Goal: Task Accomplishment & Management: Complete application form

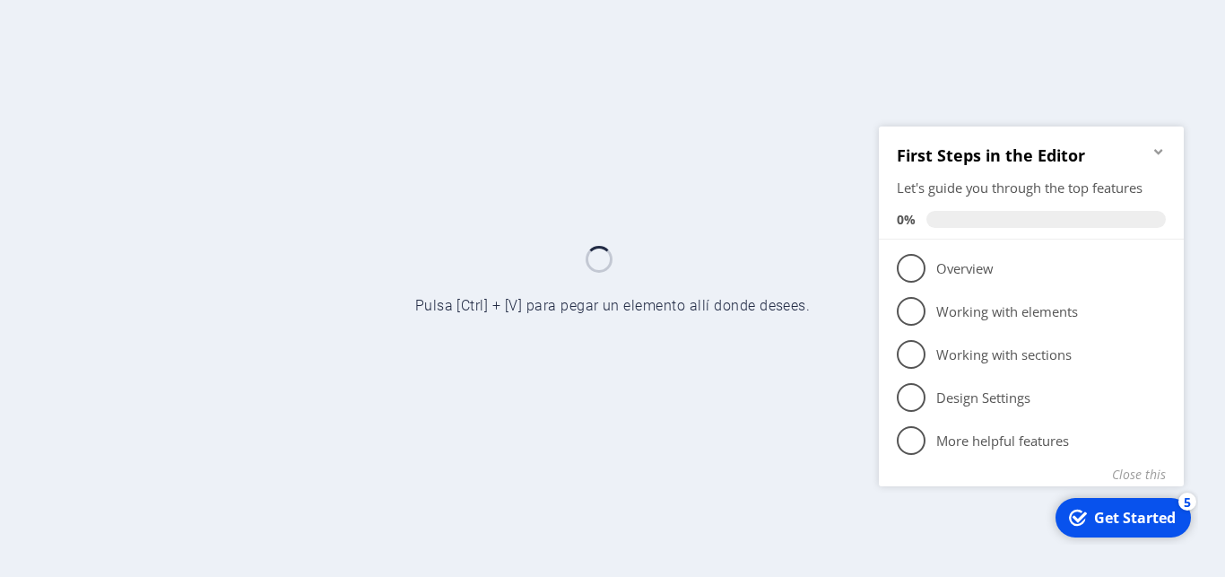
click at [1162, 149] on icon "Minimize checklist" at bounding box center [1158, 150] width 8 height 5
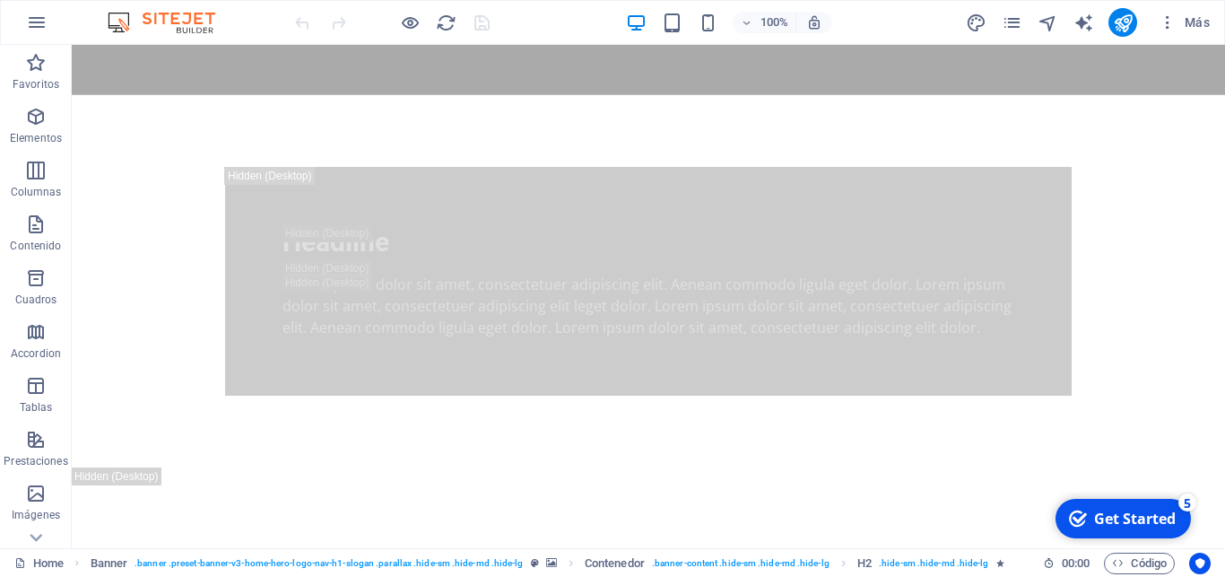
scroll to position [1833, 0]
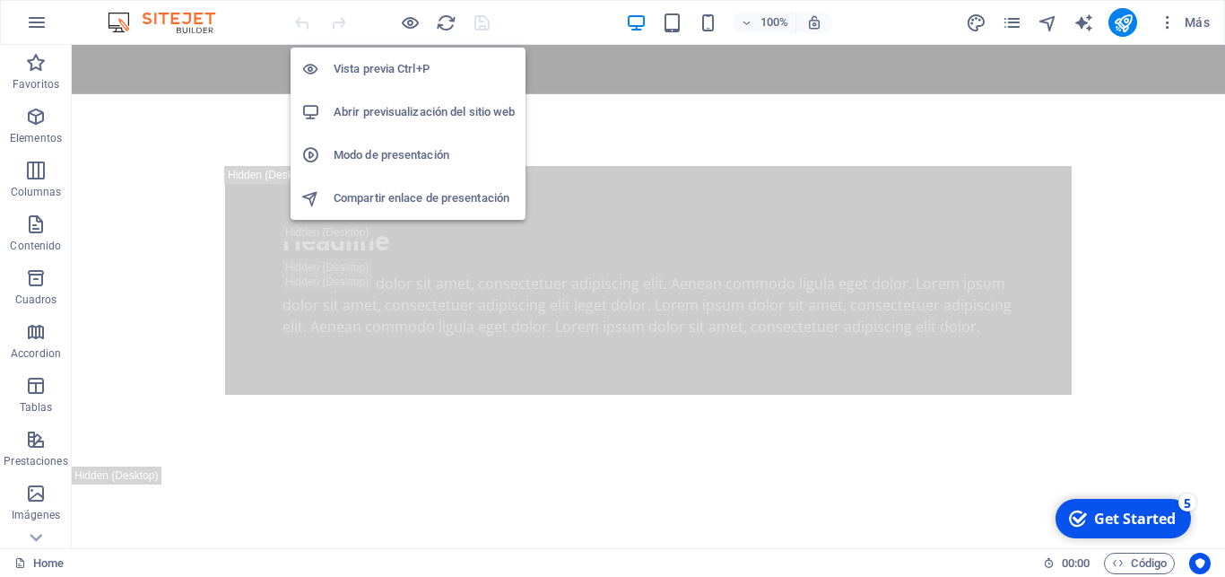
click at [419, 157] on h6 "Modo de presentación" at bounding box center [424, 155] width 181 height 22
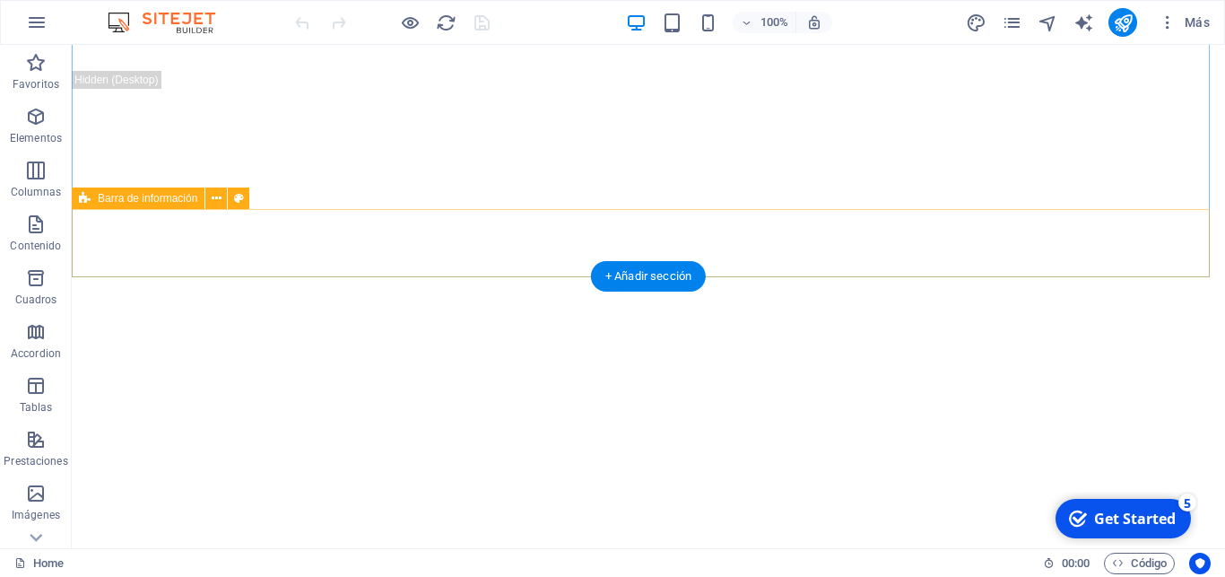
scroll to position [2230, 0]
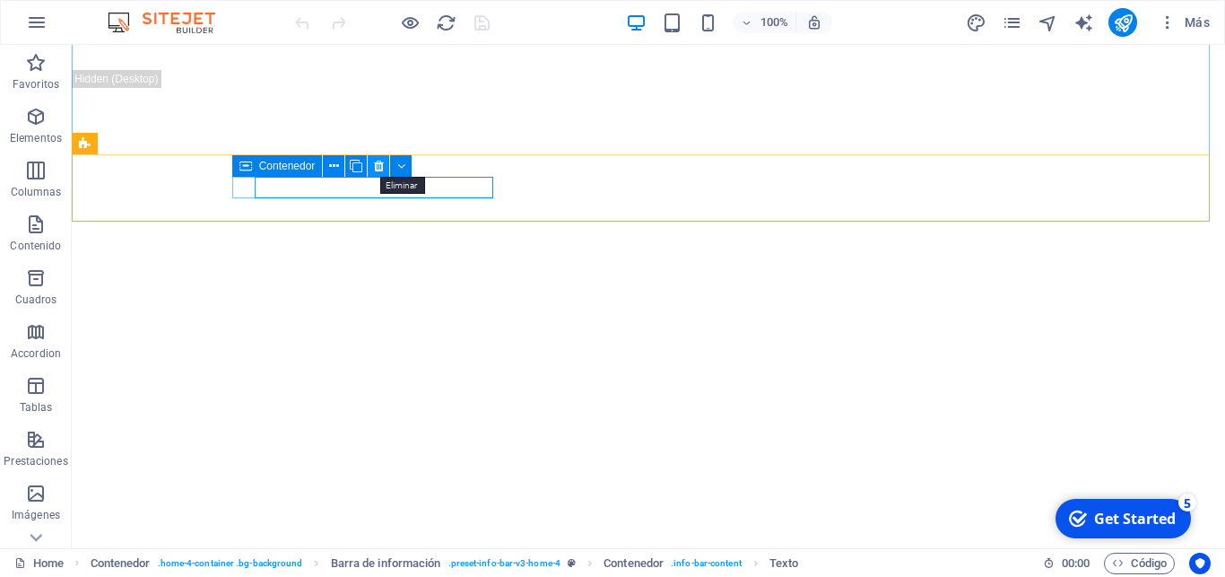
click at [387, 167] on button at bounding box center [379, 166] width 22 height 22
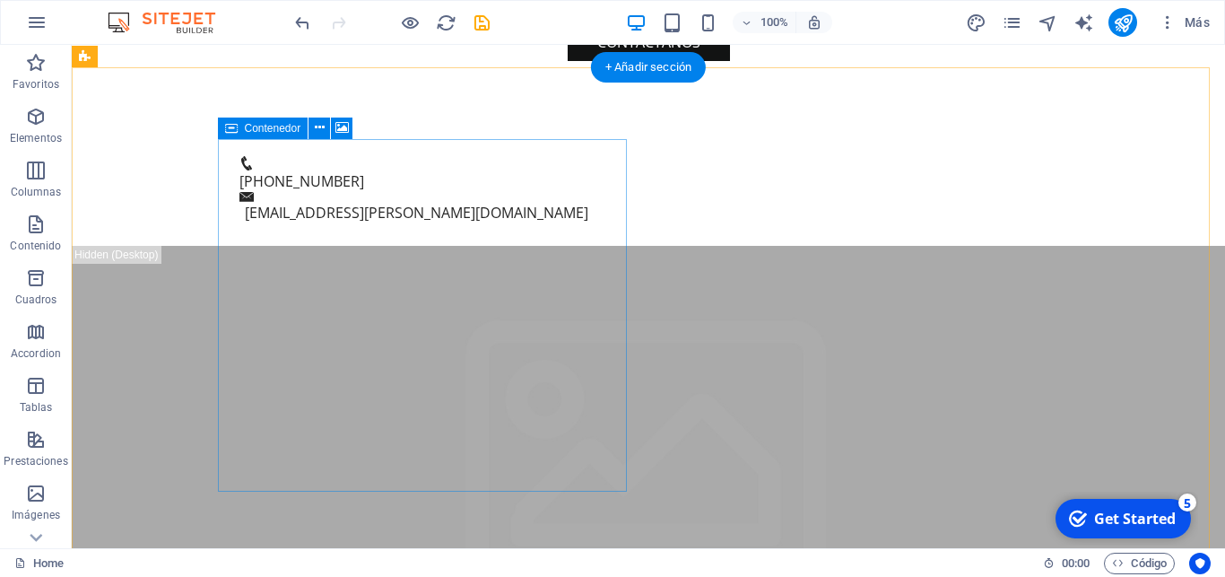
scroll to position [3926, 0]
click at [340, 127] on icon at bounding box center [341, 127] width 13 height 19
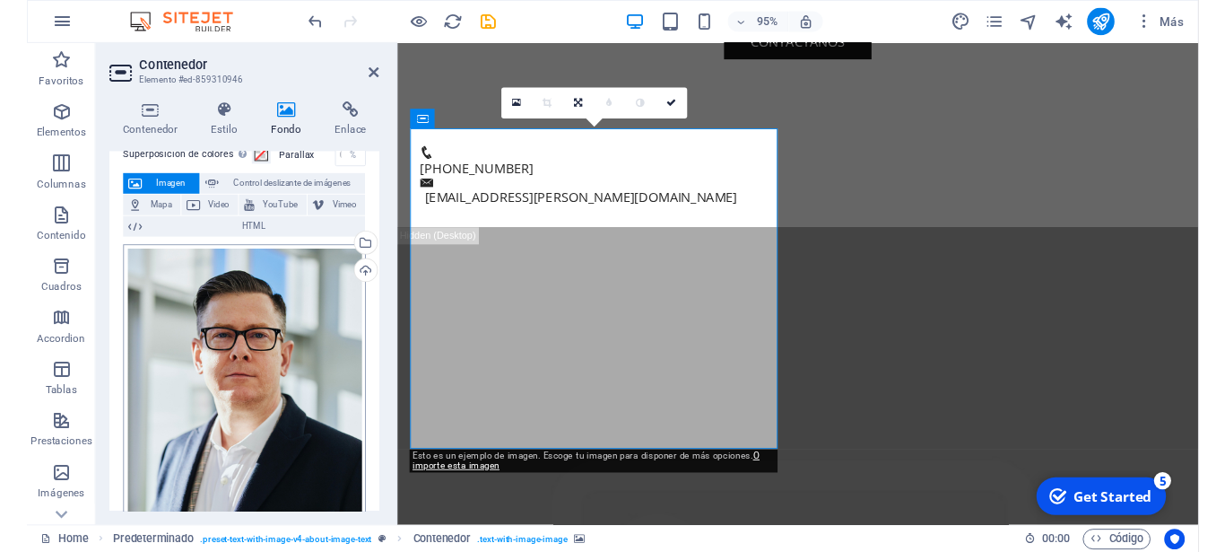
scroll to position [64, 0]
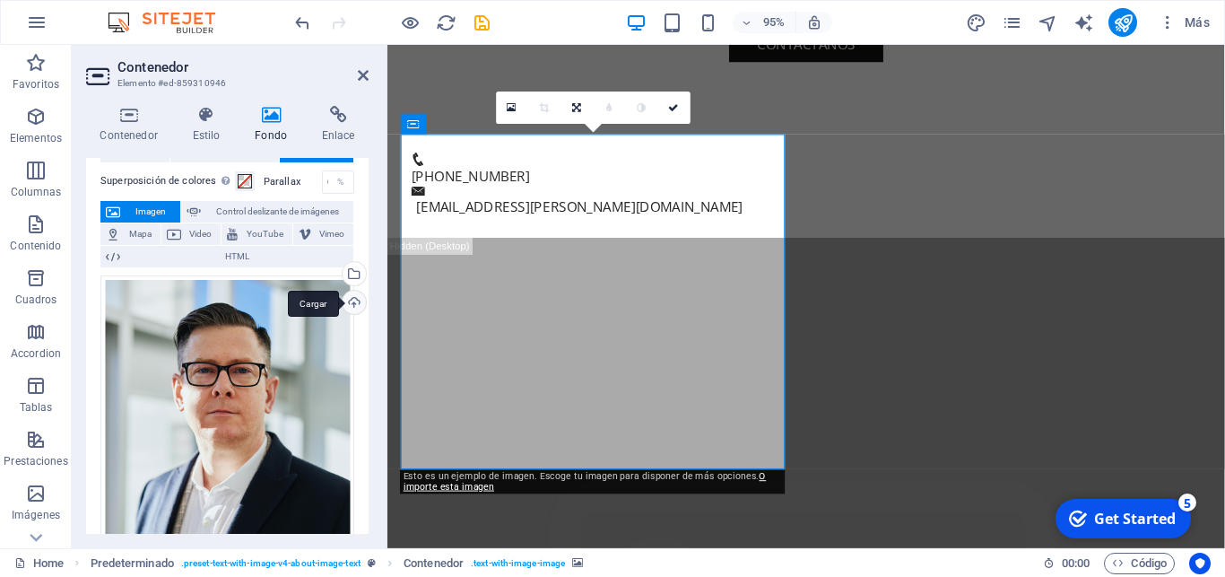
click at [339, 300] on div "Cargar" at bounding box center [352, 304] width 27 height 27
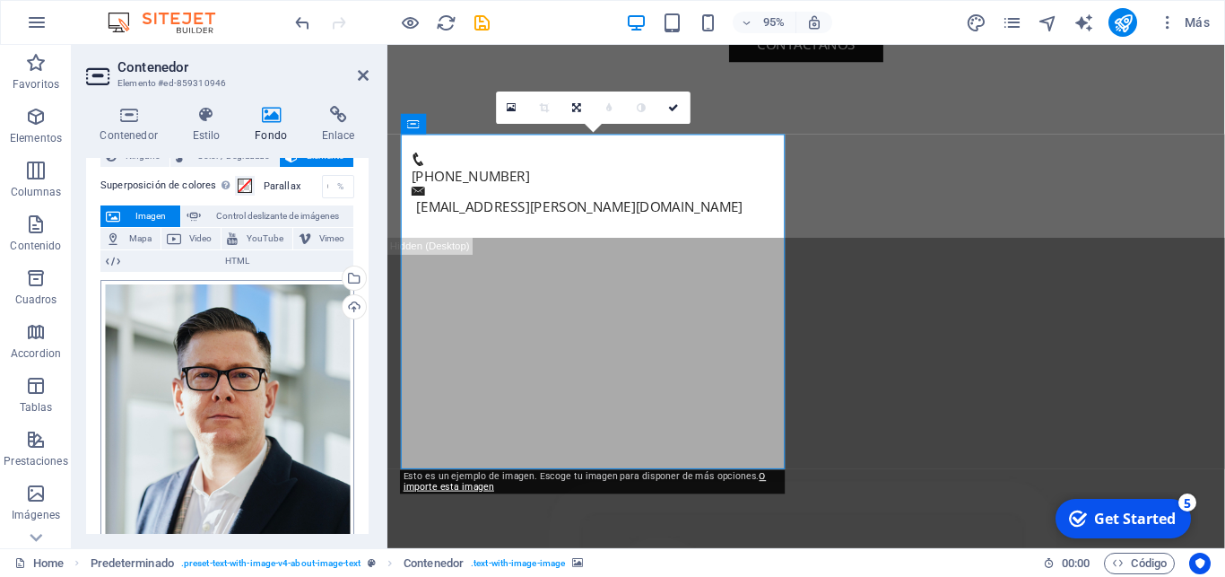
scroll to position [140, 0]
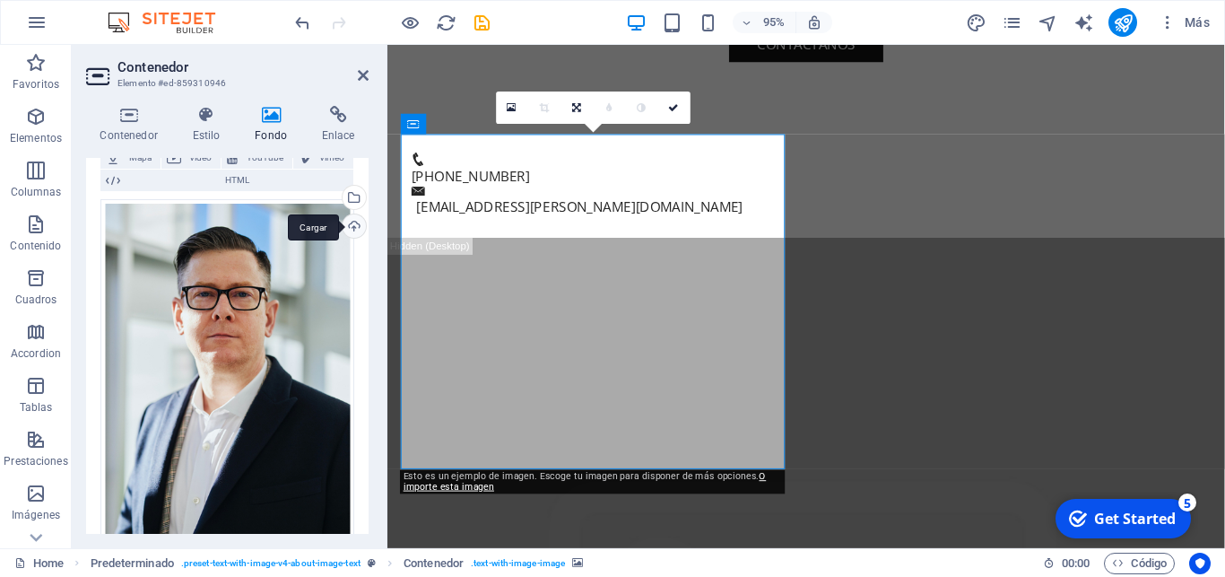
click at [339, 218] on div "Cargar" at bounding box center [352, 227] width 27 height 27
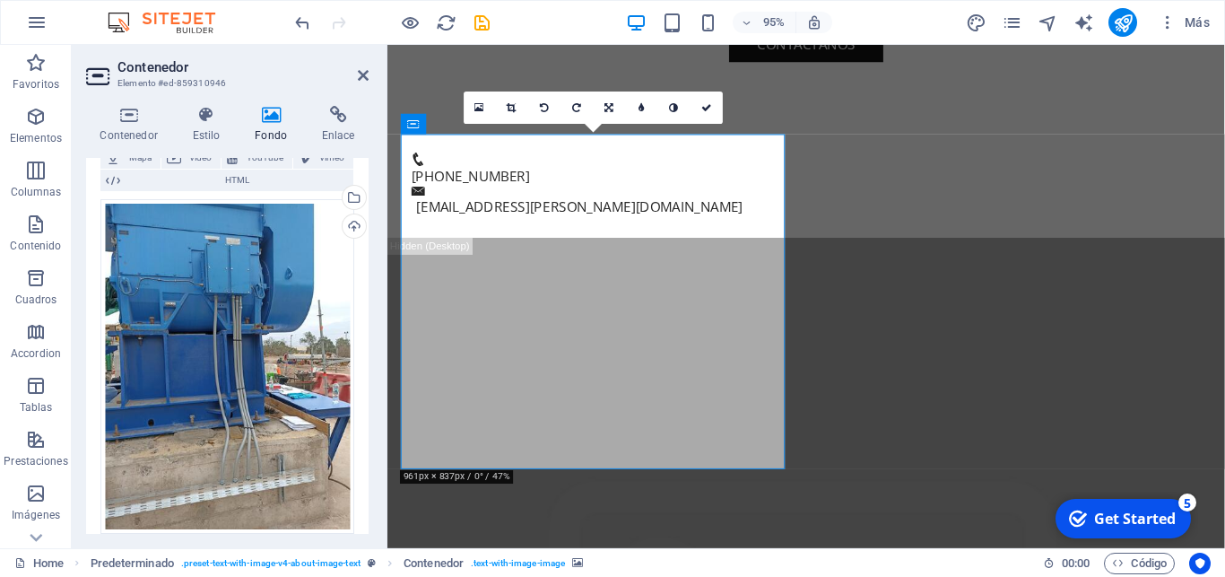
drag, startPoint x: 574, startPoint y: 279, endPoint x: 591, endPoint y: 39, distance: 240.1
drag, startPoint x: 575, startPoint y: 316, endPoint x: 568, endPoint y: 187, distance: 128.5
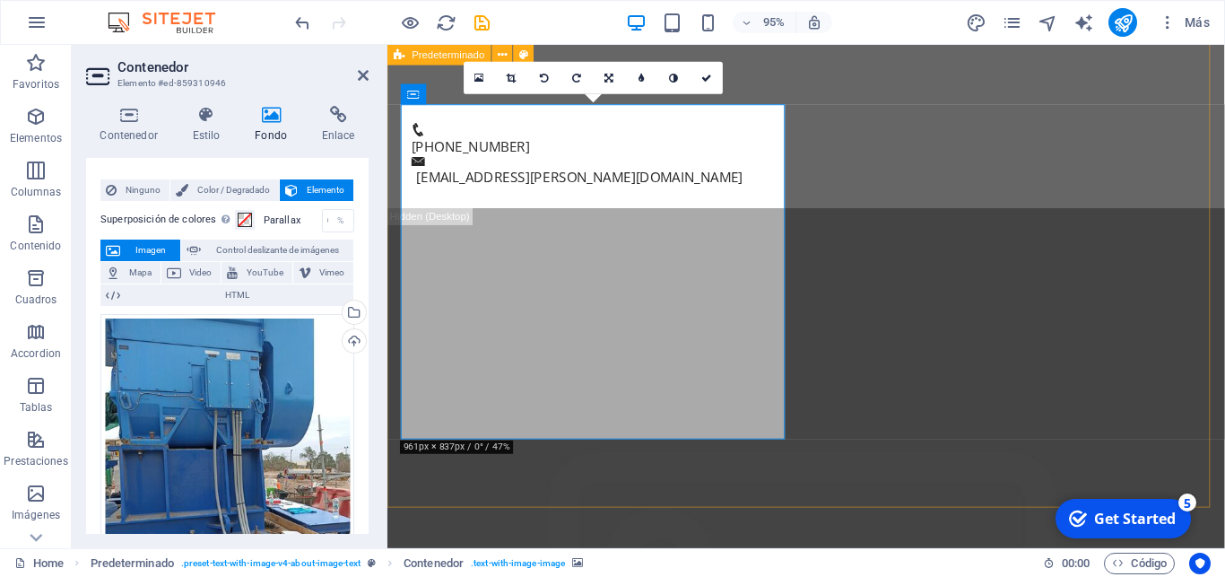
scroll to position [0, 0]
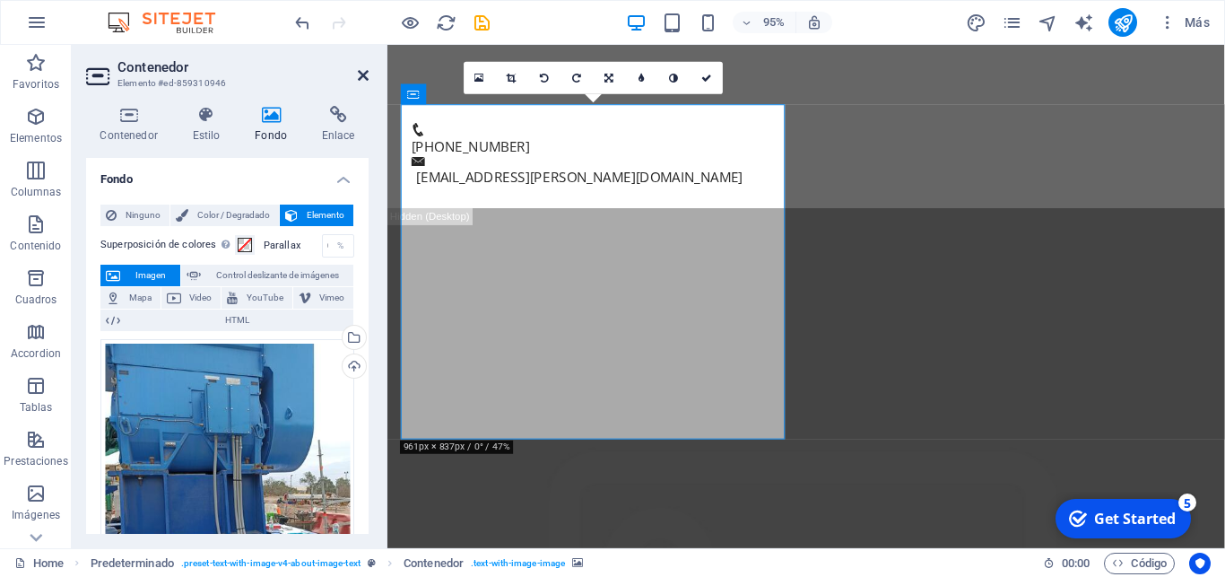
click at [366, 76] on icon at bounding box center [363, 75] width 11 height 14
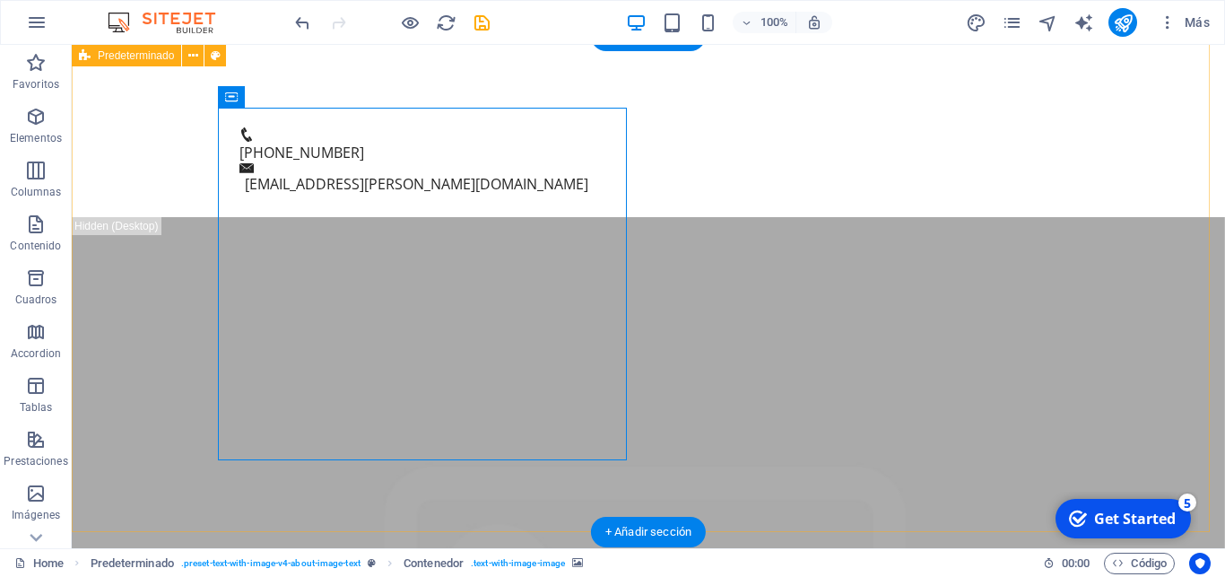
drag, startPoint x: 486, startPoint y: 360, endPoint x: 486, endPoint y: 283, distance: 76.2
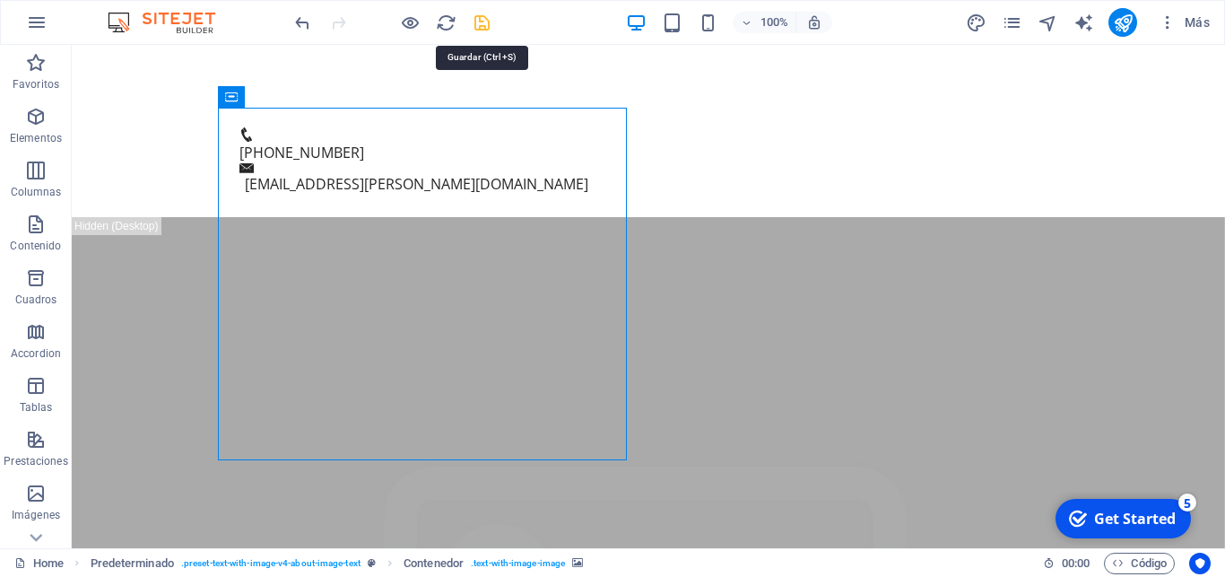
click at [483, 22] on icon "save" at bounding box center [482, 23] width 21 height 21
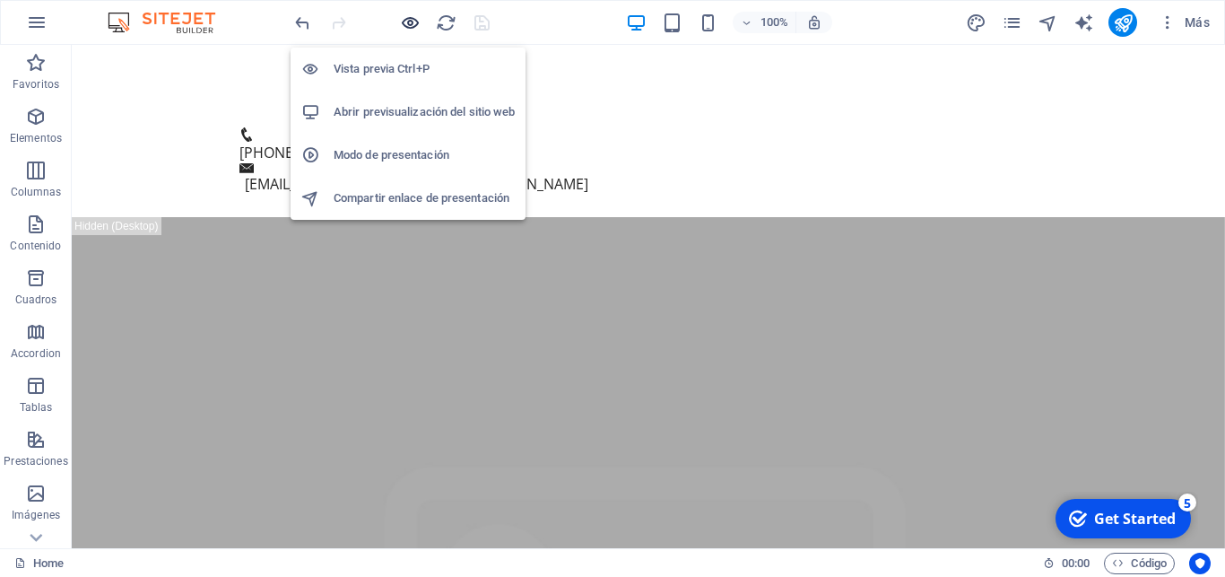
click at [409, 20] on icon "button" at bounding box center [410, 23] width 21 height 21
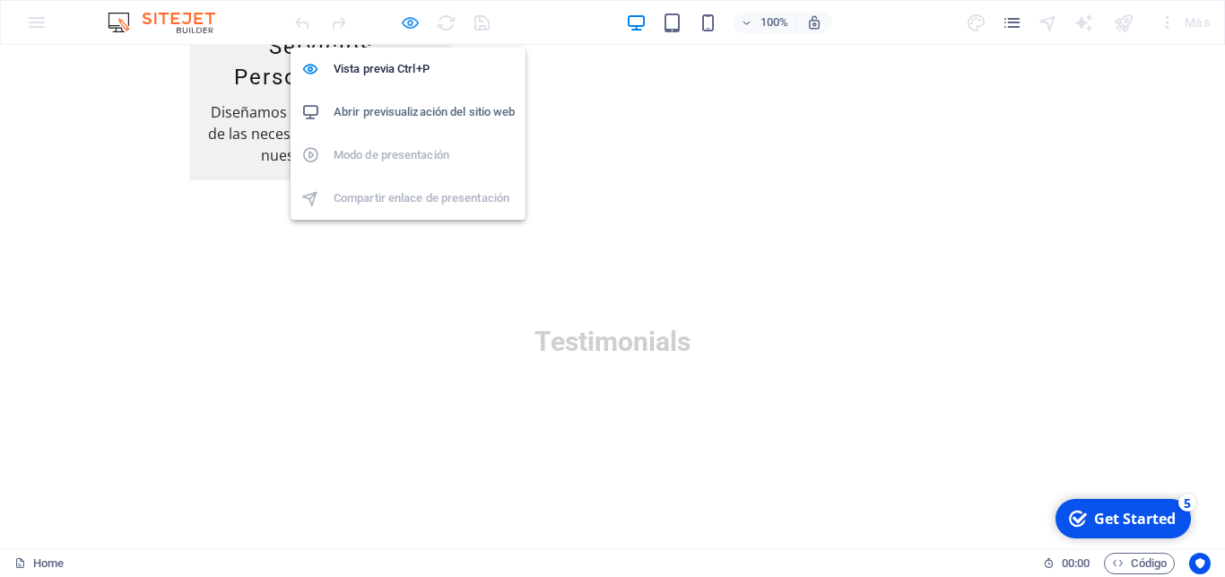
scroll to position [634, 0]
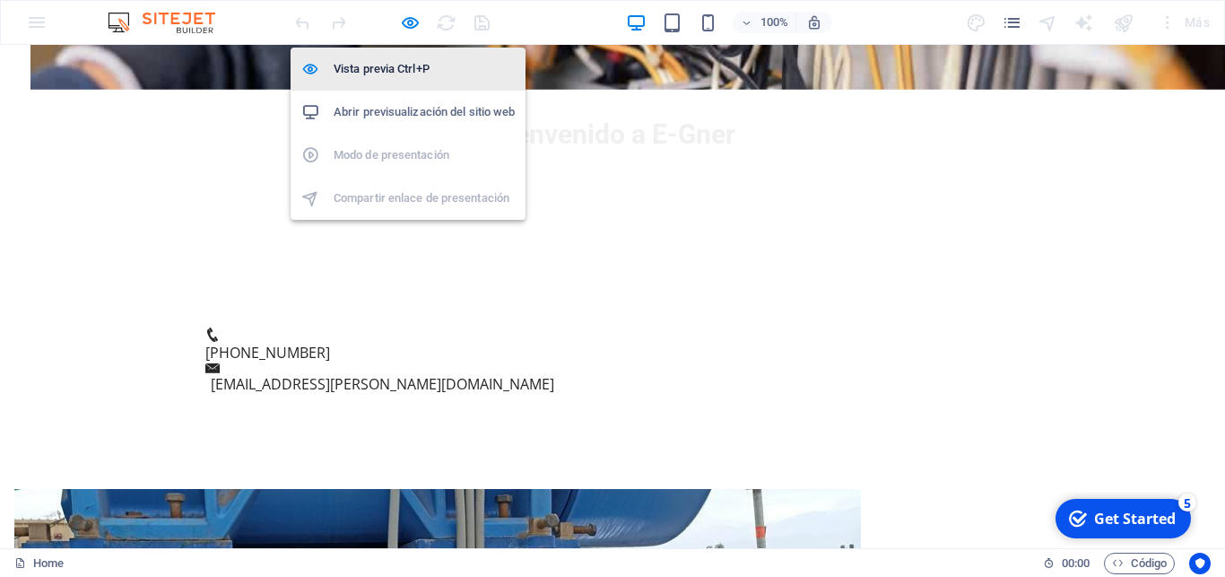
click at [390, 65] on h6 "Vista previa Ctrl+P" at bounding box center [424, 69] width 181 height 22
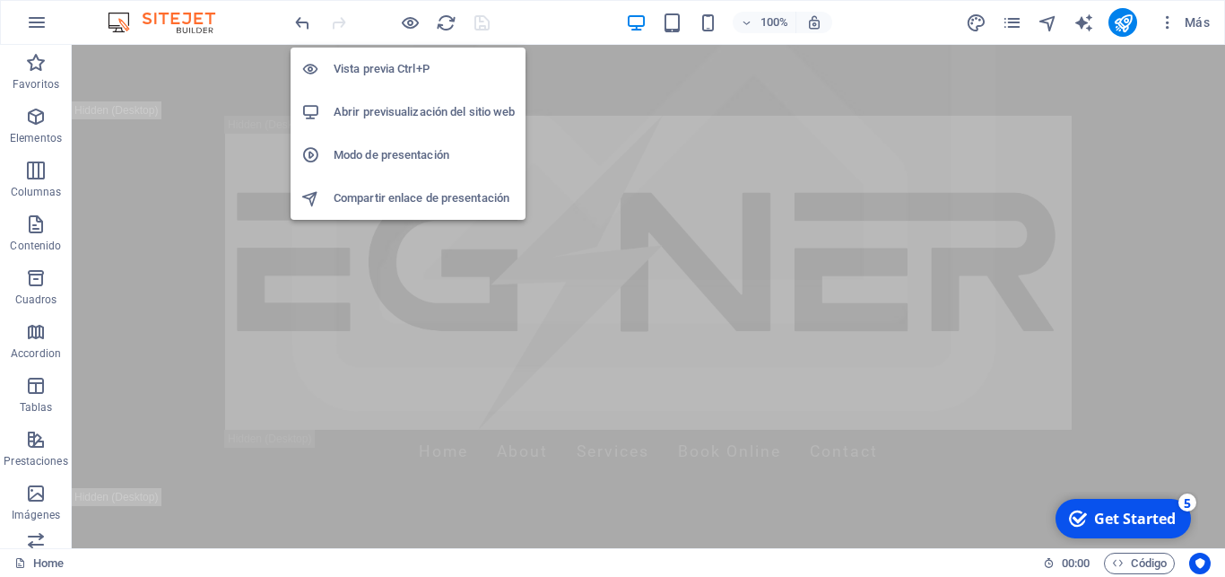
scroll to position [3955, 0]
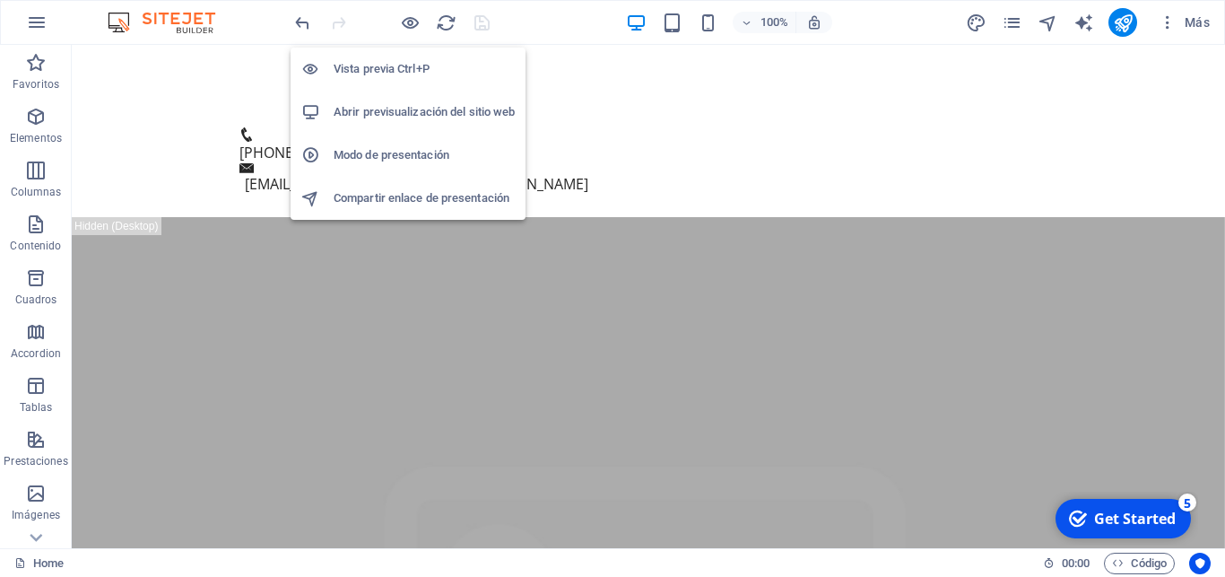
click at [387, 67] on h6 "Vista previa Ctrl+P" at bounding box center [424, 69] width 181 height 22
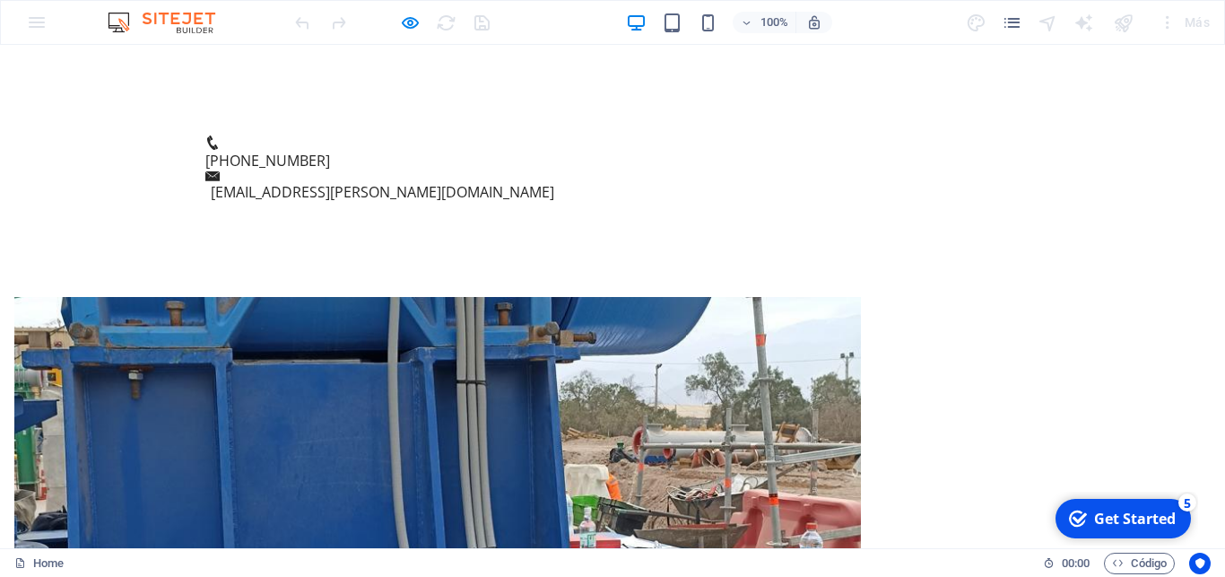
scroll to position [828, 0]
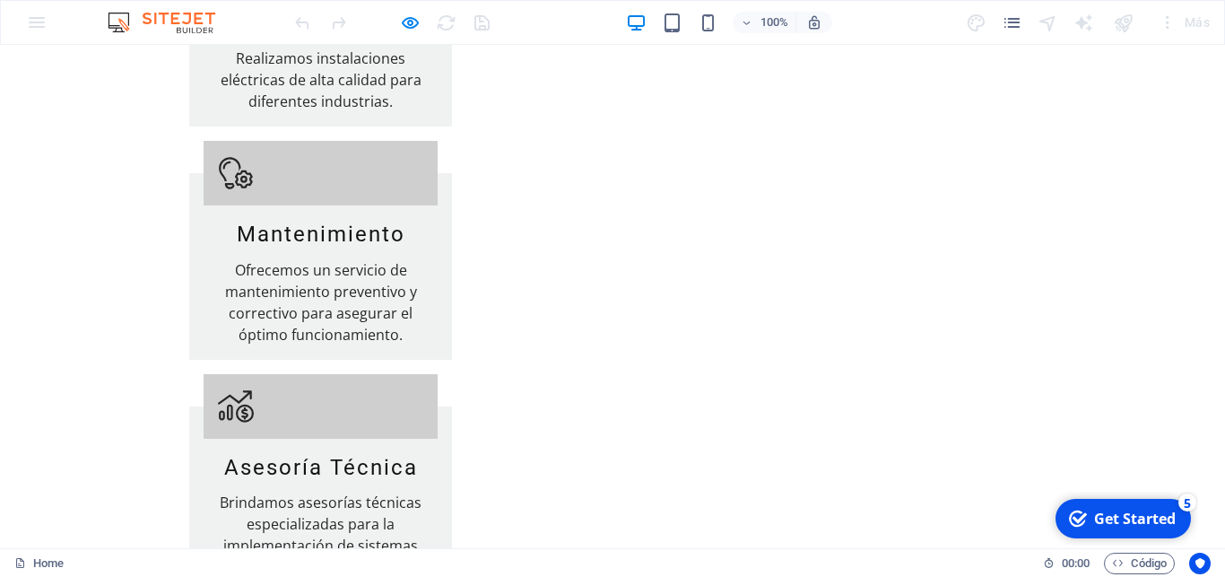
scroll to position [2888, 0]
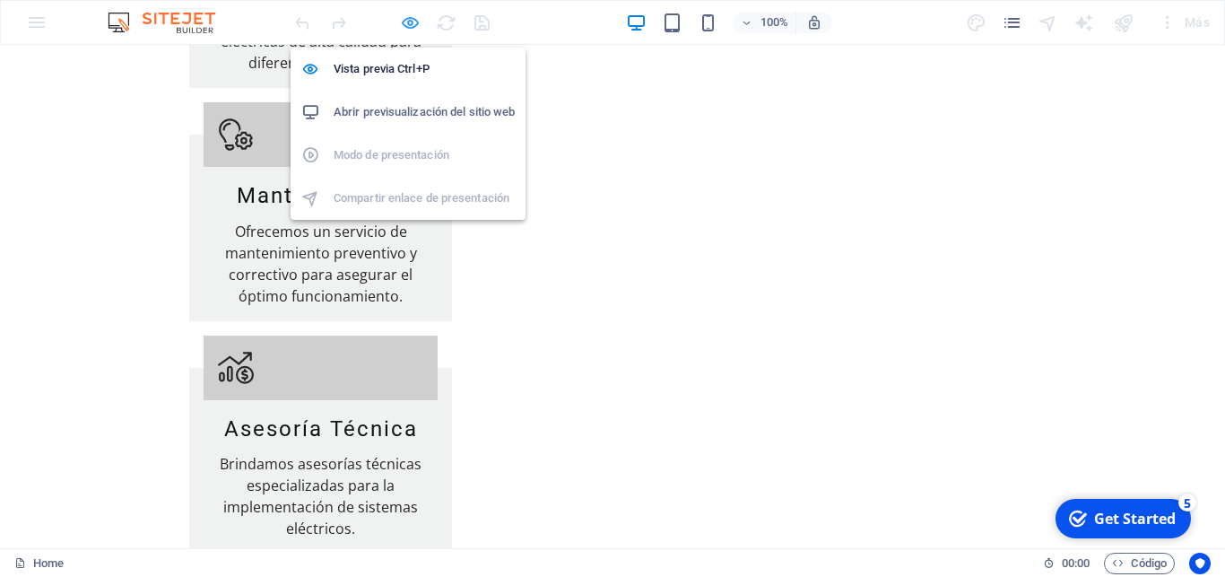
click at [408, 24] on icon "button" at bounding box center [410, 23] width 21 height 21
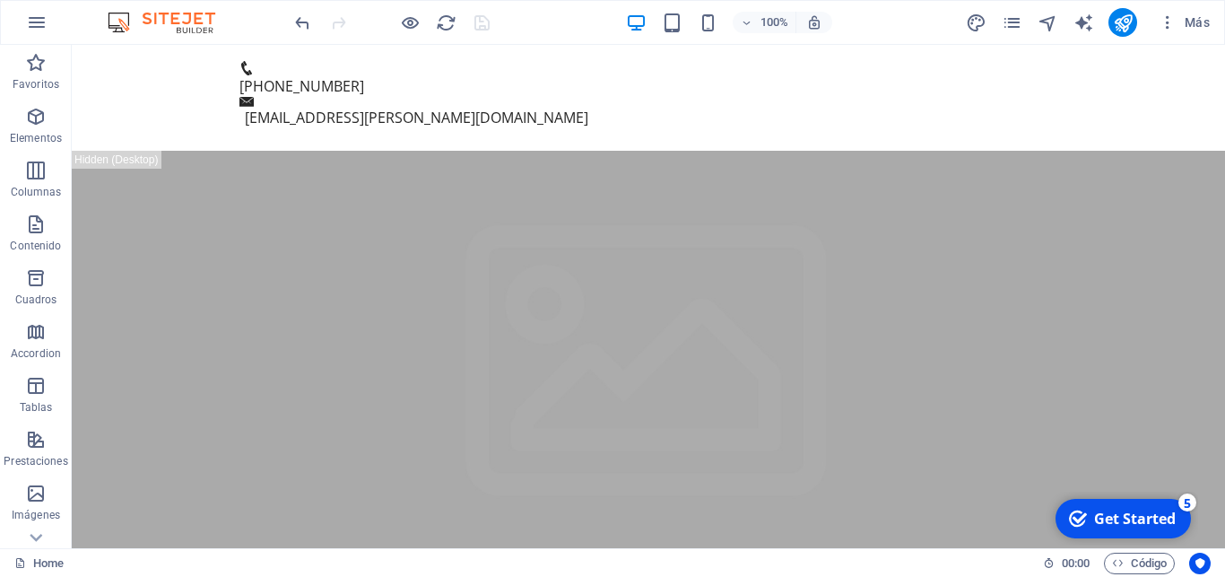
scroll to position [4196, 0]
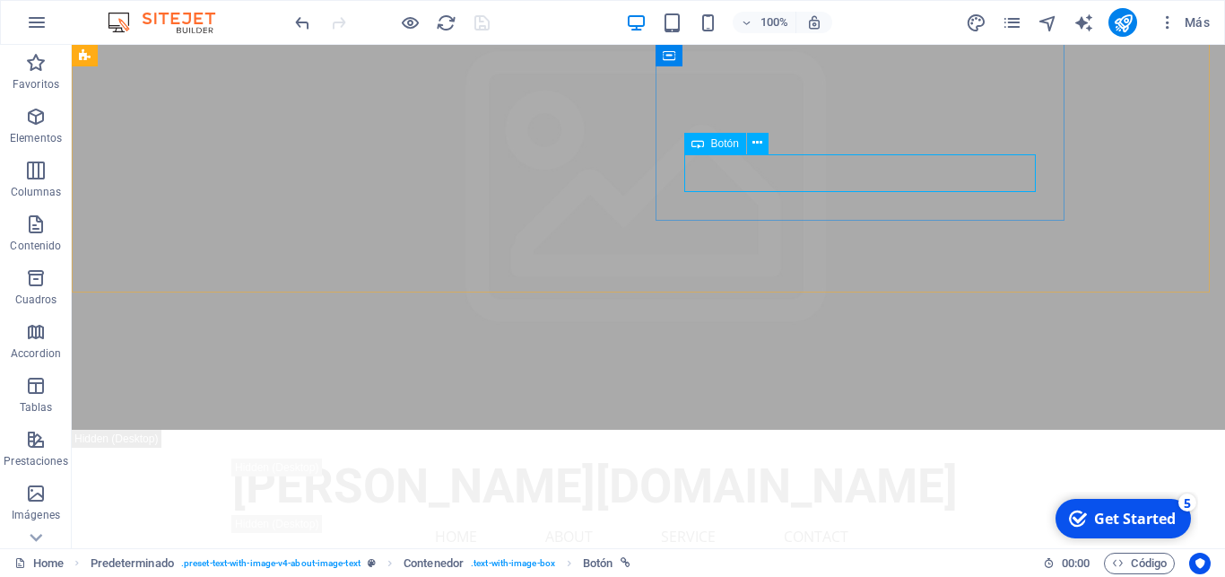
click at [727, 145] on span "Botón" at bounding box center [725, 143] width 28 height 11
click at [754, 144] on icon at bounding box center [758, 143] width 10 height 19
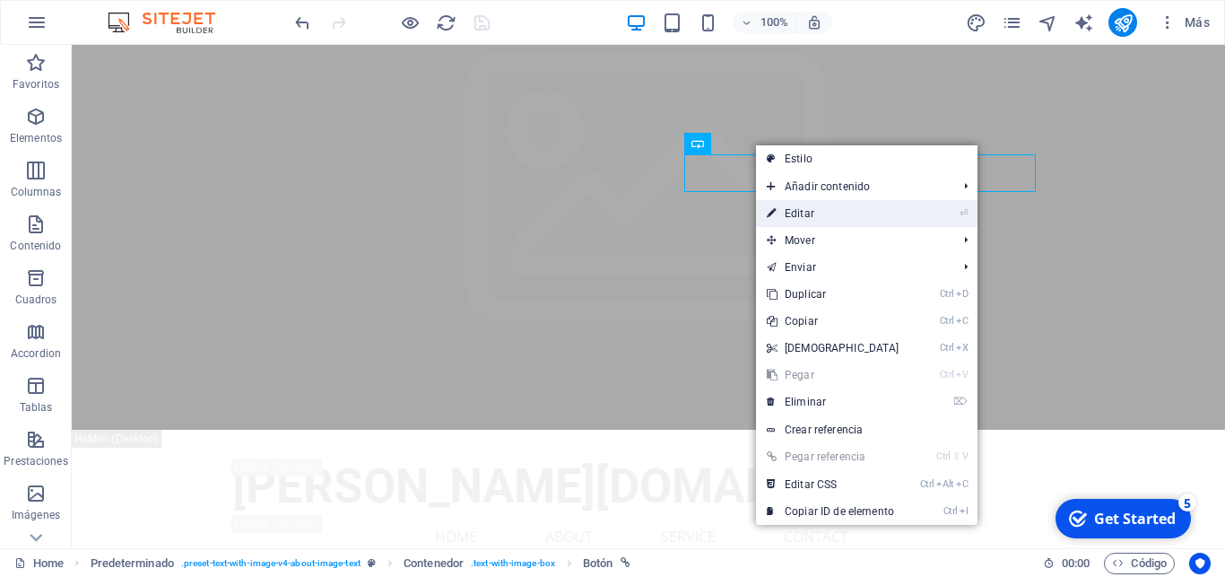
click at [835, 214] on link "⏎ Editar" at bounding box center [833, 213] width 154 height 27
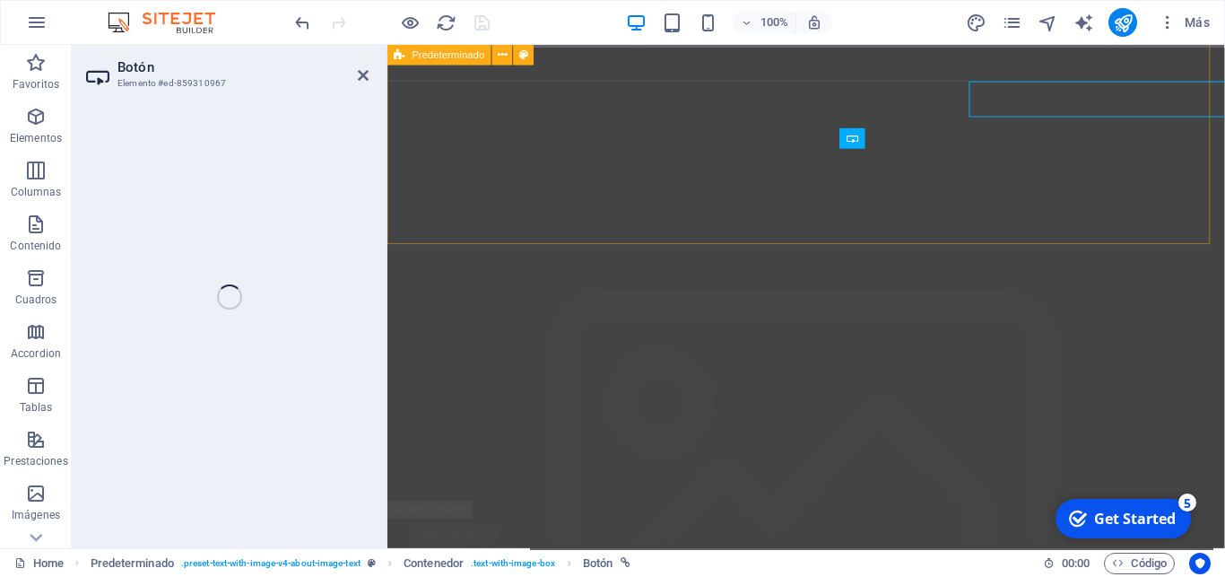
scroll to position [4267, 0]
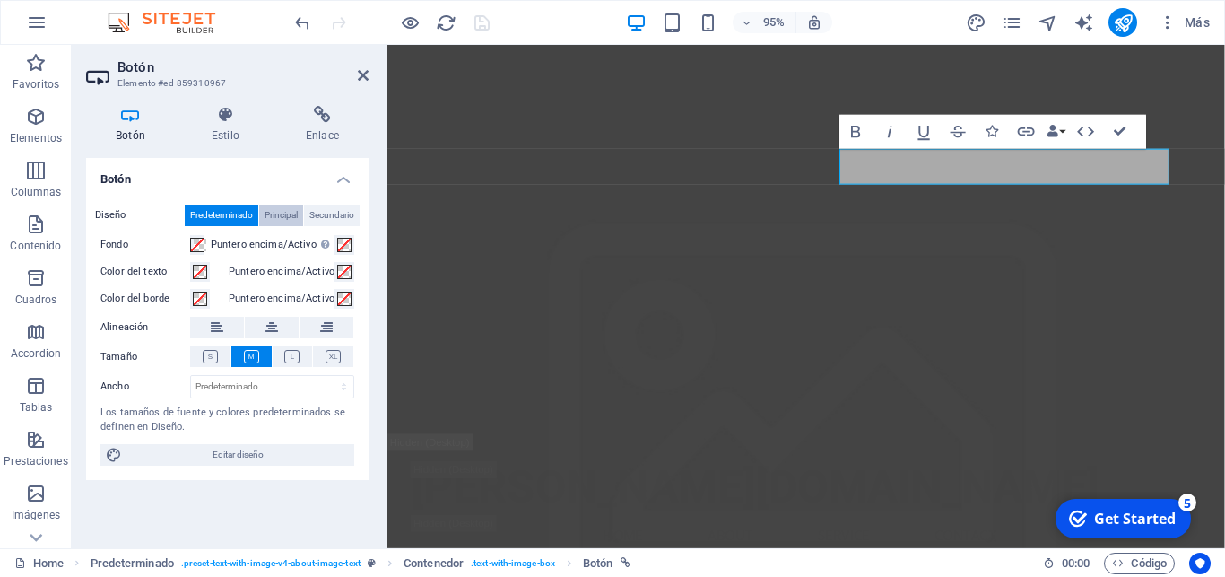
click at [284, 221] on span "Principal" at bounding box center [281, 216] width 33 height 22
click at [319, 210] on span "Secundario" at bounding box center [331, 216] width 45 height 22
click at [213, 221] on span "Predeterminado" at bounding box center [221, 216] width 63 height 22
click at [327, 129] on h4 "Enlace" at bounding box center [322, 125] width 92 height 38
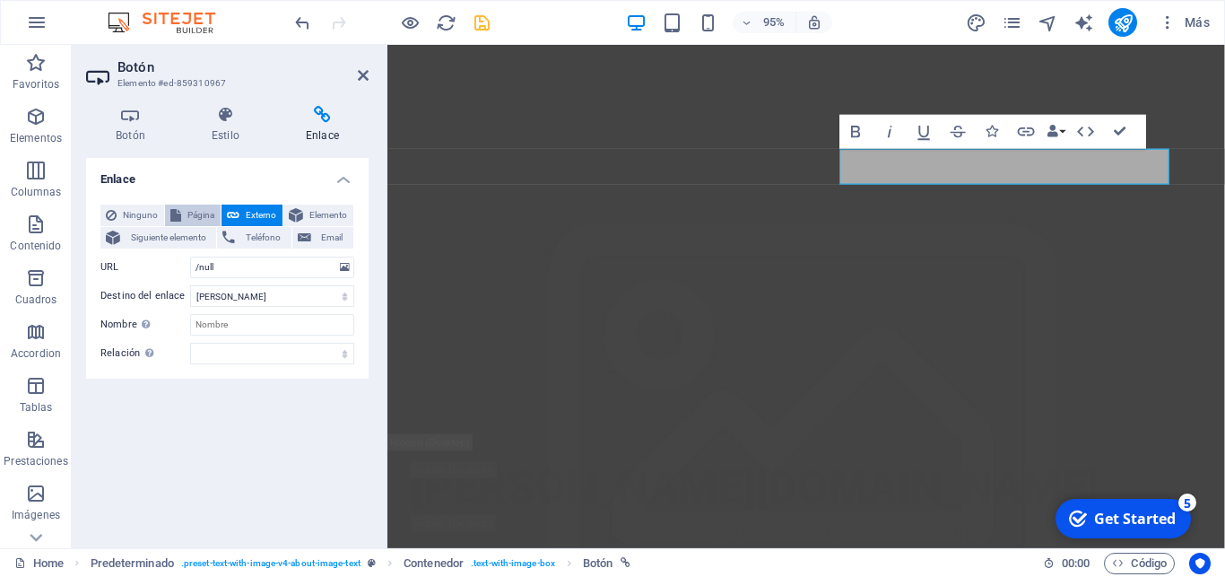
click at [184, 220] on button "Página" at bounding box center [193, 216] width 56 height 22
click at [250, 209] on span "Externo" at bounding box center [261, 216] width 32 height 22
select select
select select "blank"
click at [196, 215] on span "Página" at bounding box center [201, 216] width 29 height 22
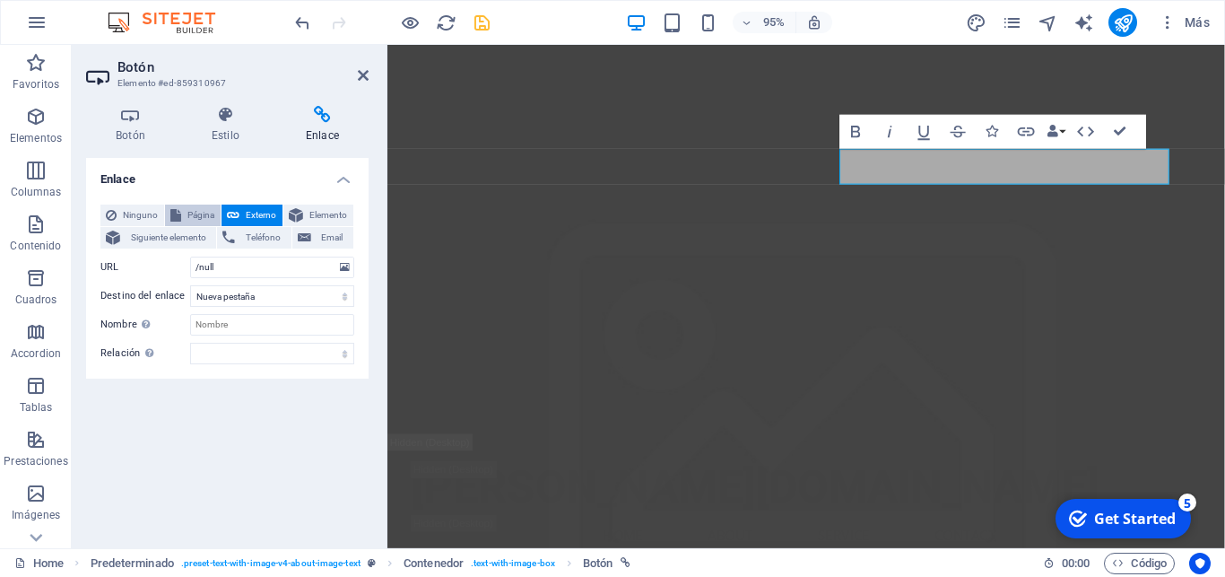
select select
click at [190, 257] on select "Home QUIENES SOMOS Legal Notice Privacy" at bounding box center [272, 268] width 164 height 22
select select "1"
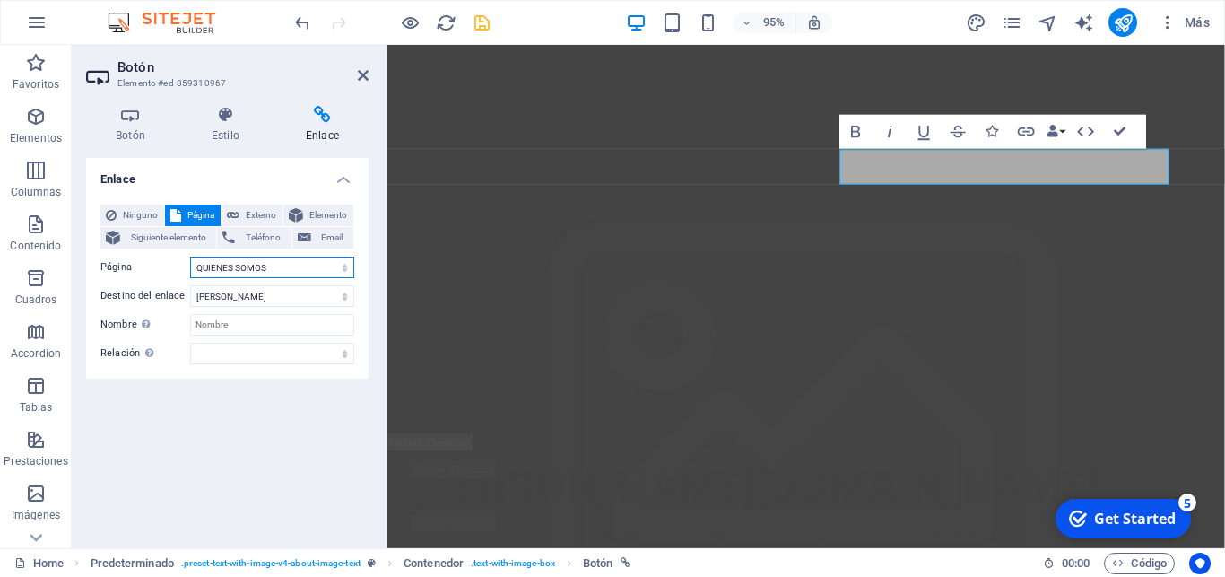
click option "QUIENES SOMOS" at bounding box center [0, 0] width 0 height 0
click at [360, 74] on icon at bounding box center [363, 75] width 11 height 14
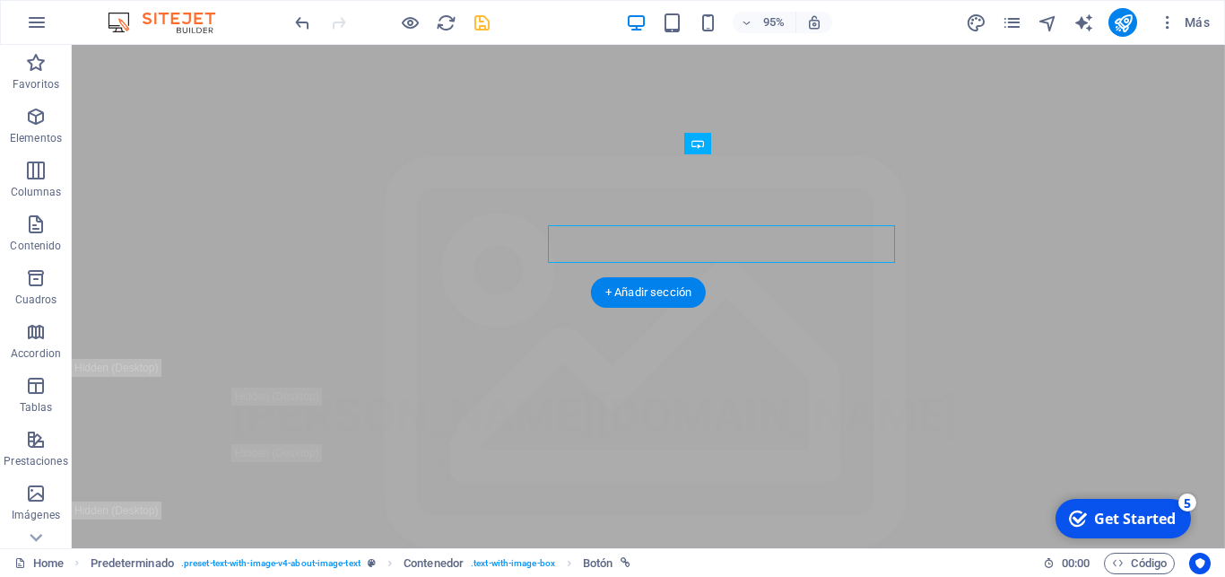
scroll to position [4196, 0]
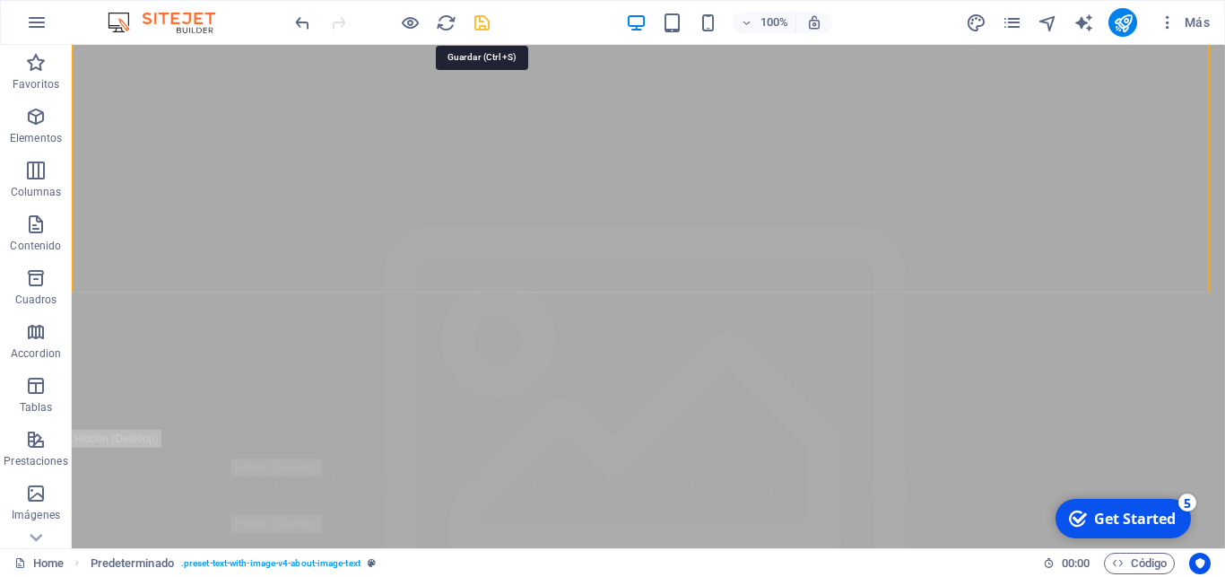
click at [476, 21] on icon "save" at bounding box center [482, 23] width 21 height 21
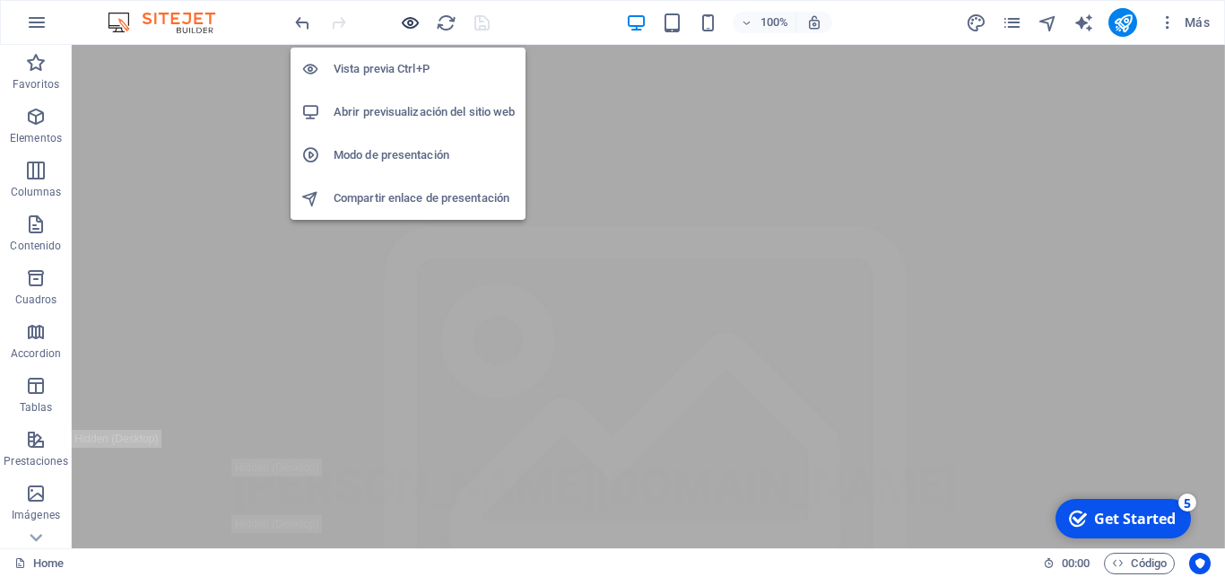
click at [403, 28] on icon "button" at bounding box center [410, 23] width 21 height 21
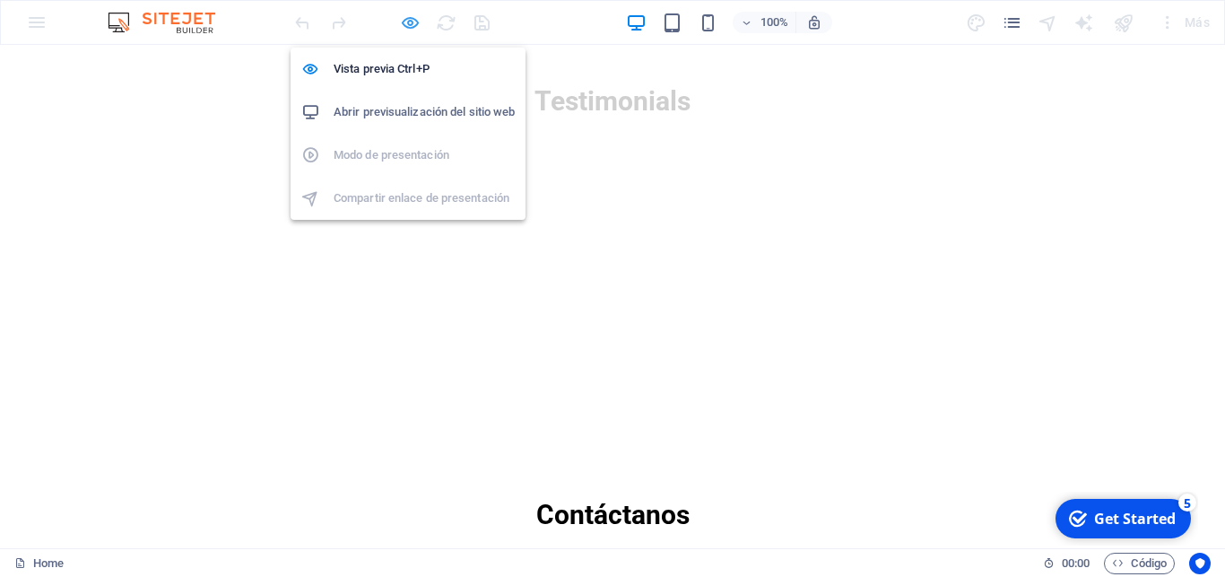
scroll to position [875, 0]
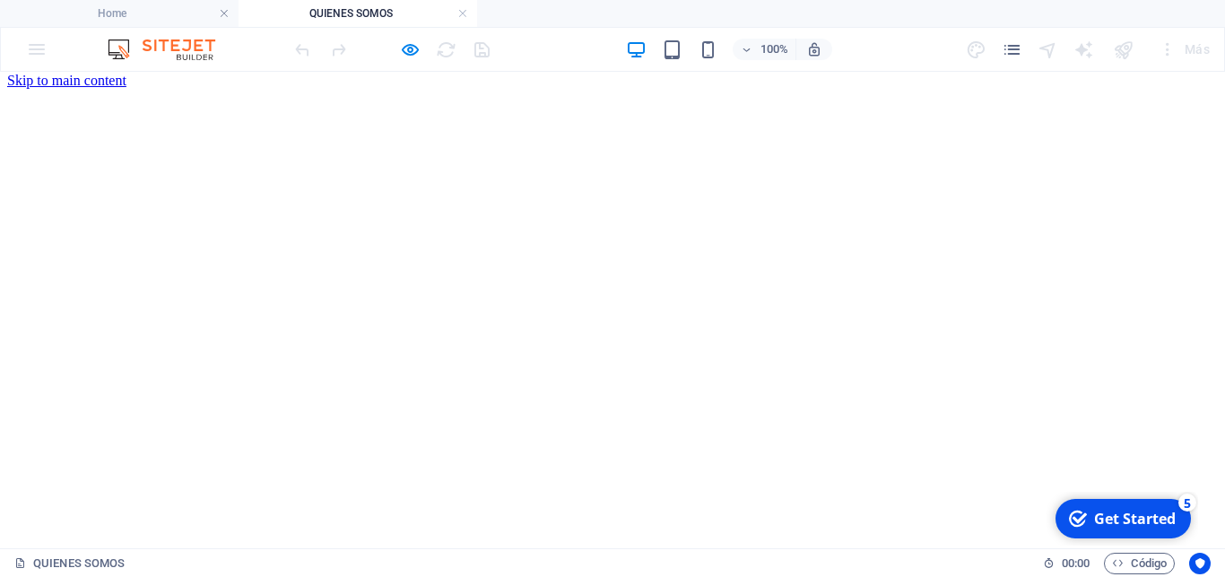
scroll to position [0, 0]
click at [46, 51] on div "100% Más" at bounding box center [612, 49] width 1223 height 43
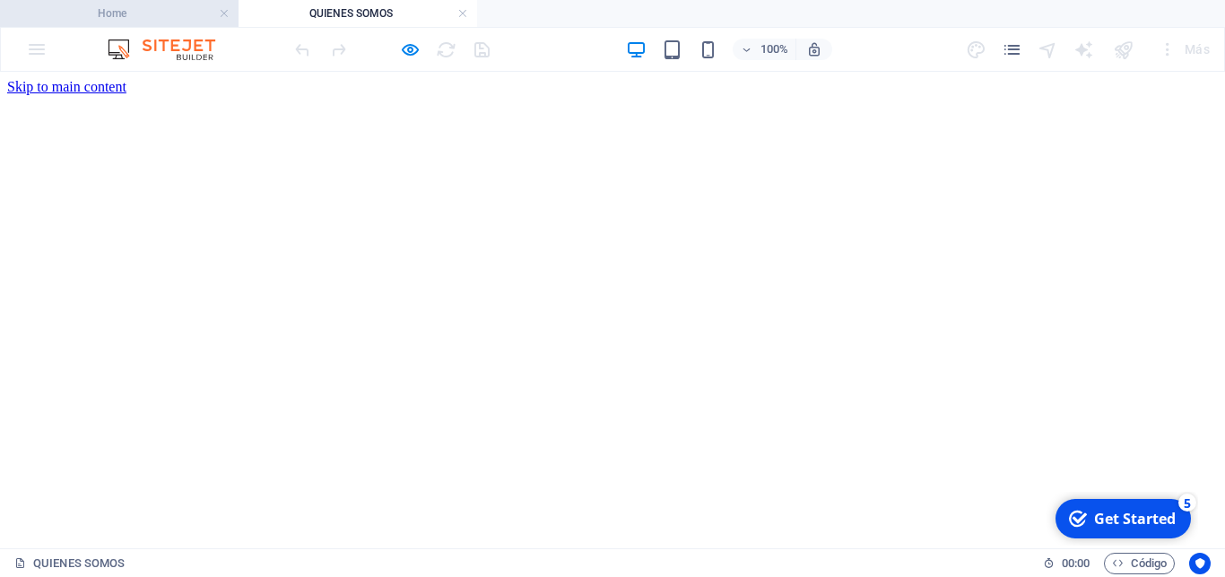
click at [174, 13] on h4 "Home" at bounding box center [119, 14] width 239 height 20
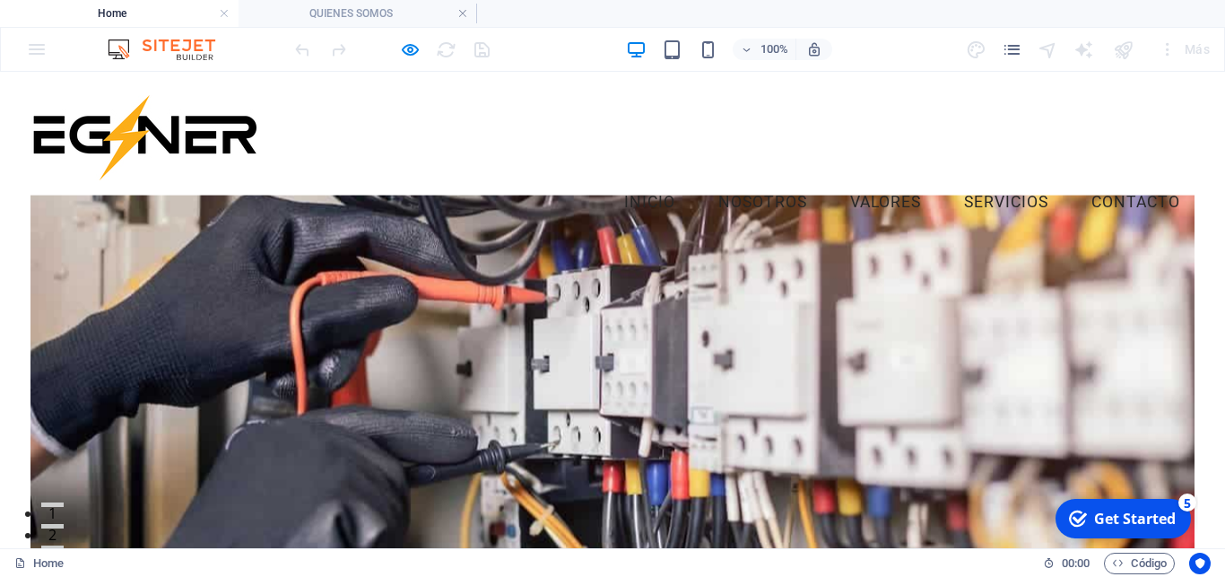
click at [729, 180] on link "Nosotros" at bounding box center [762, 202] width 117 height 45
click at [639, 180] on link "Inicio" at bounding box center [650, 202] width 80 height 45
click at [464, 15] on link at bounding box center [462, 13] width 11 height 17
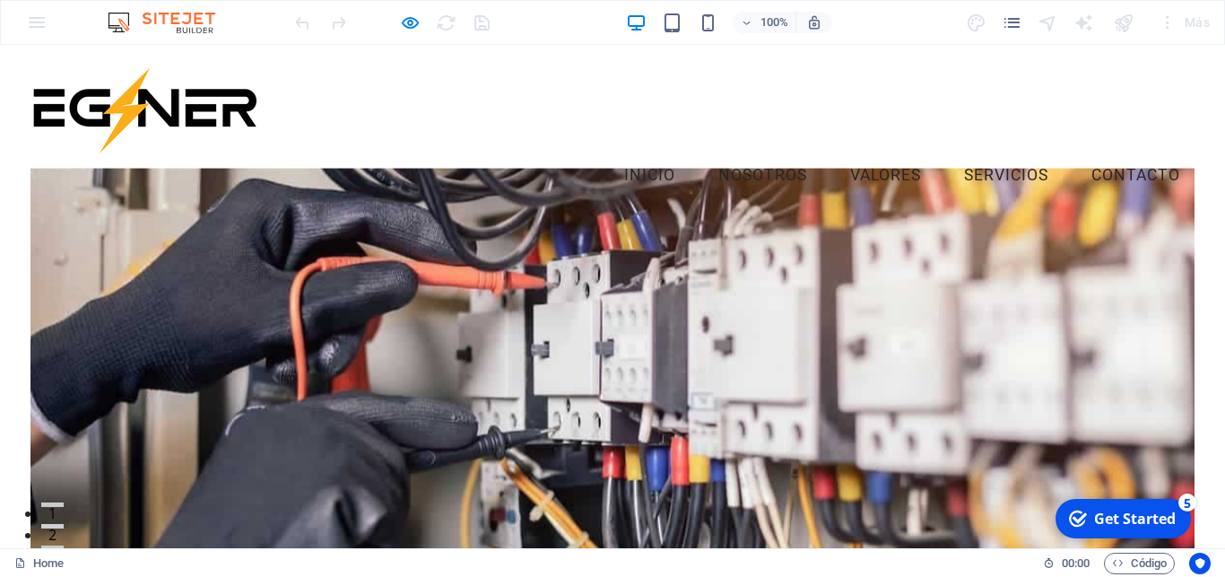
click at [610, 153] on link "Inicio" at bounding box center [650, 175] width 80 height 45
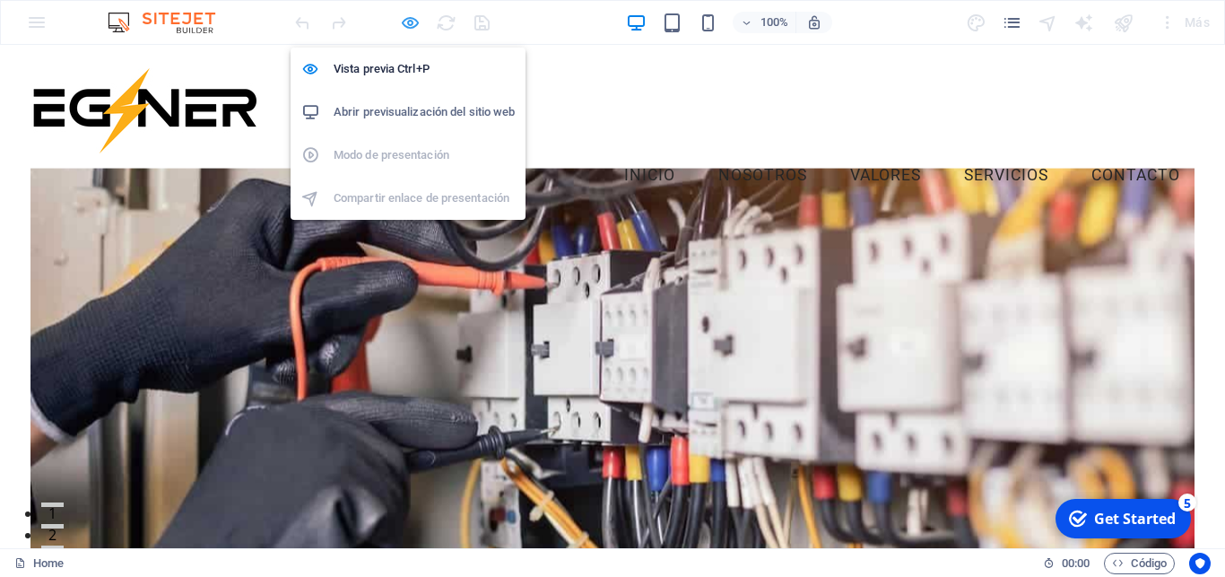
click at [407, 22] on icon "button" at bounding box center [410, 23] width 21 height 21
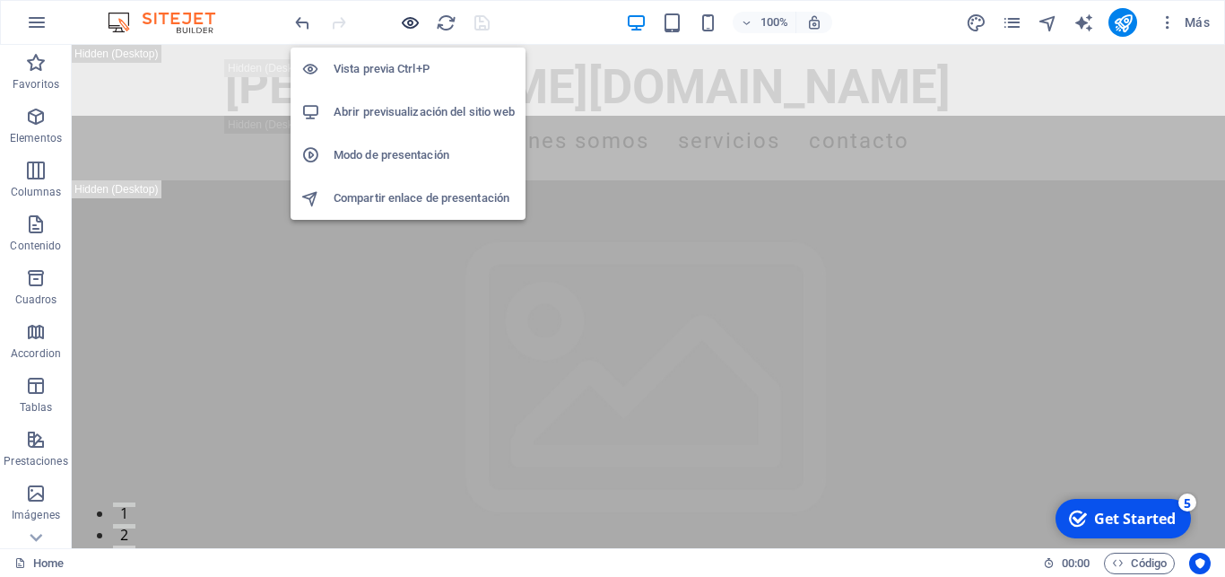
click at [407, 22] on icon "button" at bounding box center [410, 23] width 21 height 21
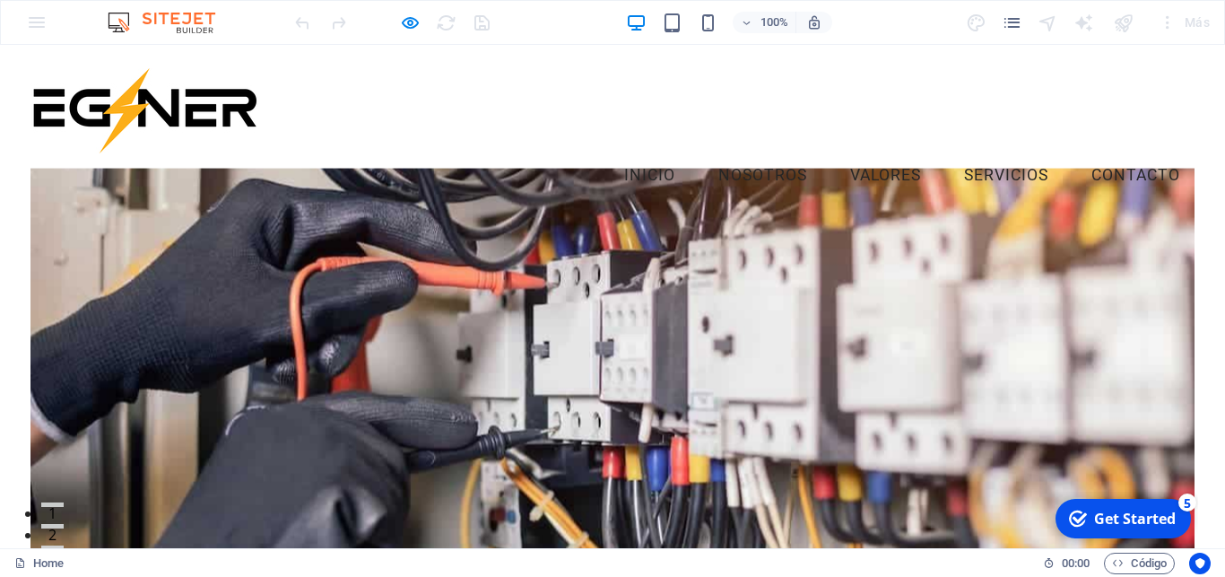
click at [633, 153] on link "Inicio" at bounding box center [650, 175] width 80 height 45
click at [728, 153] on link "Nosotros" at bounding box center [762, 175] width 117 height 45
click at [876, 153] on link "Valores" at bounding box center [886, 175] width 100 height 45
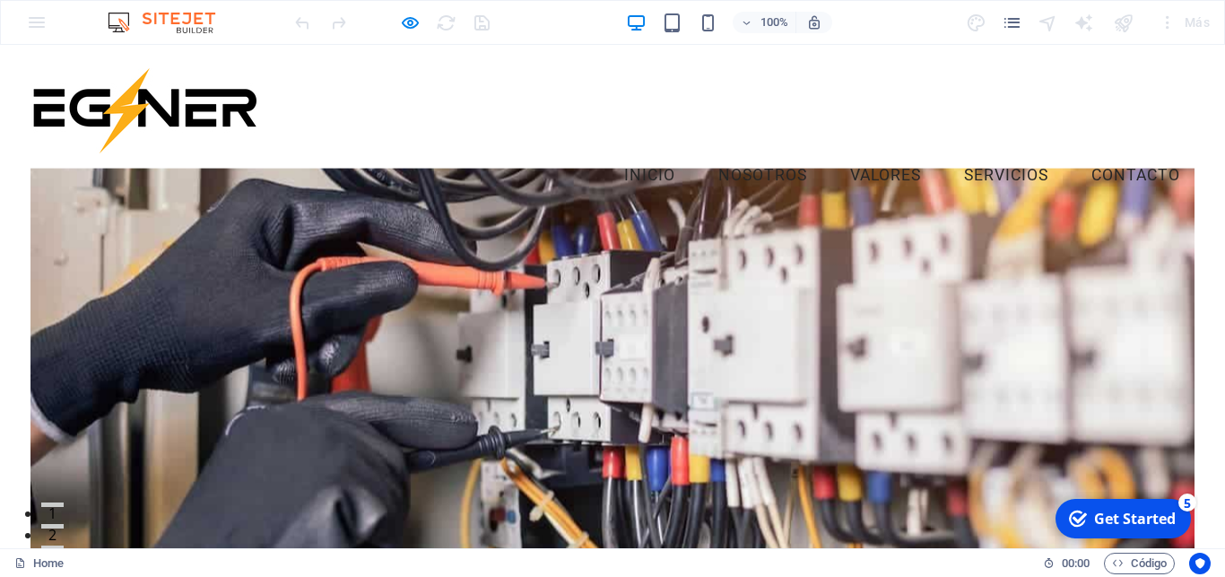
click at [876, 153] on link "Valores" at bounding box center [886, 175] width 100 height 45
click at [959, 153] on link "Servicios" at bounding box center [1006, 175] width 113 height 45
click at [1109, 153] on link "Contacto" at bounding box center [1135, 175] width 117 height 45
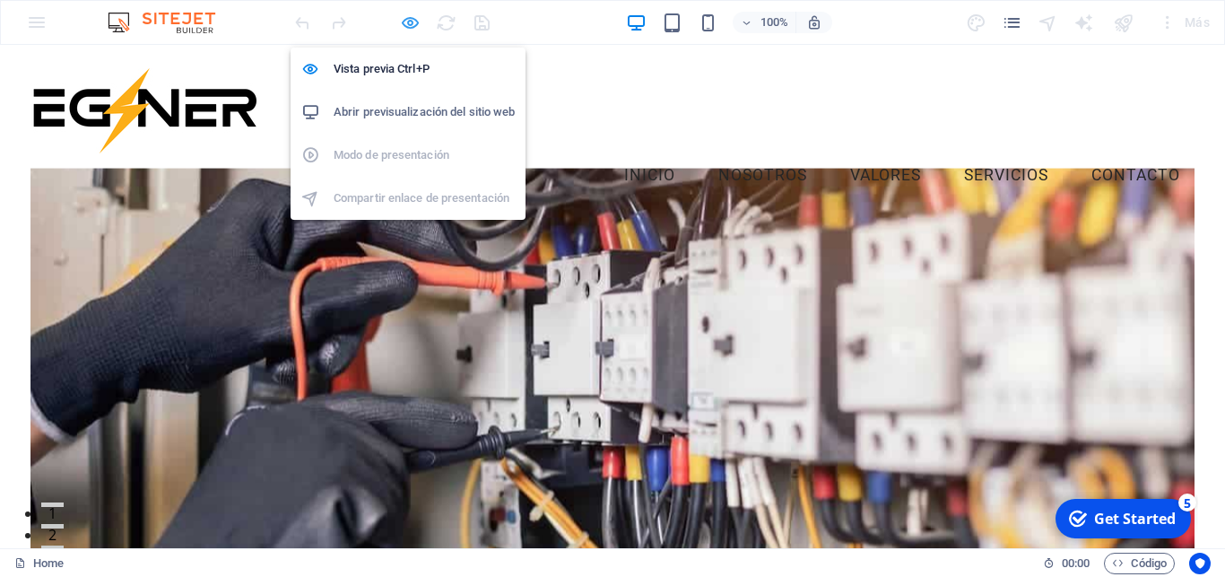
click at [405, 18] on icon "button" at bounding box center [410, 23] width 21 height 21
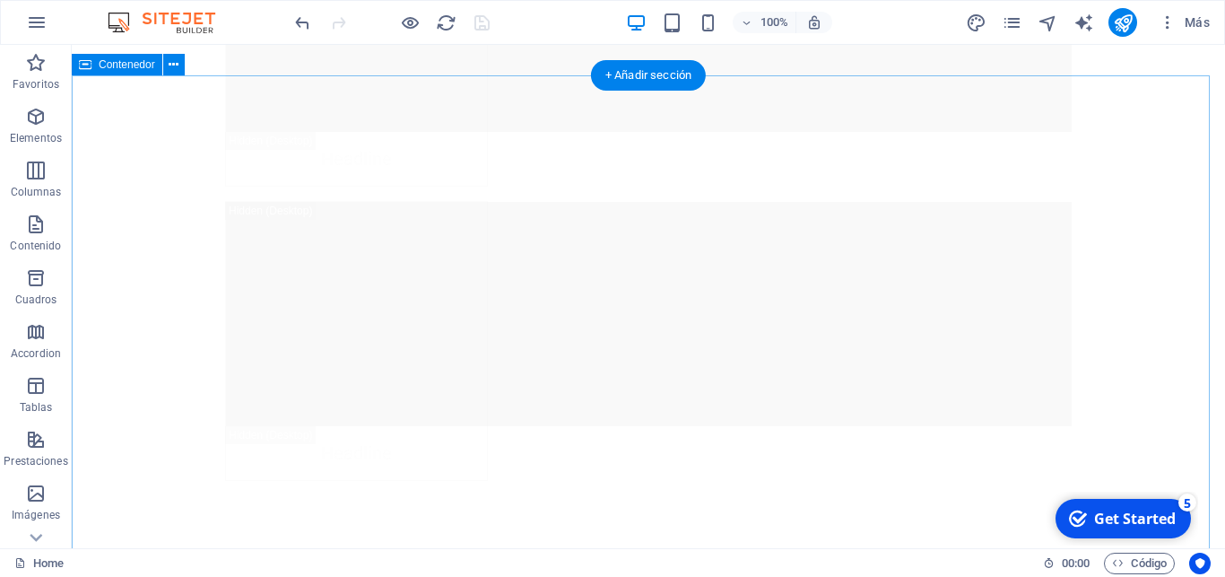
scroll to position [20304, 0]
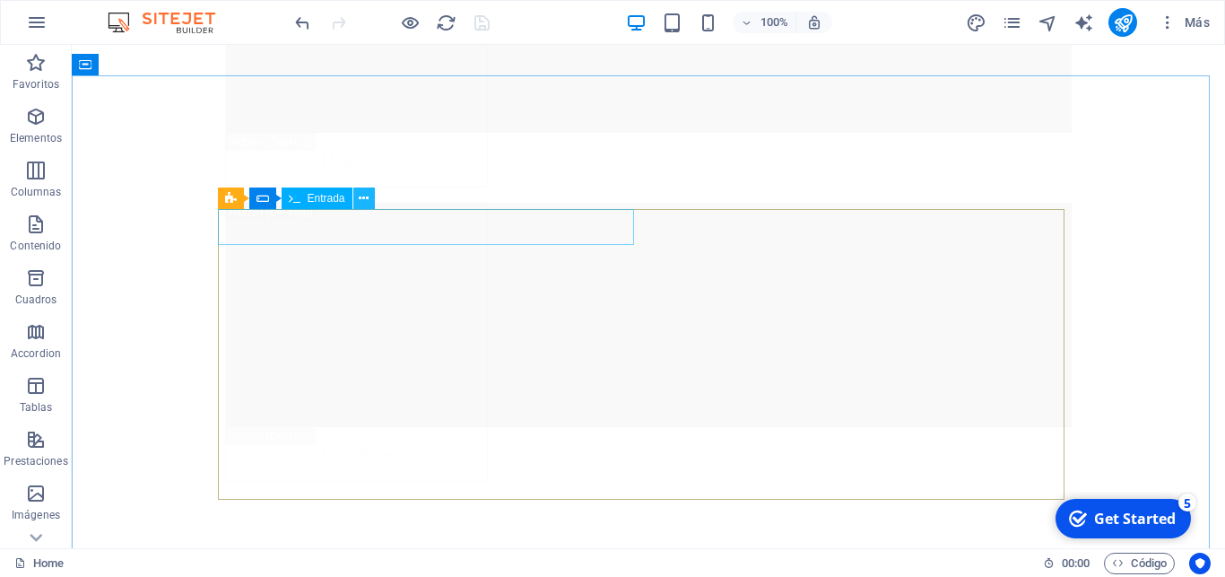
click at [367, 193] on icon at bounding box center [364, 198] width 10 height 19
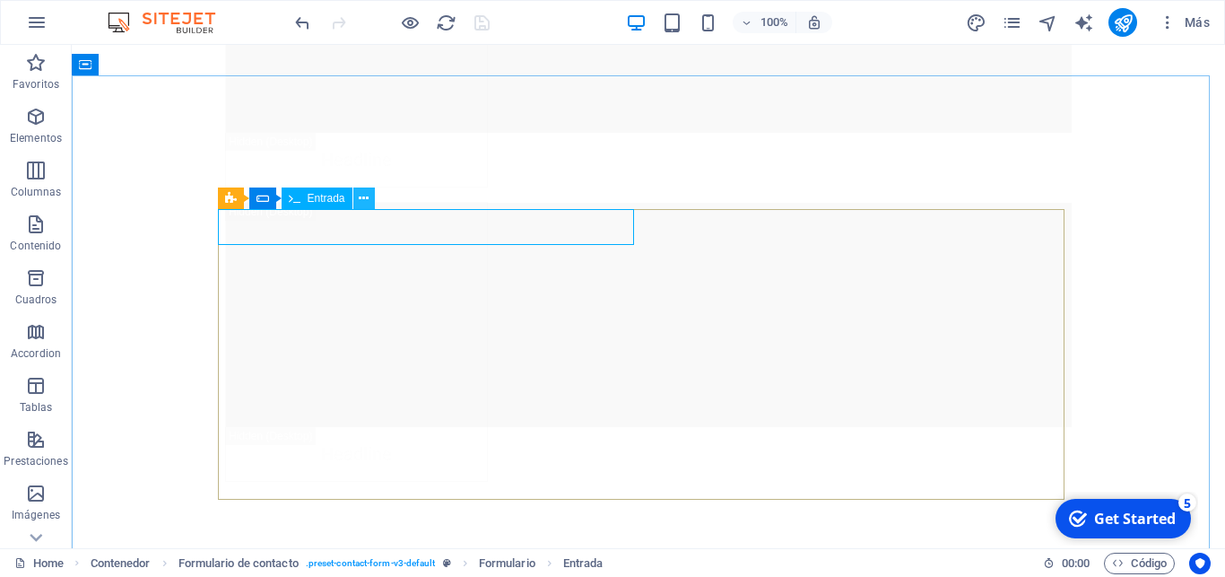
click at [367, 195] on icon at bounding box center [364, 198] width 10 height 19
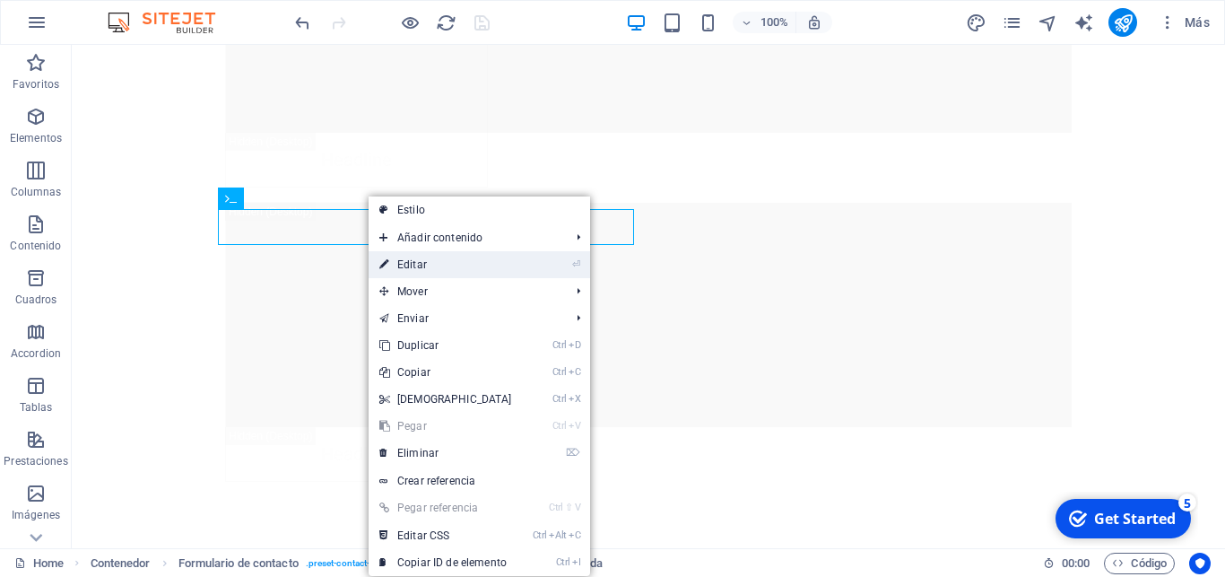
click at [445, 273] on link "⏎ Editar" at bounding box center [446, 264] width 154 height 27
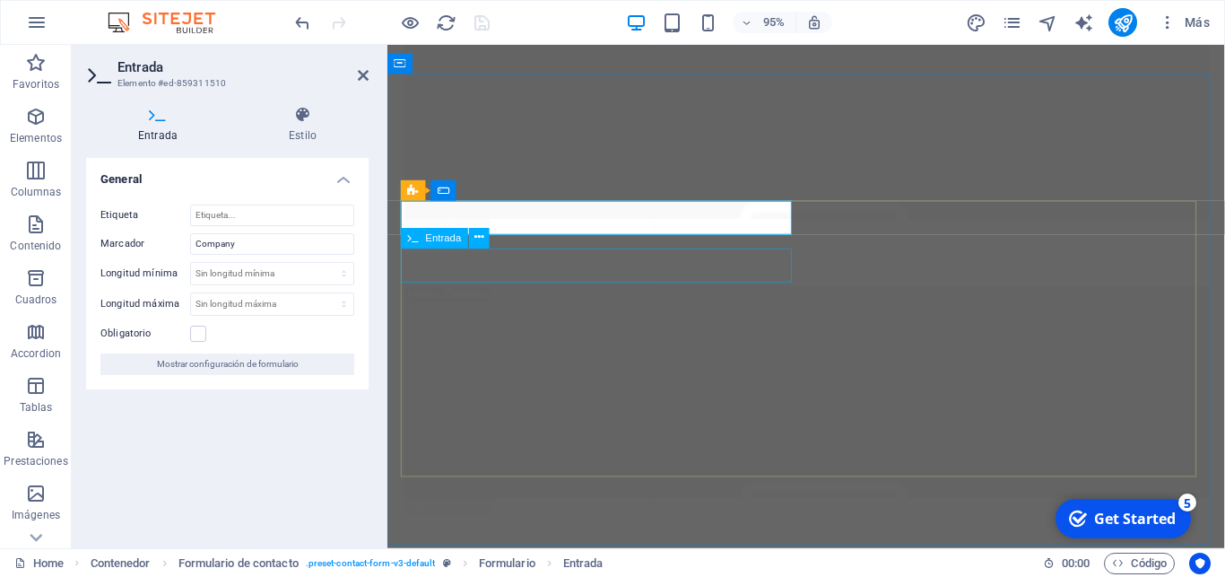
scroll to position [20192, 0]
type input "Empresa"
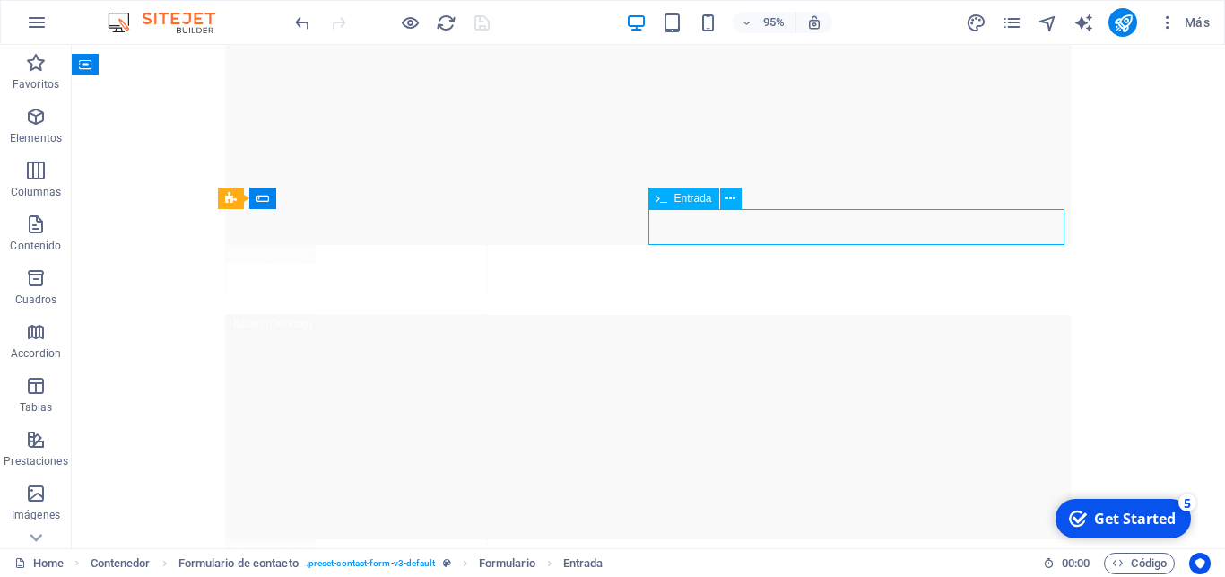
scroll to position [20304, 0]
click at [727, 200] on icon at bounding box center [731, 198] width 10 height 19
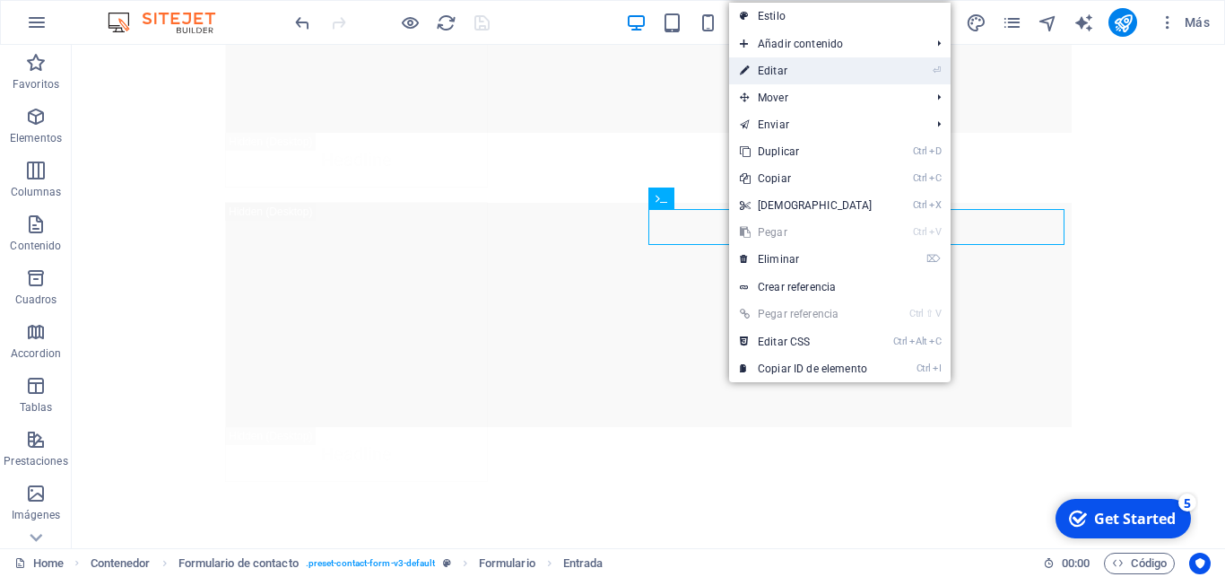
click at [792, 75] on link "⏎ Editar" at bounding box center [806, 70] width 154 height 27
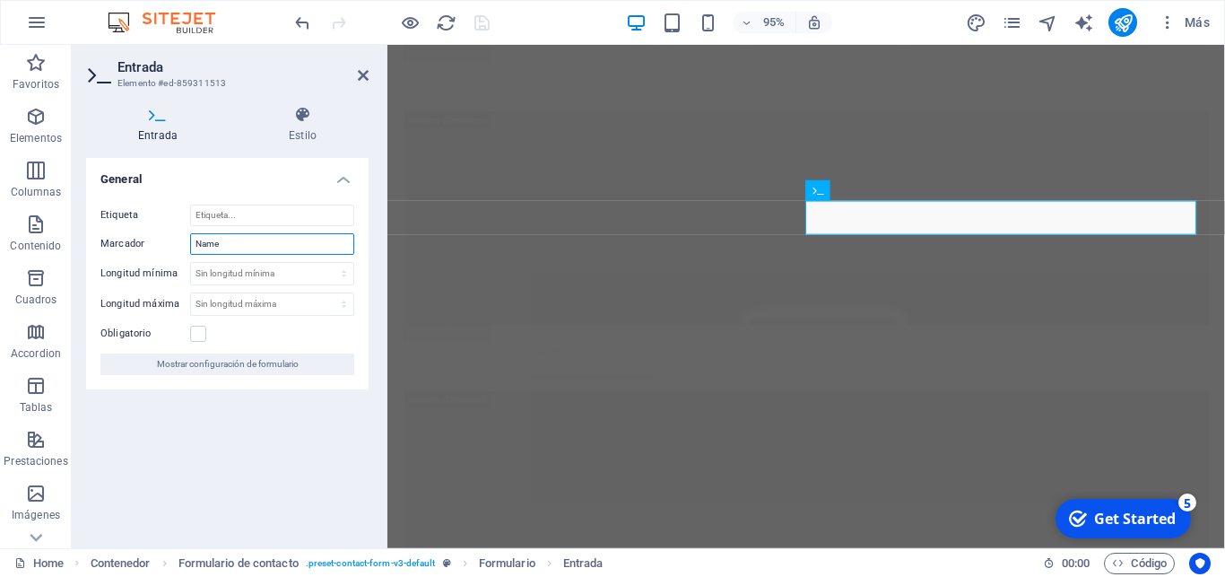
click at [246, 243] on input "Name" at bounding box center [272, 244] width 164 height 22
type input "Nombre"
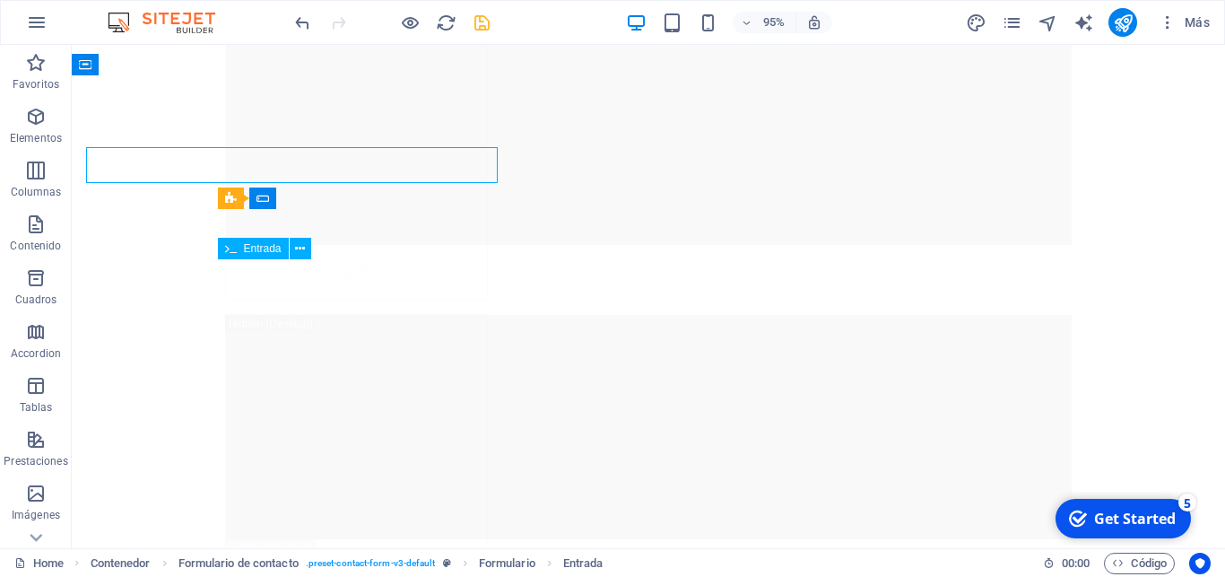
scroll to position [20304, 0]
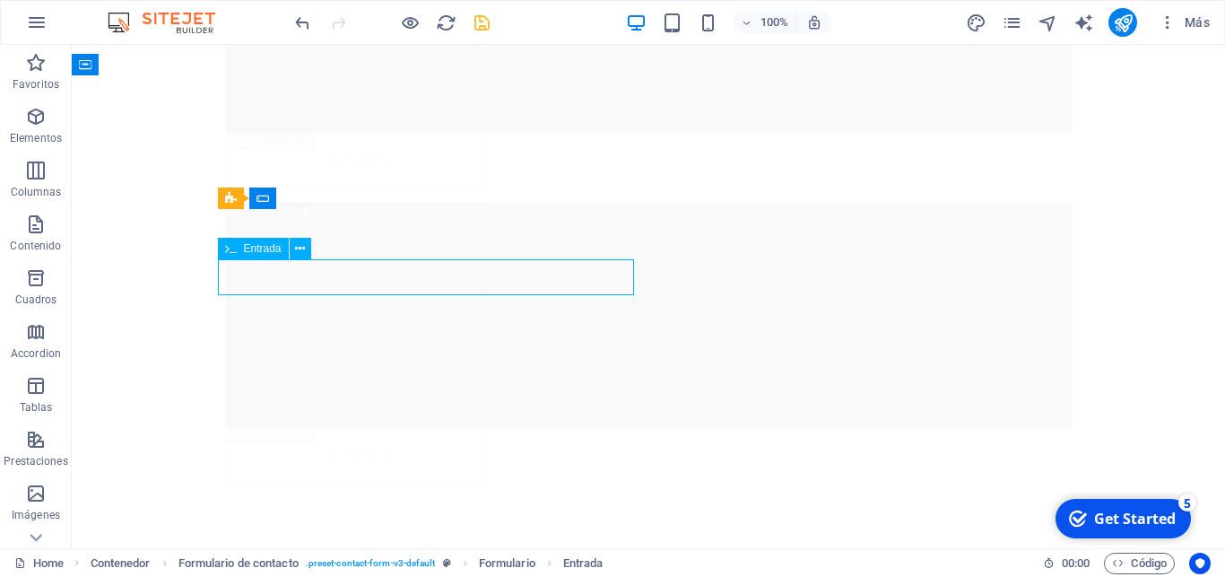
click at [294, 254] on button at bounding box center [301, 249] width 22 height 22
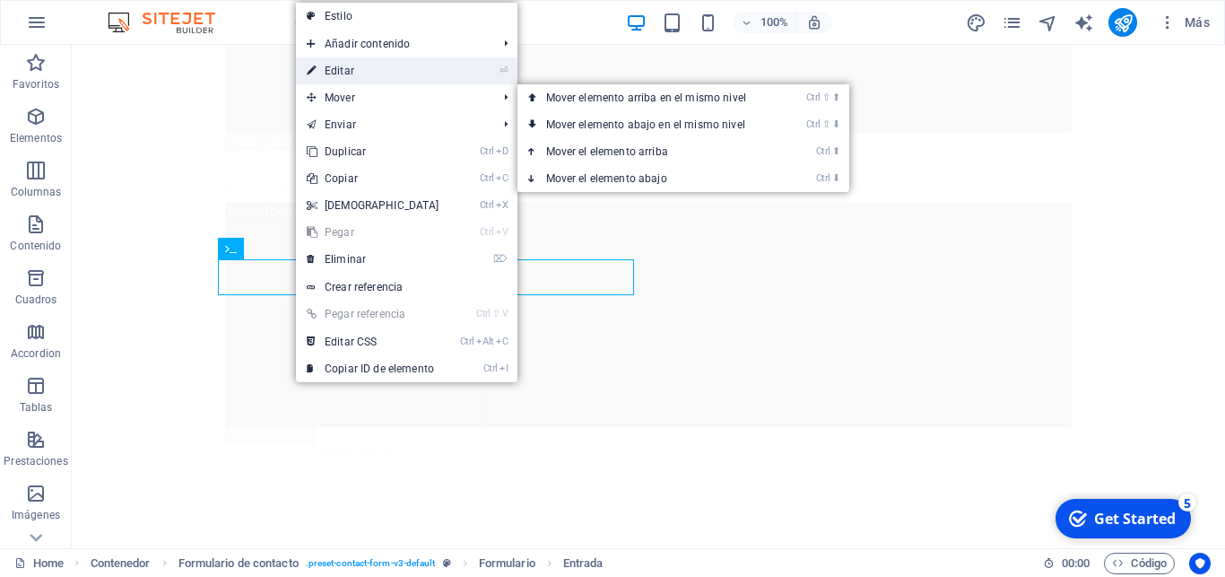
click at [360, 70] on link "⏎ Editar" at bounding box center [373, 70] width 154 height 27
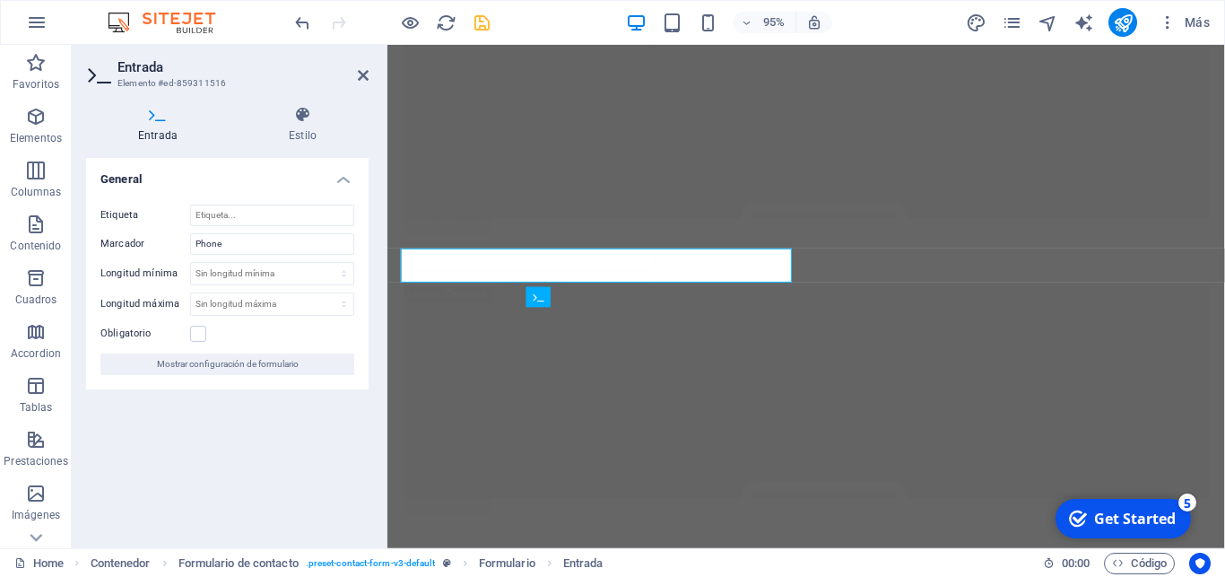
scroll to position [20192, 0]
drag, startPoint x: 240, startPoint y: 242, endPoint x: 11, endPoint y: 215, distance: 231.2
click at [190, 233] on input "Phone" at bounding box center [272, 244] width 164 height 22
type input "Teléfono"
click at [362, 82] on icon at bounding box center [363, 75] width 11 height 14
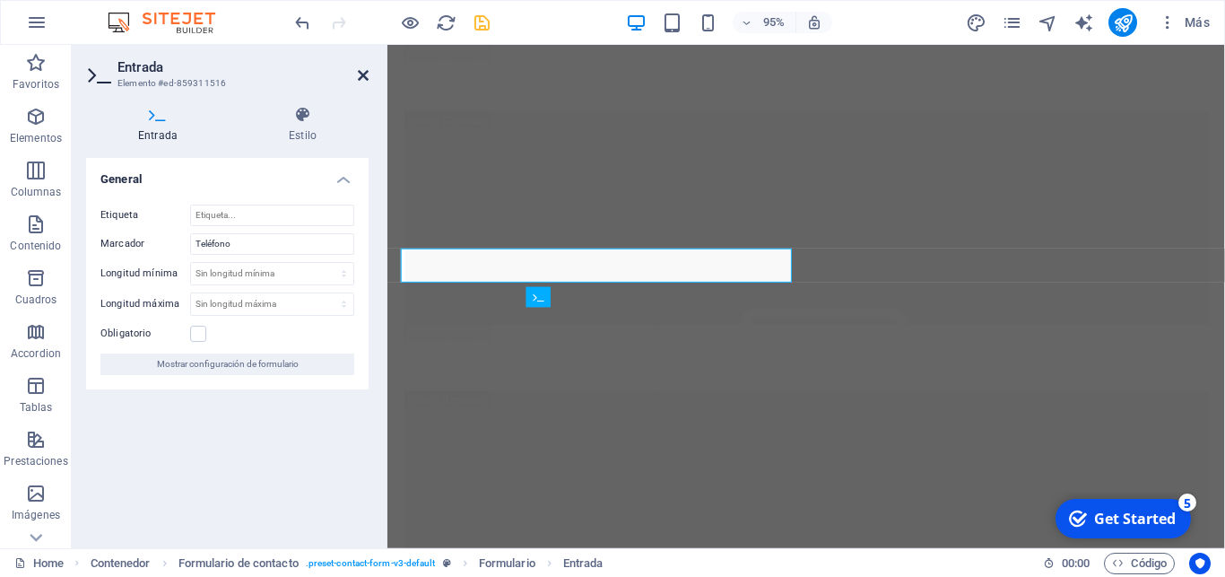
scroll to position [20304, 0]
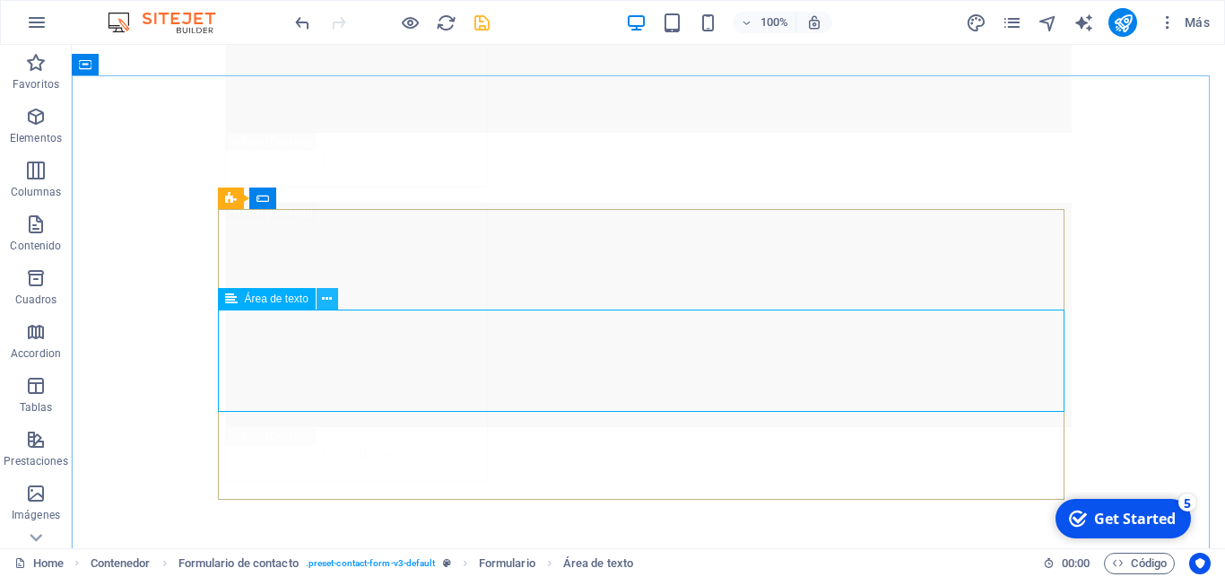
click at [328, 298] on icon at bounding box center [327, 299] width 10 height 19
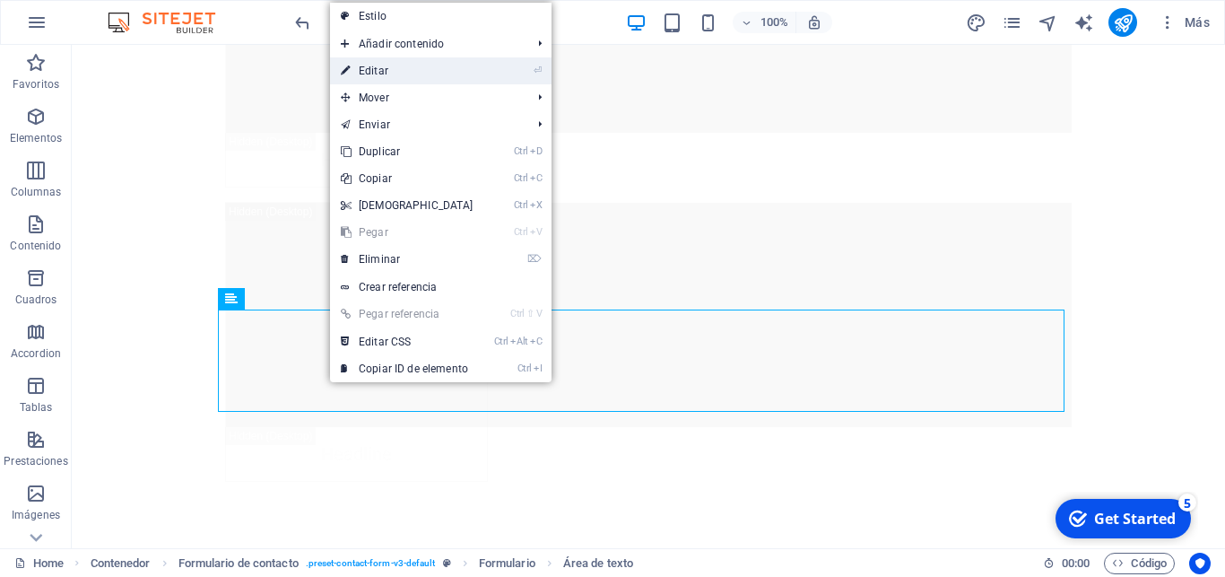
click at [389, 65] on link "⏎ Editar" at bounding box center [407, 70] width 154 height 27
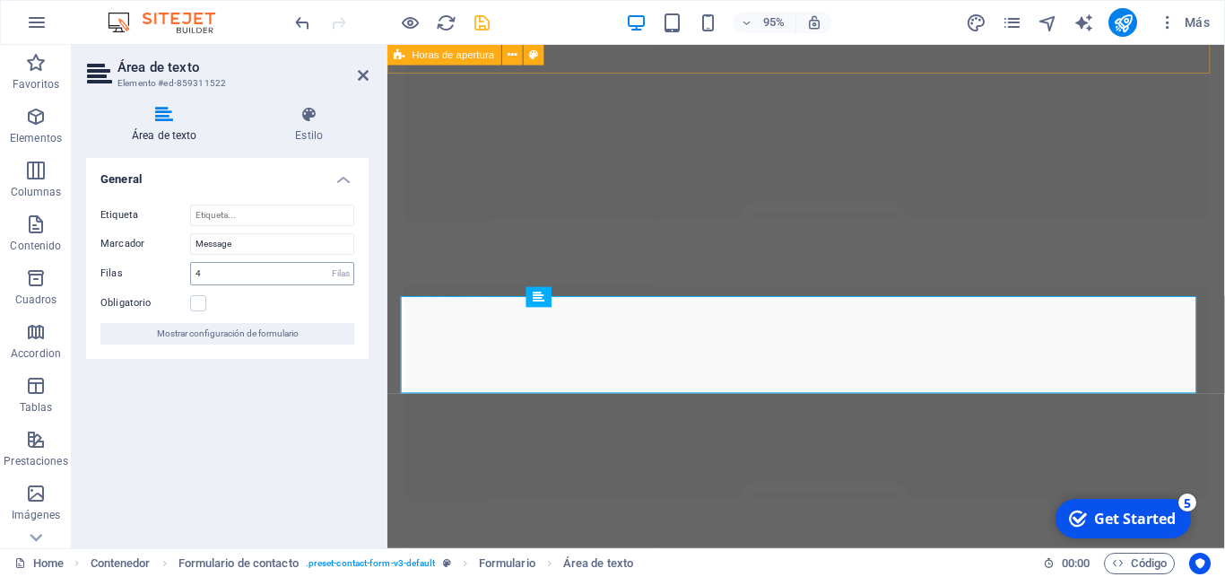
scroll to position [20192, 0]
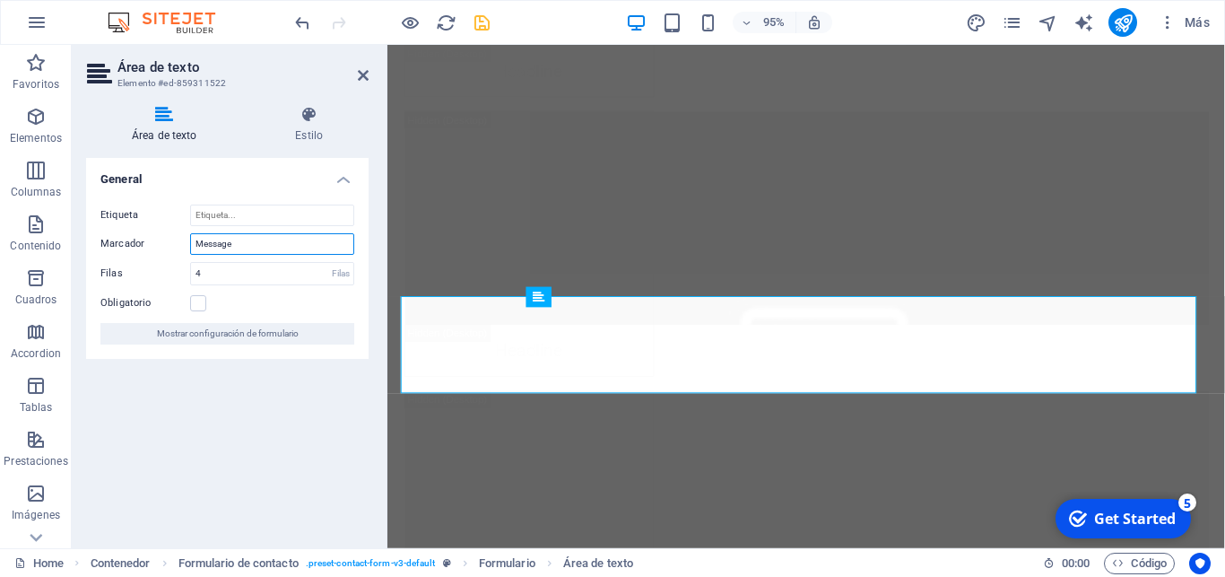
drag, startPoint x: 253, startPoint y: 246, endPoint x: 42, endPoint y: 239, distance: 210.9
click at [190, 239] on input "Message" at bounding box center [272, 244] width 164 height 22
type input "Mensaje"
click at [362, 74] on icon at bounding box center [363, 75] width 11 height 14
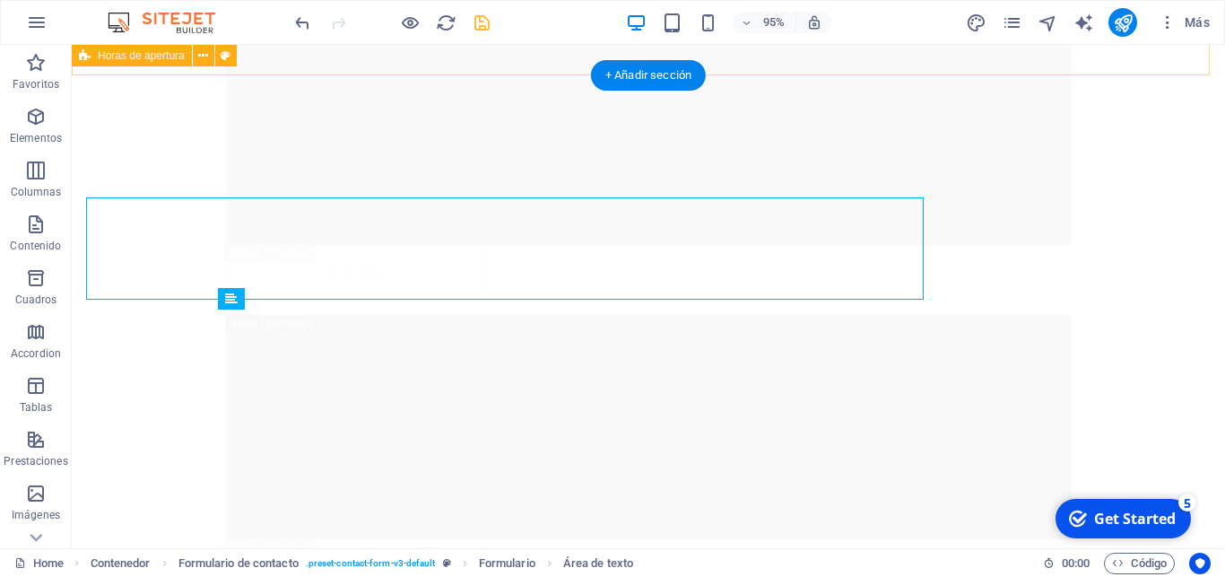
scroll to position [20304, 0]
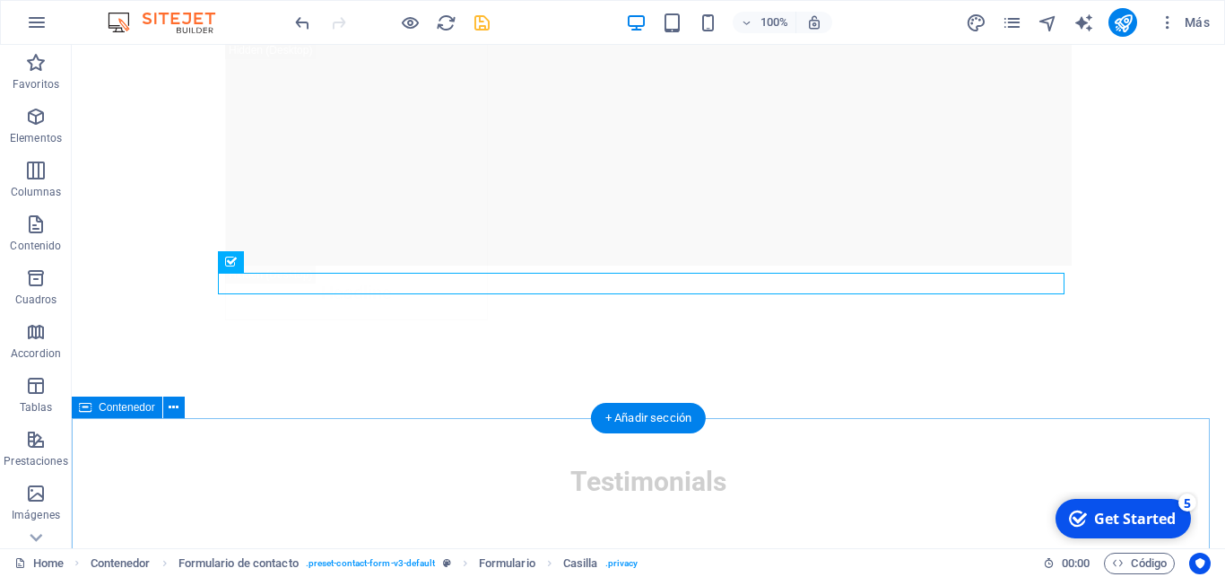
scroll to position [20468, 0]
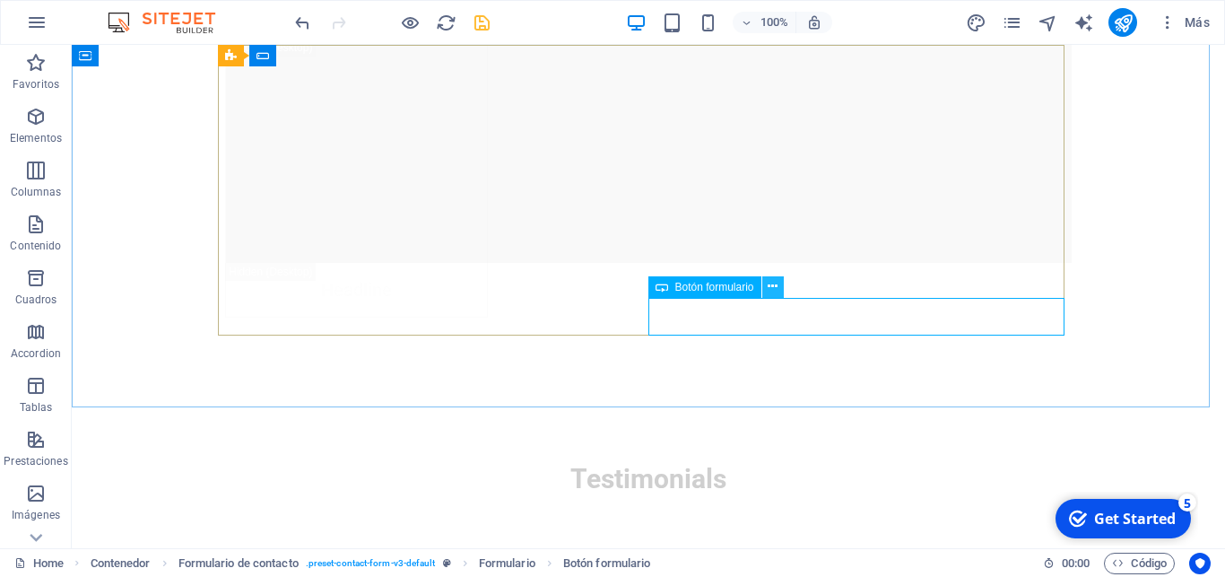
click at [772, 288] on icon at bounding box center [773, 286] width 10 height 19
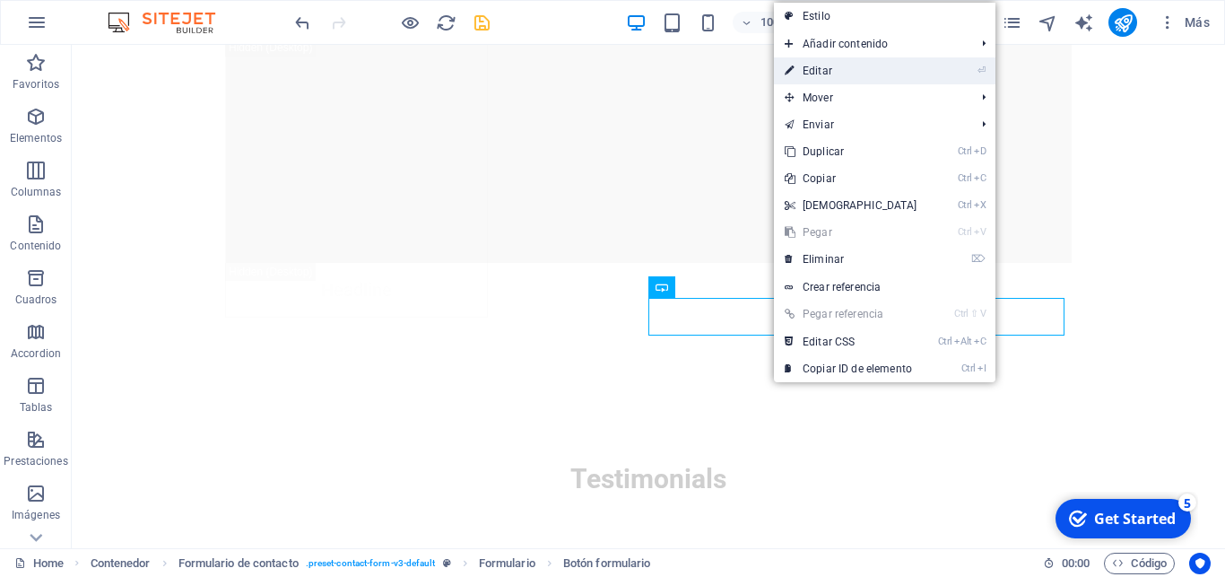
click at [855, 75] on link "⏎ Editar" at bounding box center [851, 70] width 154 height 27
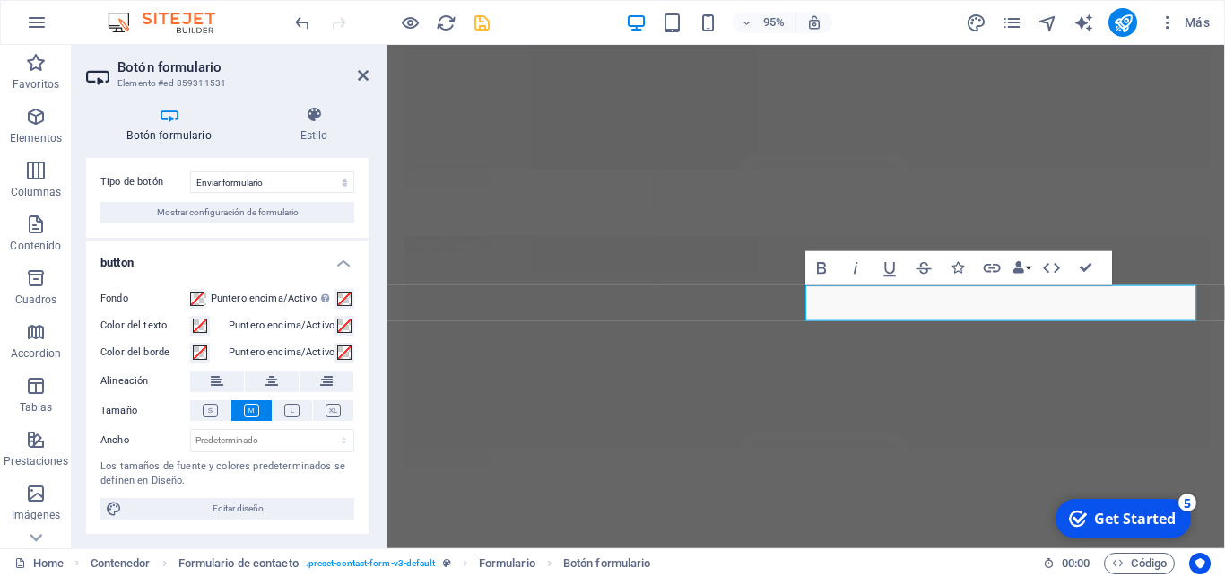
scroll to position [0, 0]
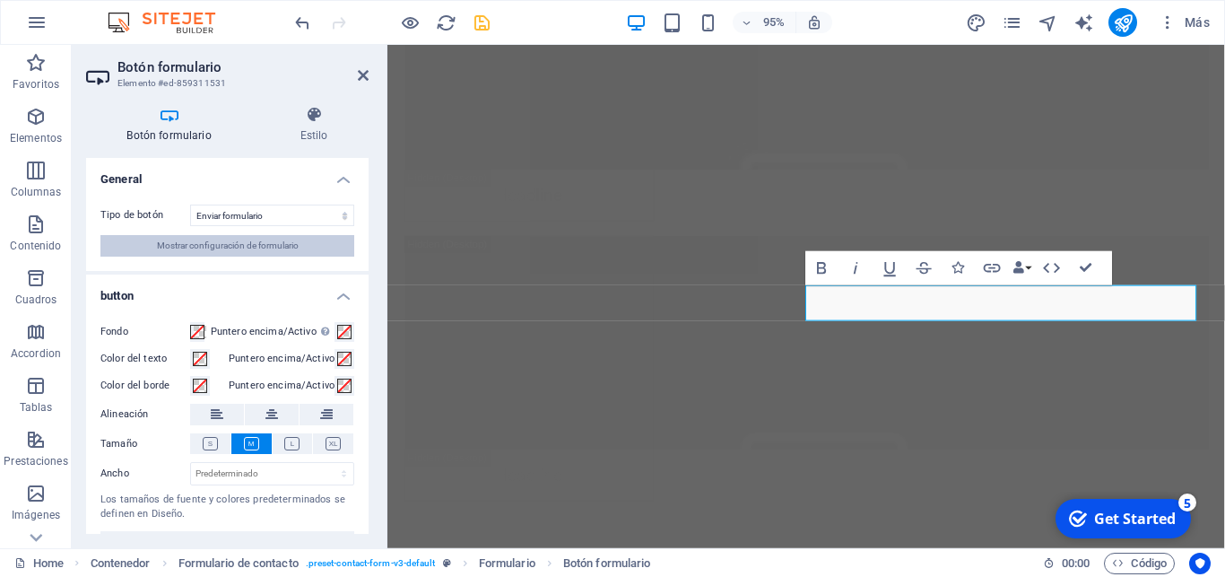
click at [244, 247] on span "Mostrar configuración de formulario" at bounding box center [228, 246] width 142 height 22
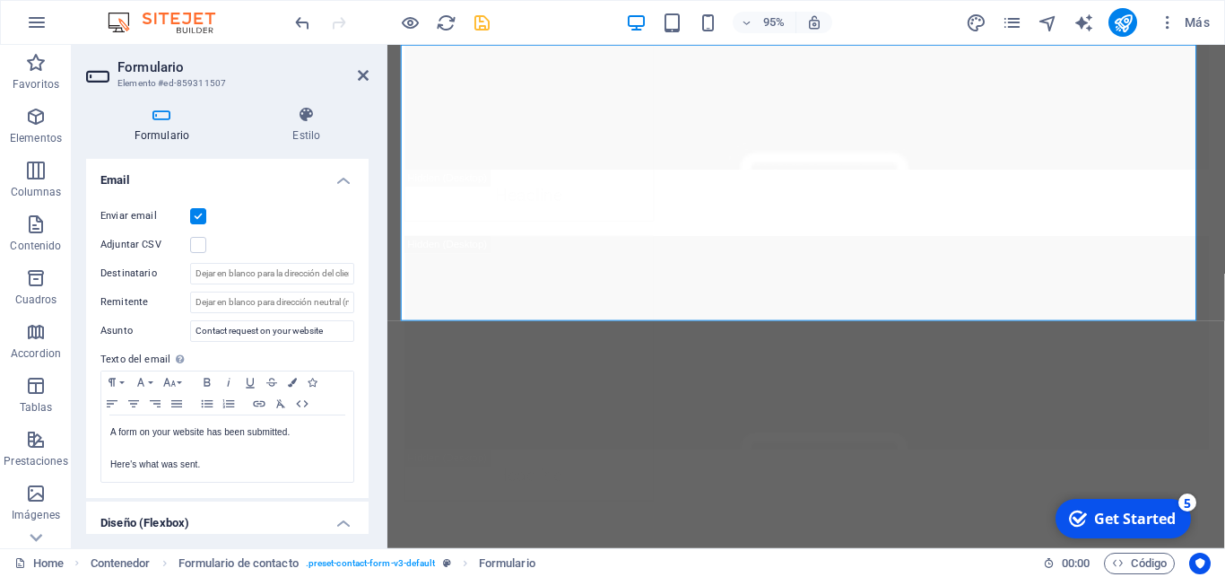
scroll to position [470, 0]
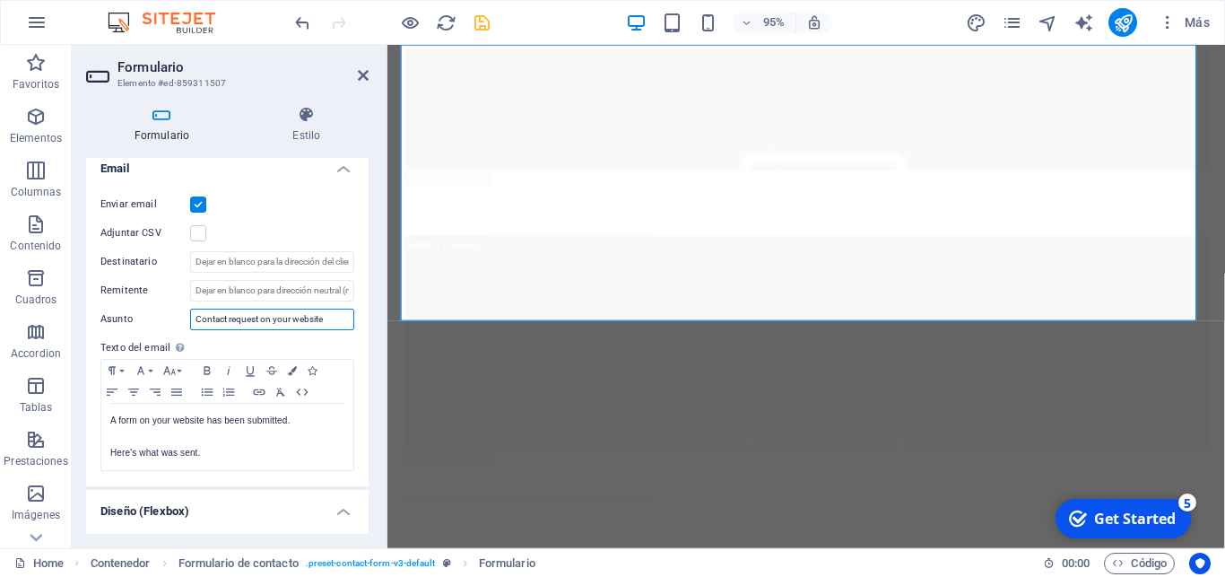
click at [204, 319] on input "Contact request on your website" at bounding box center [272, 320] width 164 height 22
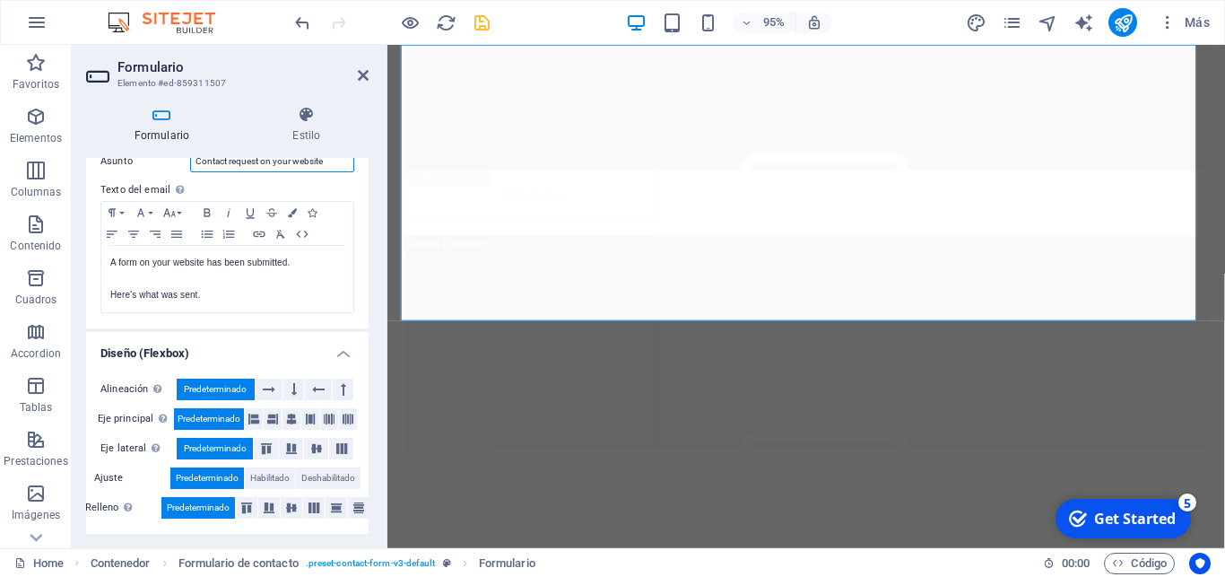
scroll to position [0, 0]
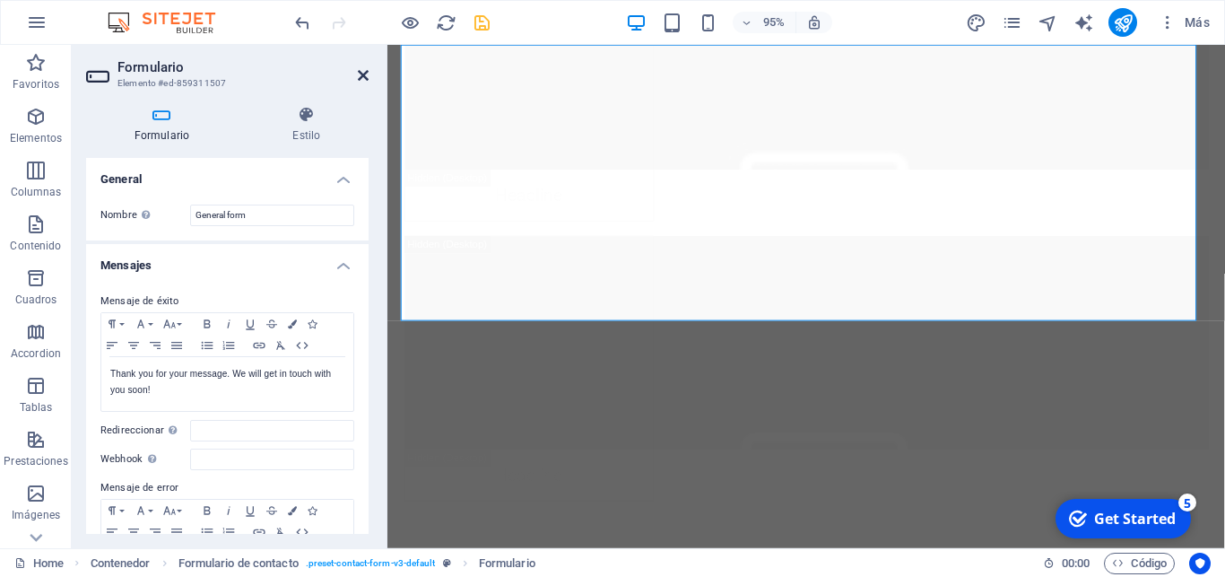
click at [361, 73] on icon at bounding box center [363, 75] width 11 height 14
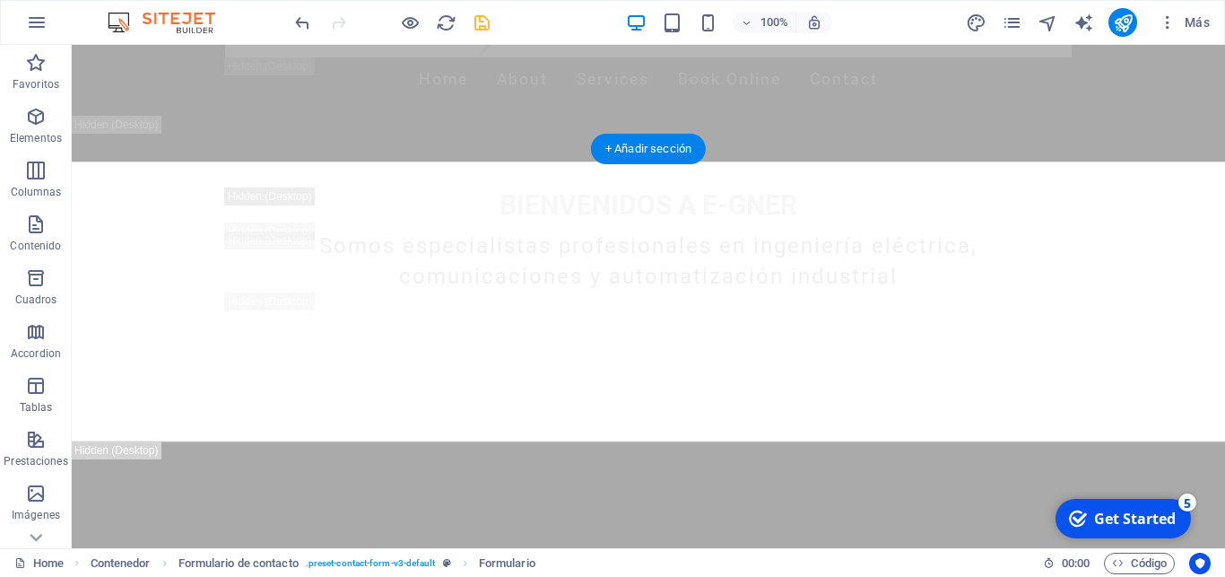
scroll to position [1681, 0]
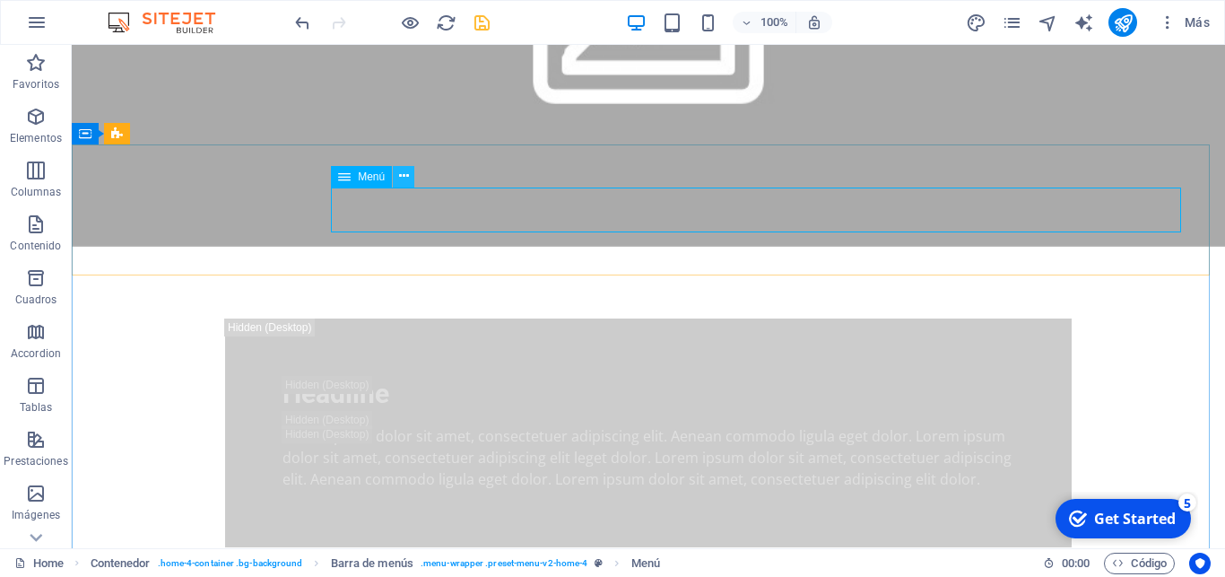
click at [407, 175] on icon at bounding box center [404, 176] width 10 height 19
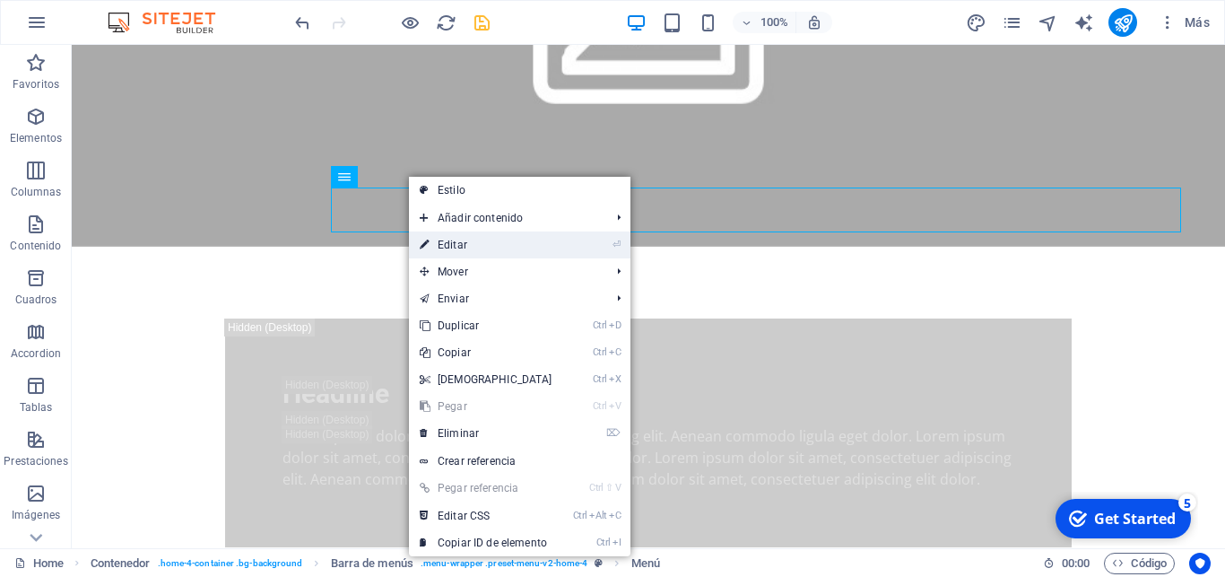
click at [480, 246] on link "⏎ Editar" at bounding box center [486, 244] width 154 height 27
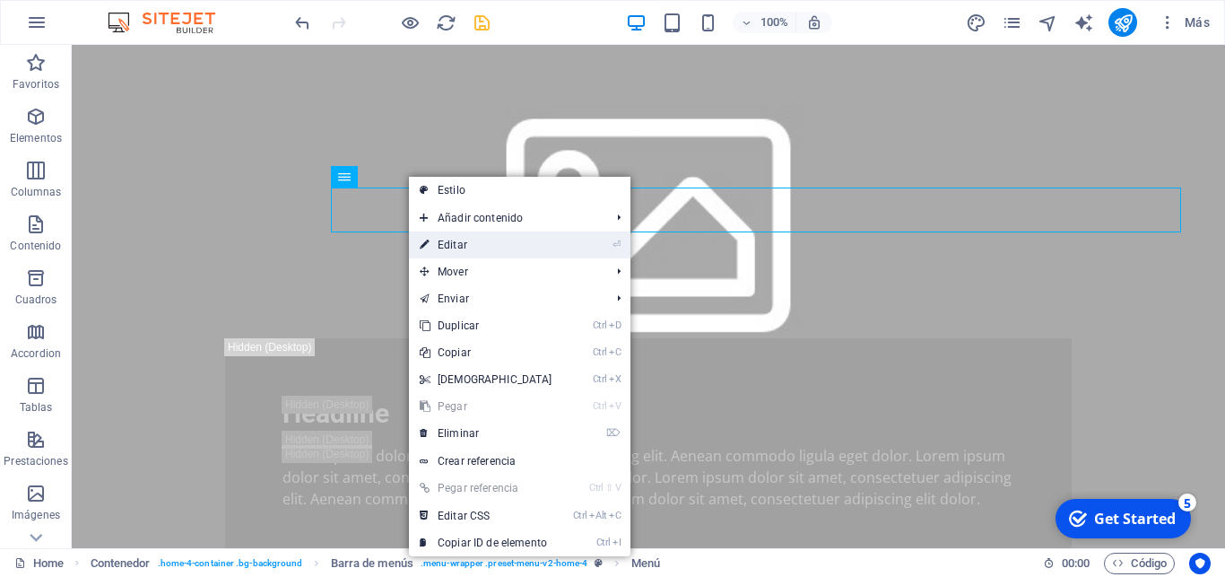
select select
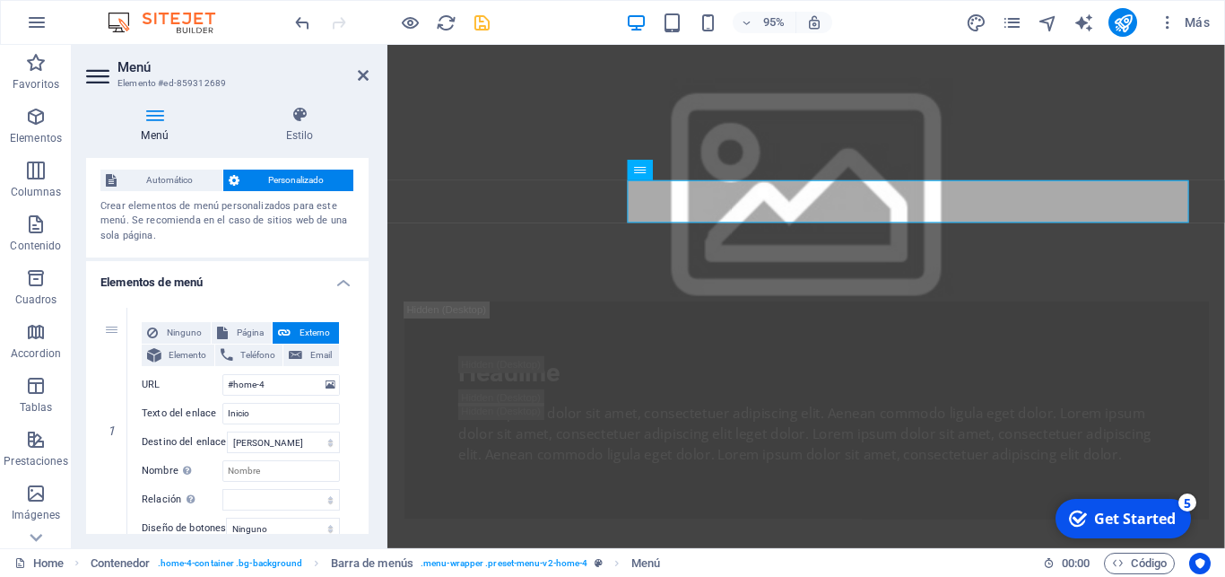
scroll to position [38, 0]
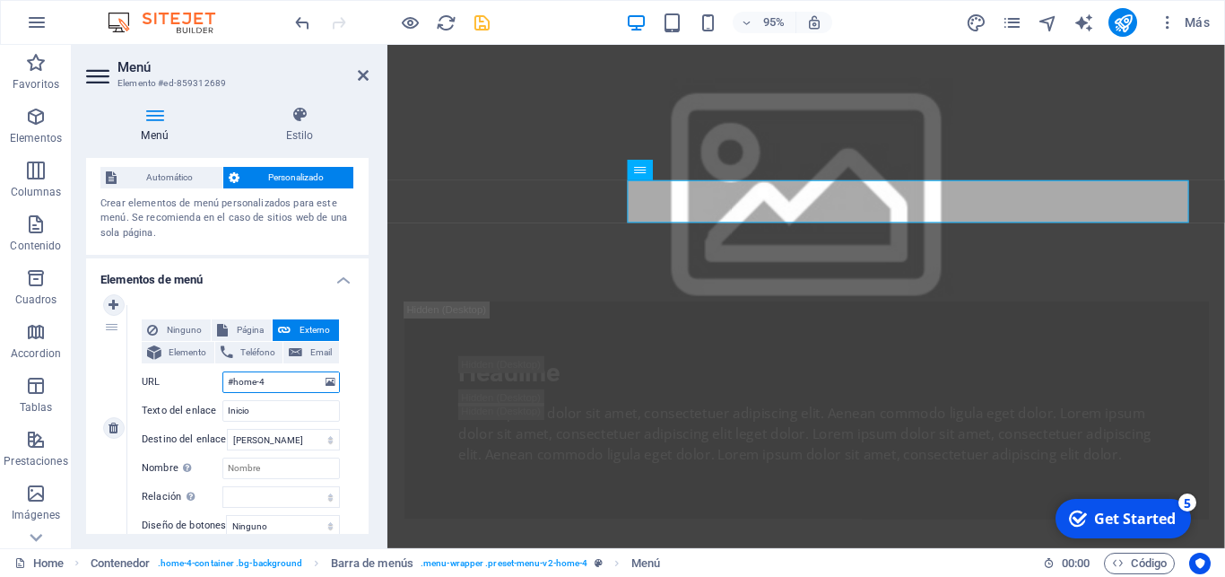
click at [278, 393] on input "#home-4" at bounding box center [280, 382] width 117 height 22
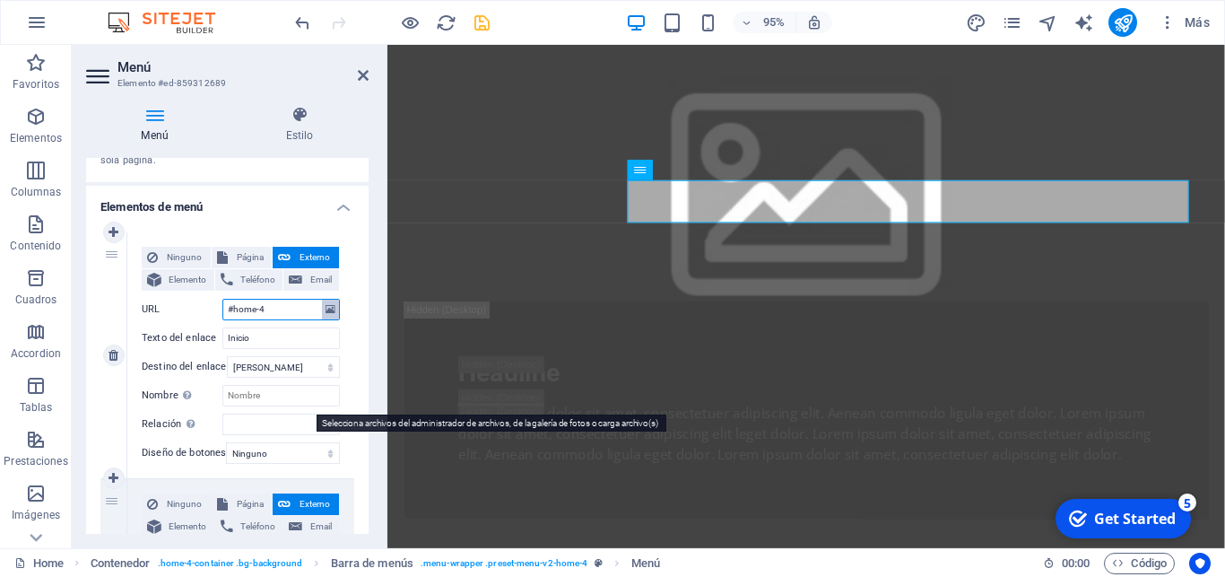
scroll to position [112, 0]
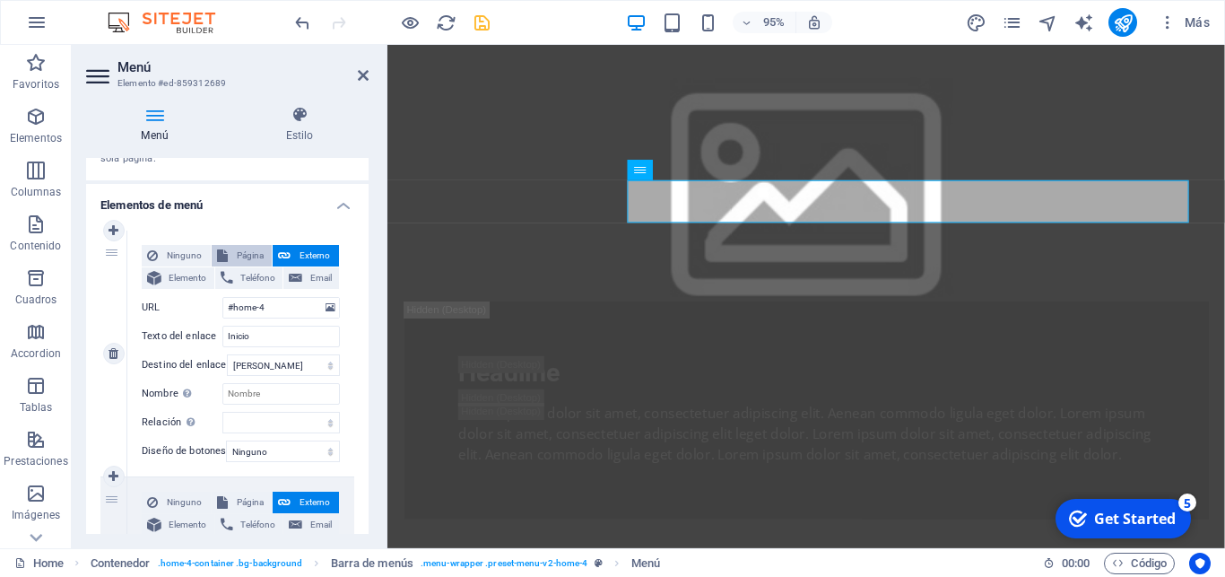
click at [242, 256] on span "Página" at bounding box center [250, 256] width 34 height 22
select select
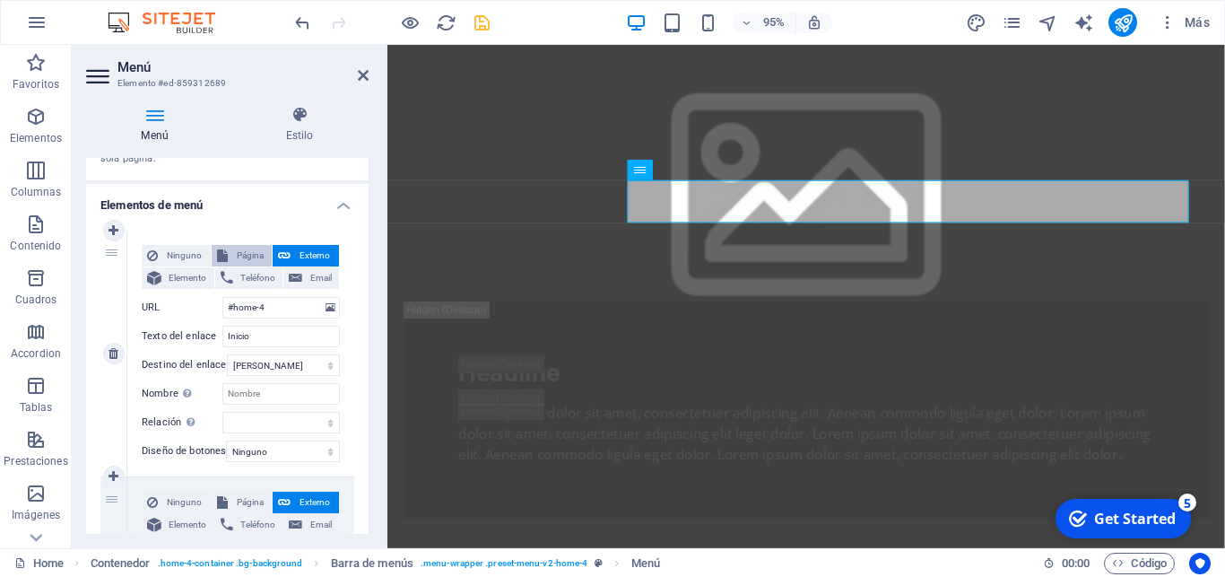
select select
click at [222, 297] on select "Home QUIENES SOMOS Legal Notice Privacy" at bounding box center [280, 308] width 117 height 22
click at [269, 215] on h4 "Elementos de menú" at bounding box center [227, 200] width 283 height 32
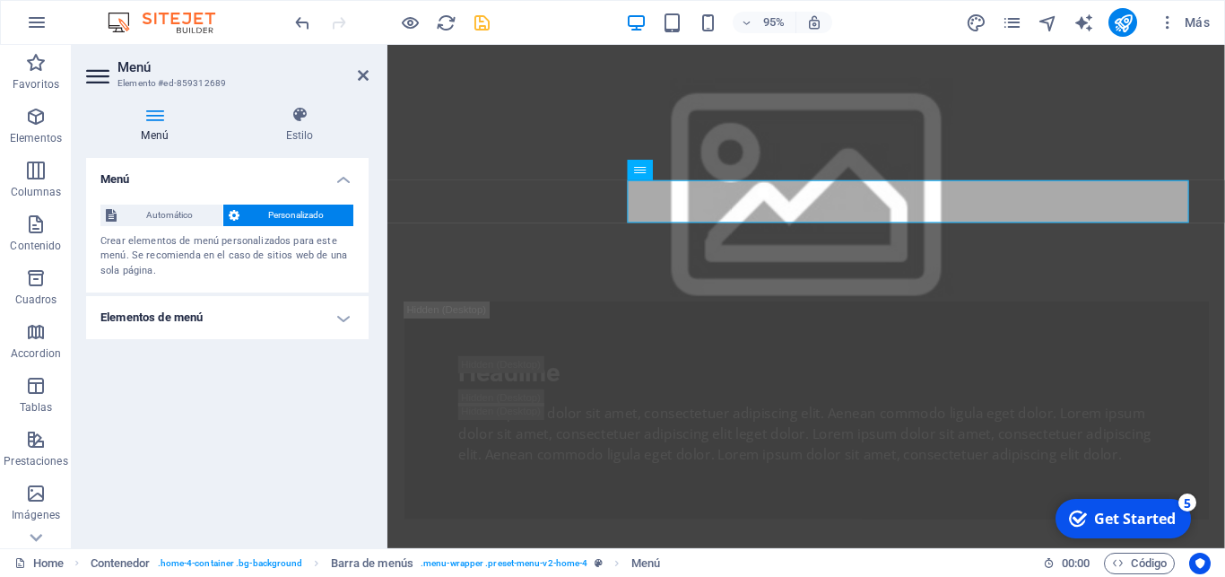
scroll to position [0, 0]
click at [173, 209] on span "Automático" at bounding box center [169, 216] width 95 height 22
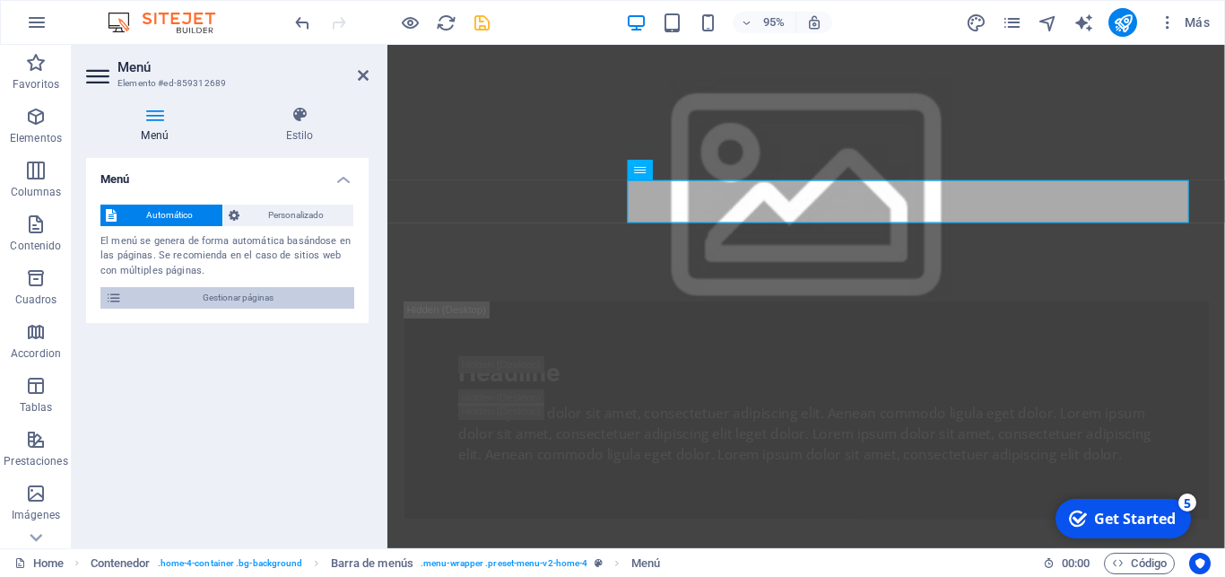
click at [117, 298] on icon at bounding box center [114, 298] width 16 height 22
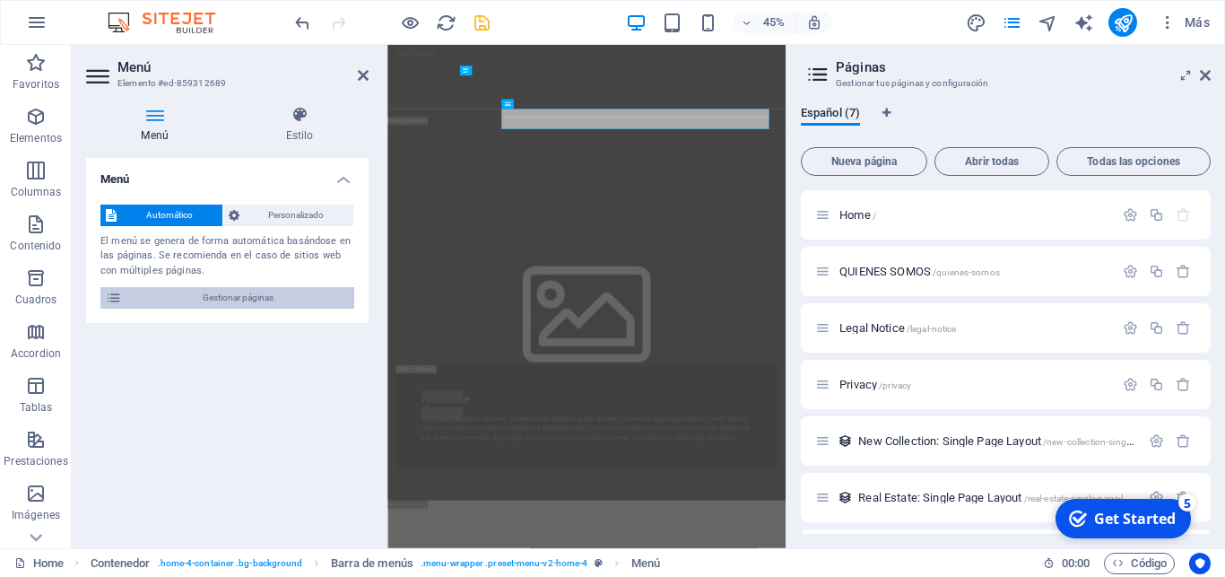
scroll to position [2293, 0]
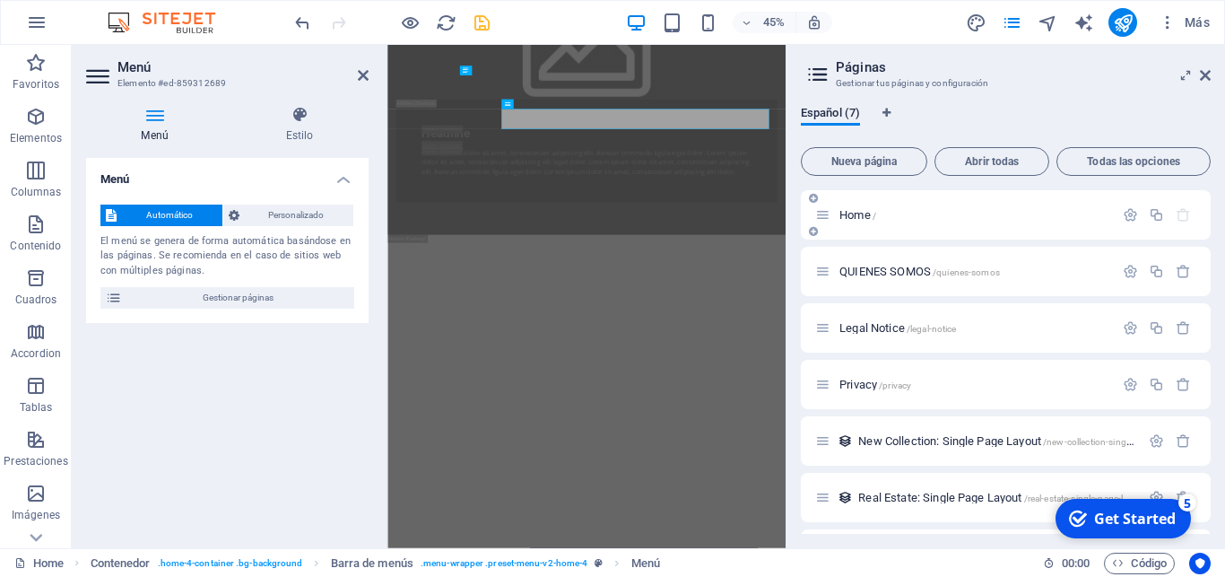
click at [840, 213] on div "Home /" at bounding box center [974, 215] width 280 height 12
click at [825, 217] on icon at bounding box center [822, 214] width 15 height 15
click at [861, 215] on span "Home /" at bounding box center [858, 214] width 37 height 13
click at [111, 293] on icon at bounding box center [114, 298] width 16 height 22
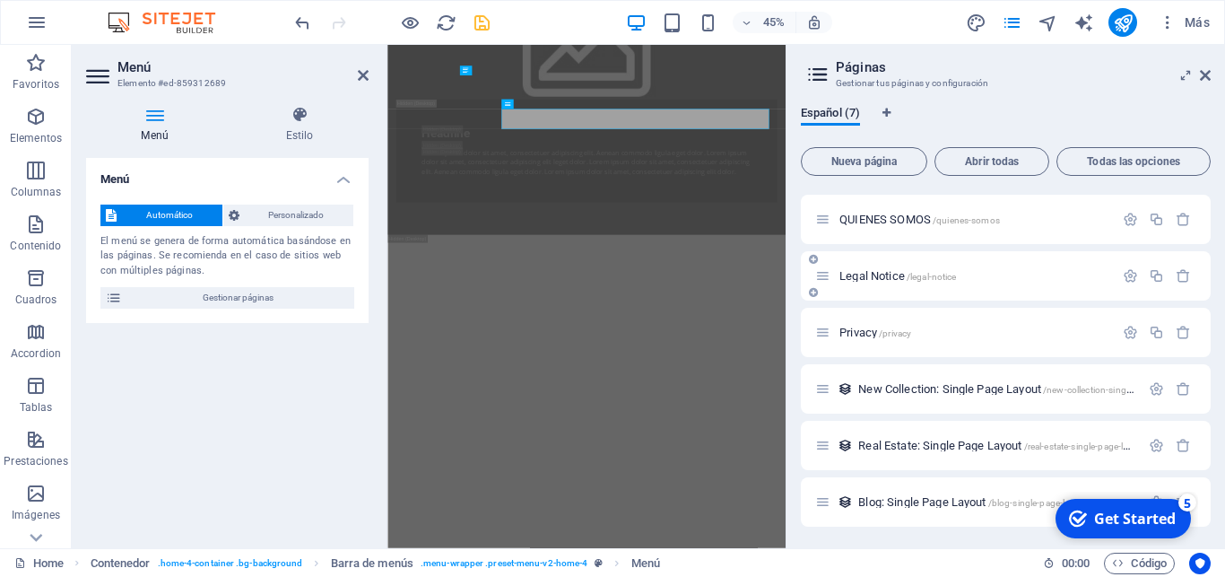
scroll to position [0, 0]
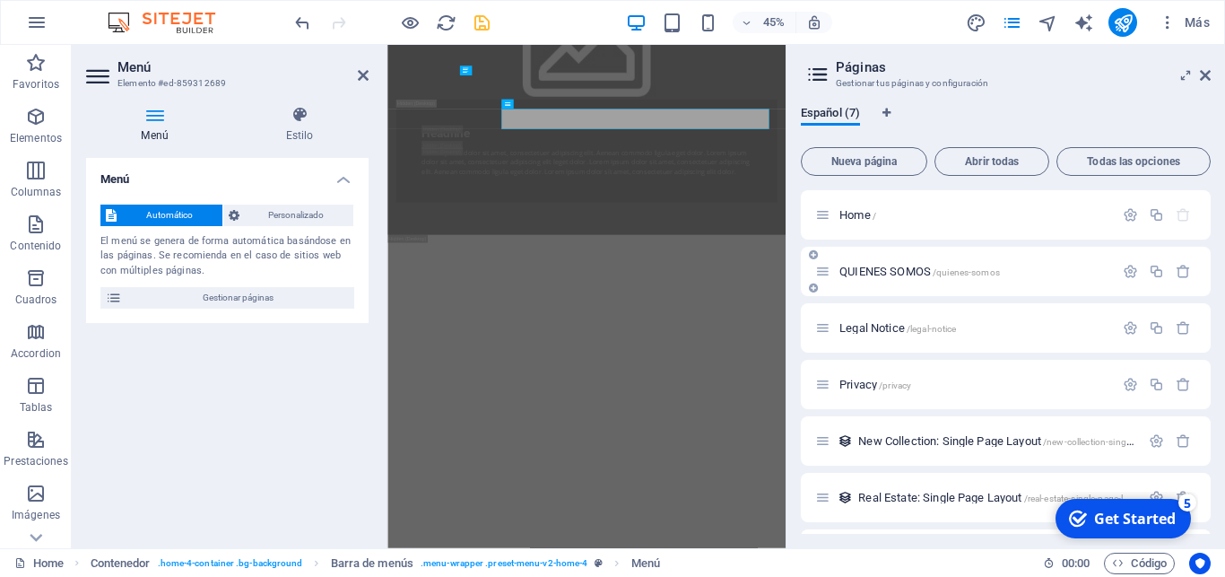
click at [842, 274] on span "QUIENES SOMOS /quienes-somos" at bounding box center [920, 271] width 161 height 13
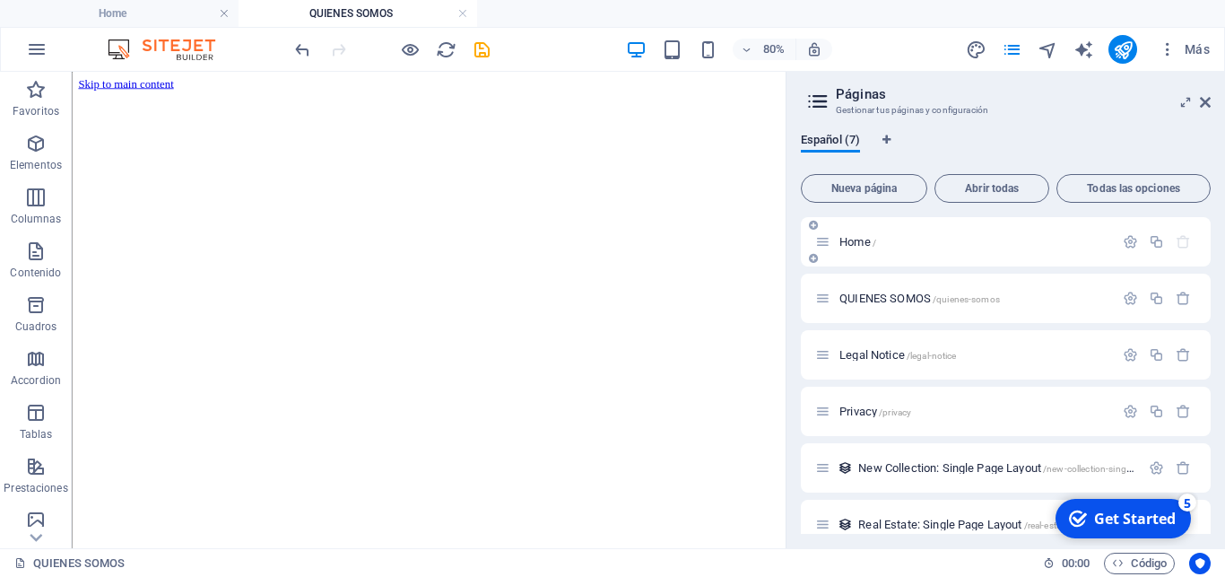
click at [893, 253] on div "Home /" at bounding box center [1006, 241] width 410 height 49
click at [842, 239] on span "Home /" at bounding box center [858, 241] width 37 height 13
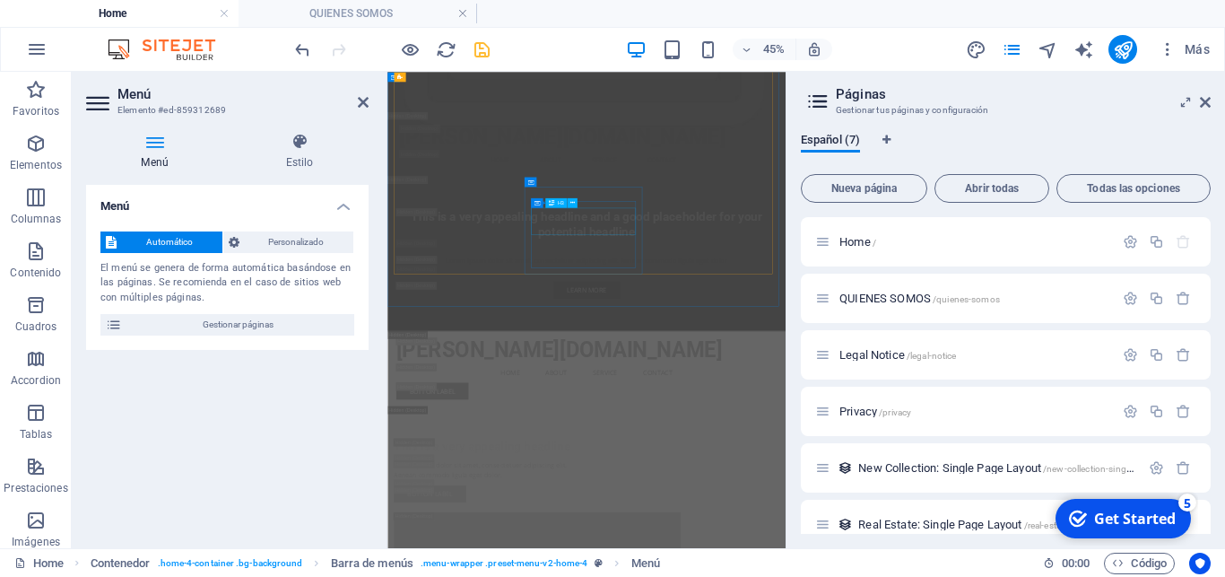
scroll to position [7265, 0]
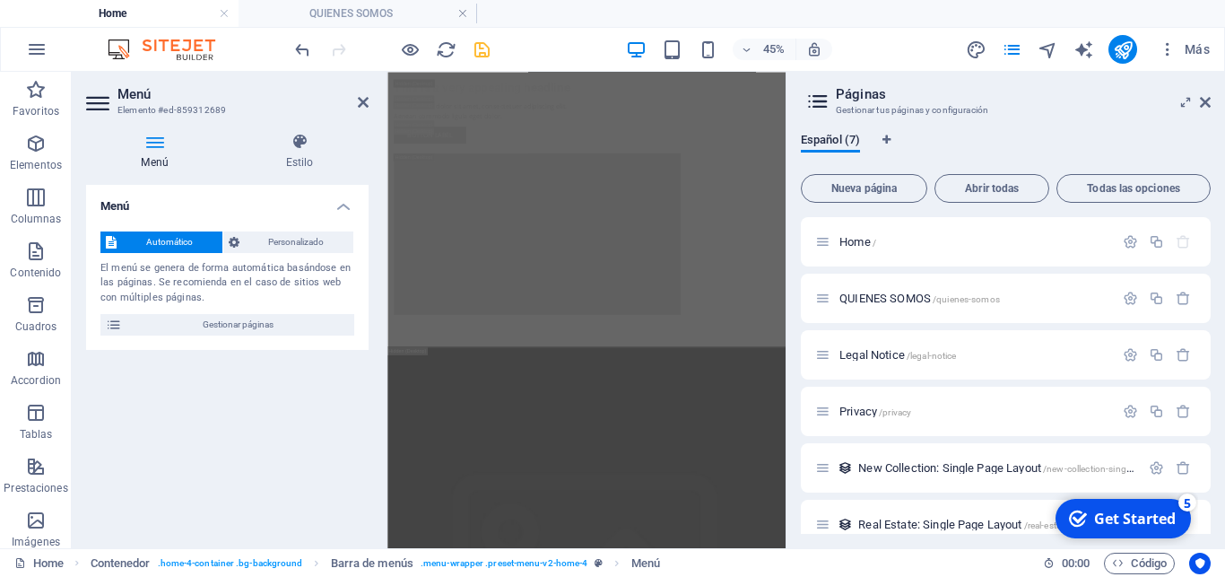
click at [91, 94] on icon at bounding box center [99, 103] width 27 height 29
click at [289, 244] on span "Personalizado" at bounding box center [297, 242] width 104 height 22
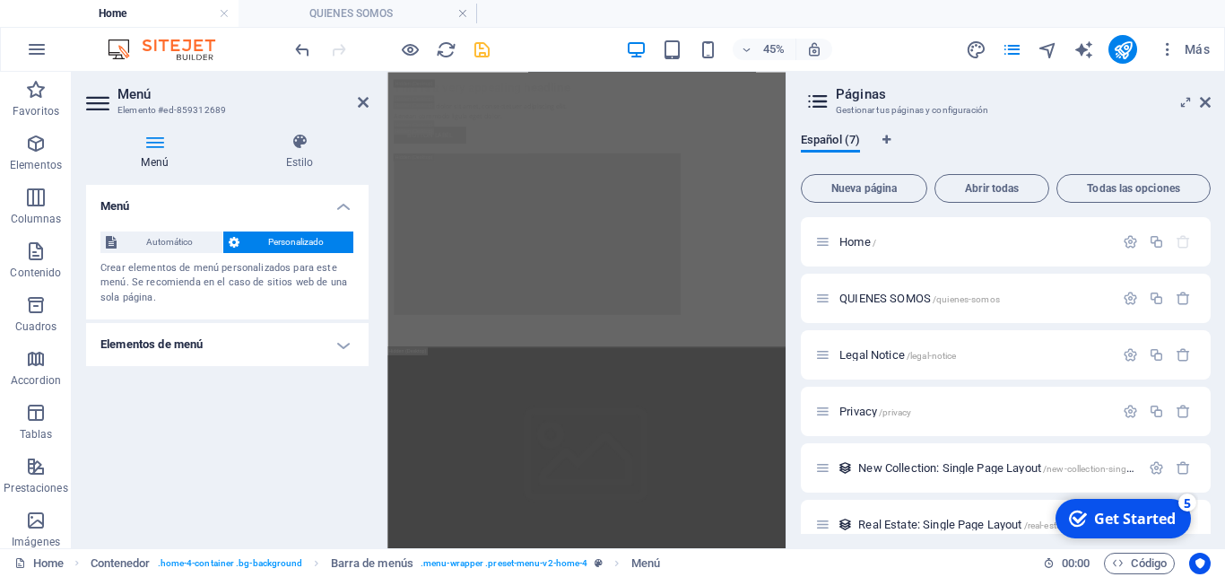
scroll to position [1869, 0]
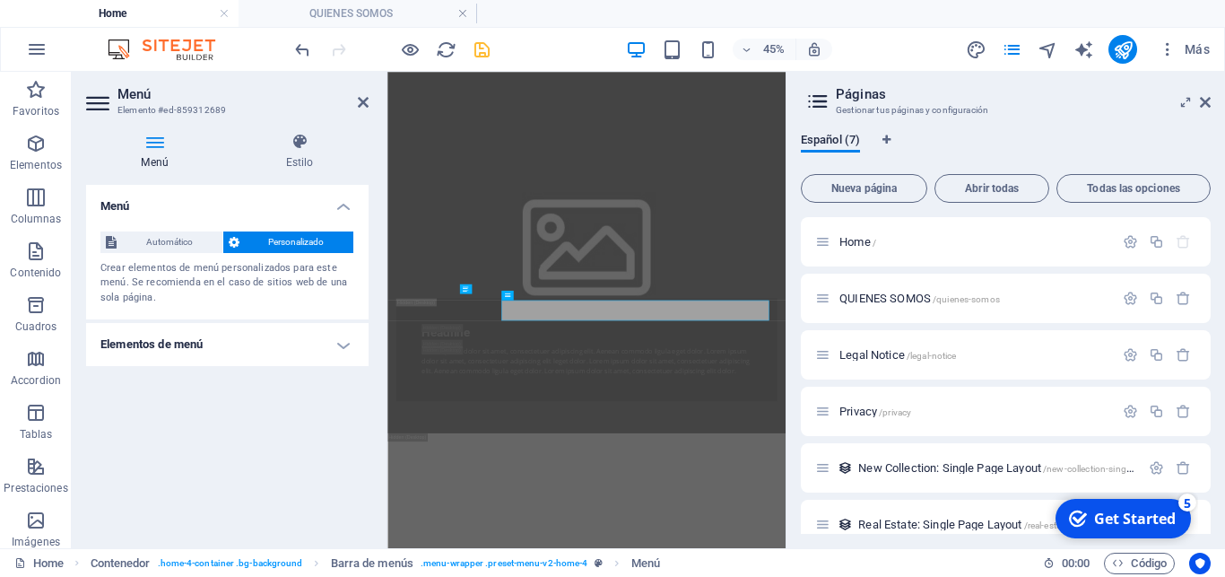
click at [161, 342] on h4 "Elementos de menú" at bounding box center [227, 344] width 283 height 43
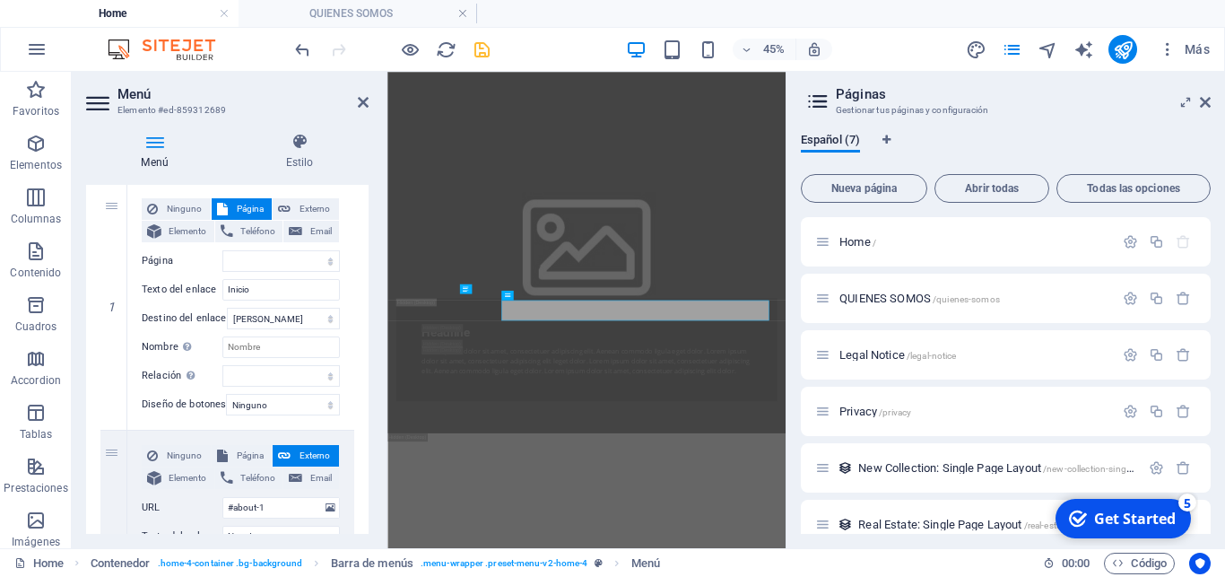
scroll to position [187, 0]
click at [277, 299] on input "Inicio" at bounding box center [280, 288] width 117 height 22
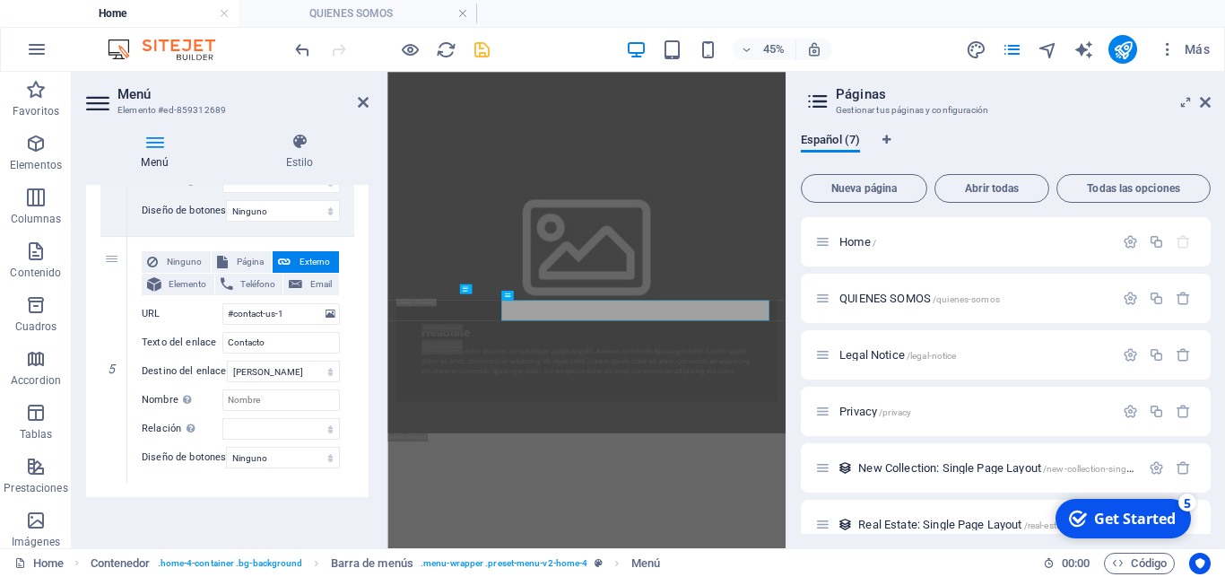
scroll to position [1231, 0]
click at [326, 315] on icon at bounding box center [331, 314] width 10 height 20
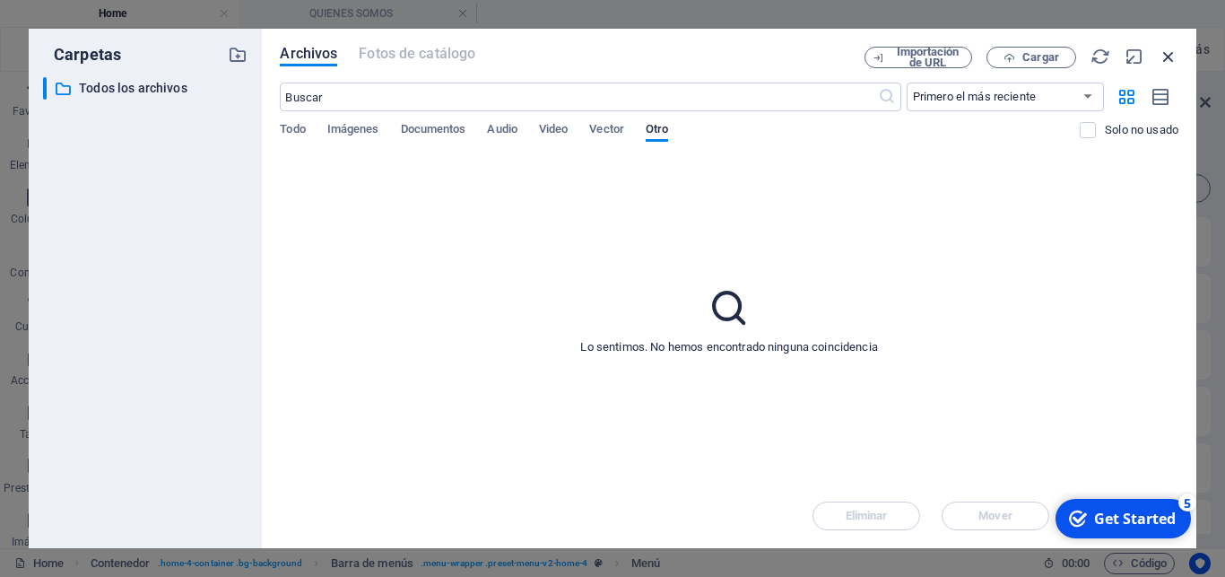
click at [1162, 57] on icon "button" at bounding box center [1169, 57] width 20 height 20
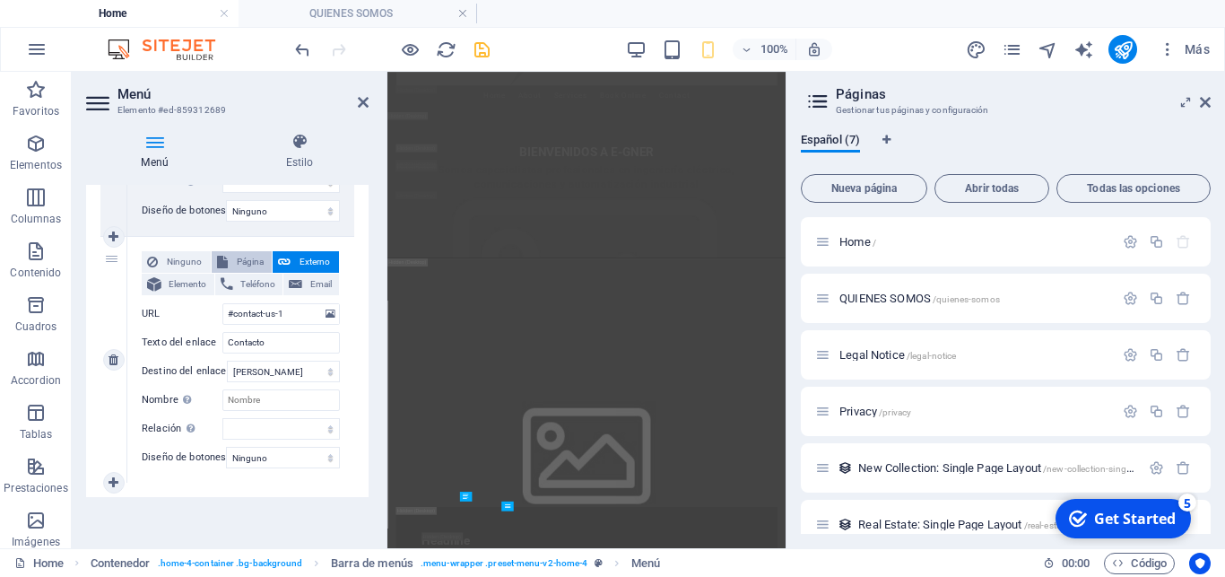
click at [248, 251] on span "Página" at bounding box center [250, 262] width 34 height 22
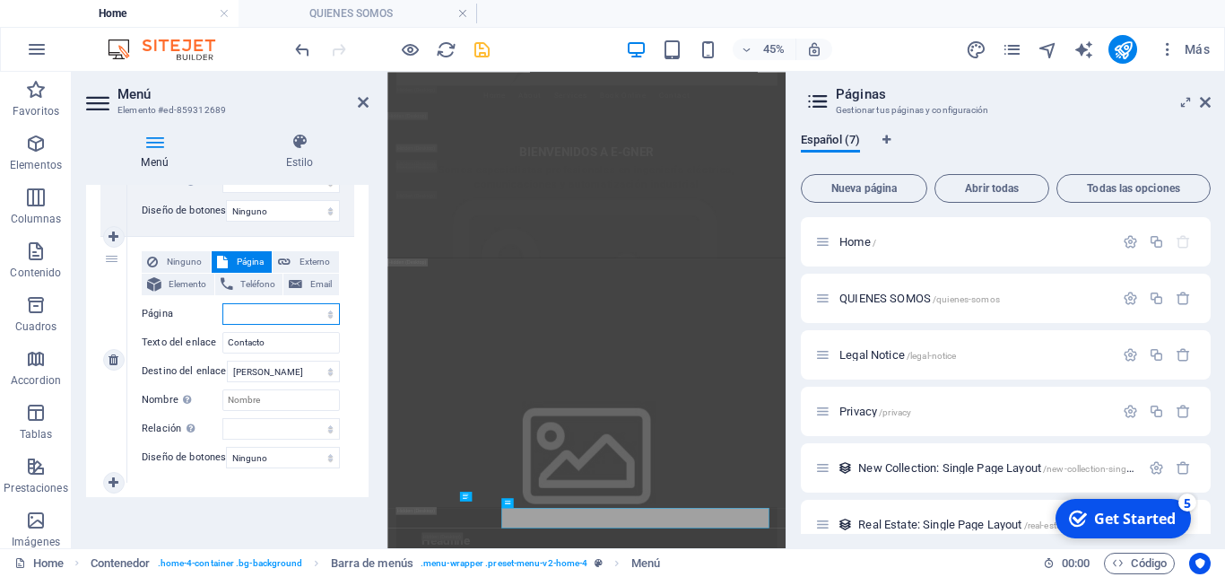
select select
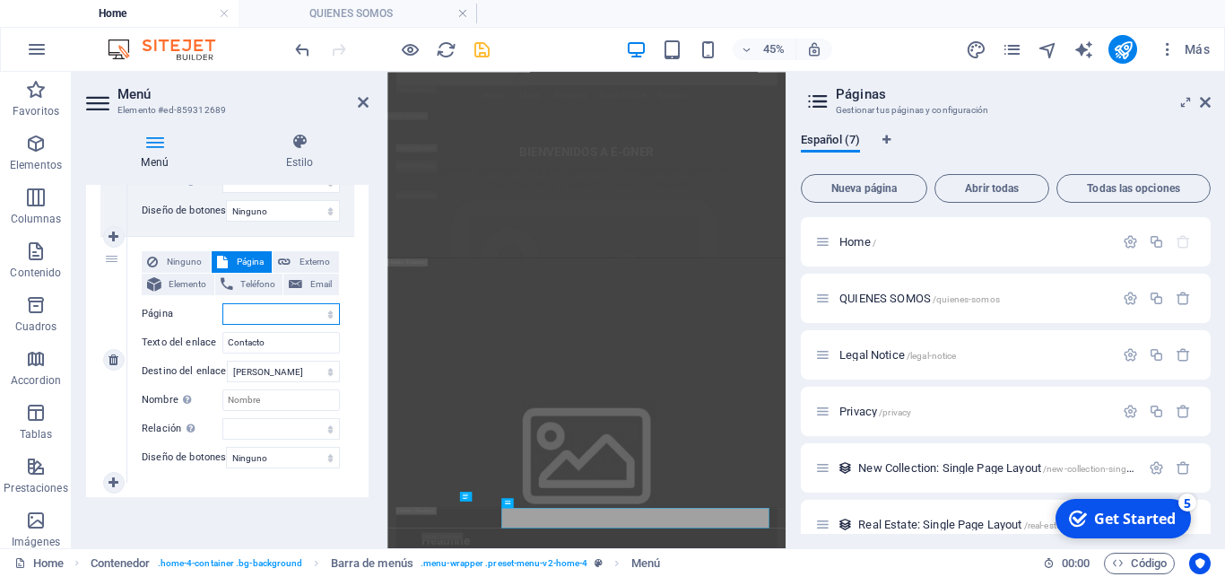
select select
select select "0"
click option "Home" at bounding box center [0, 0] width 0 height 0
select select
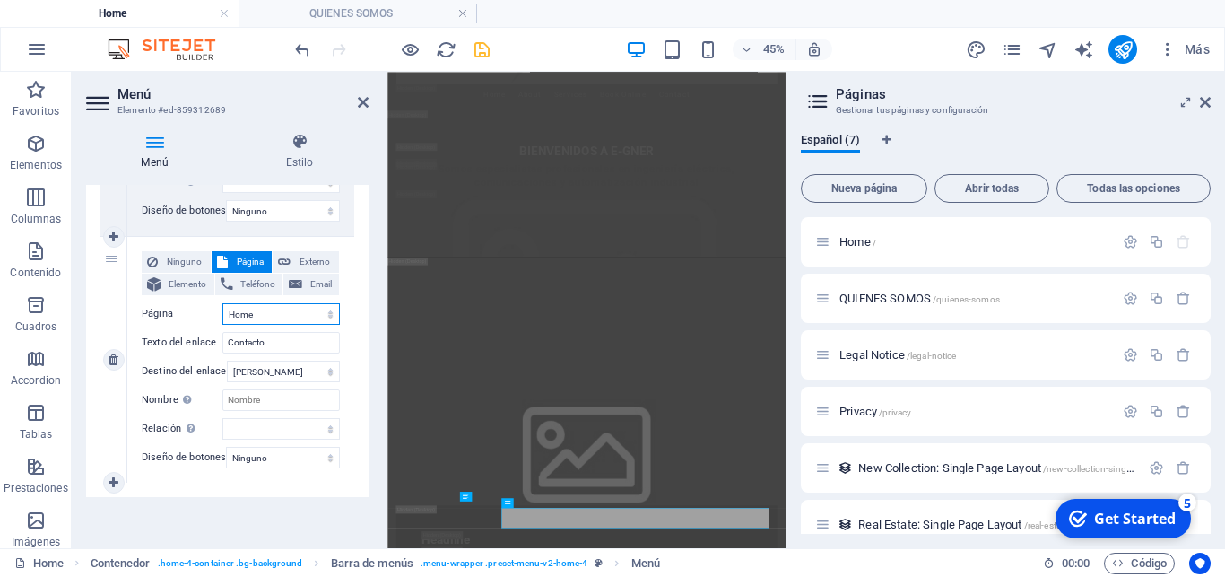
select select
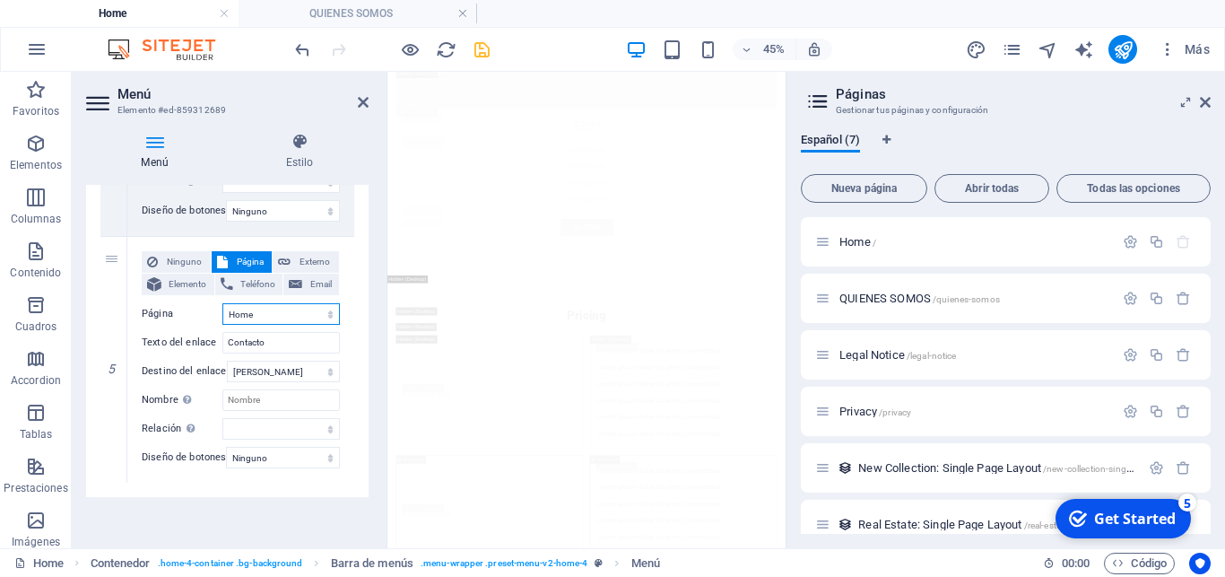
scroll to position [18629, 0]
click at [1205, 108] on icon at bounding box center [1205, 102] width 11 height 14
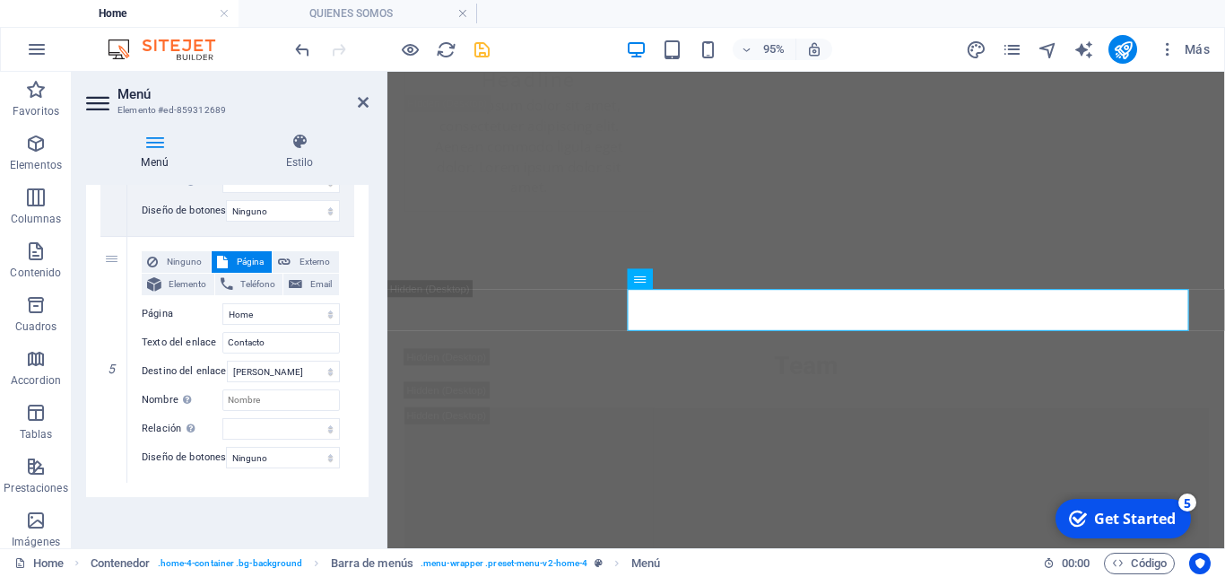
scroll to position [1589, 0]
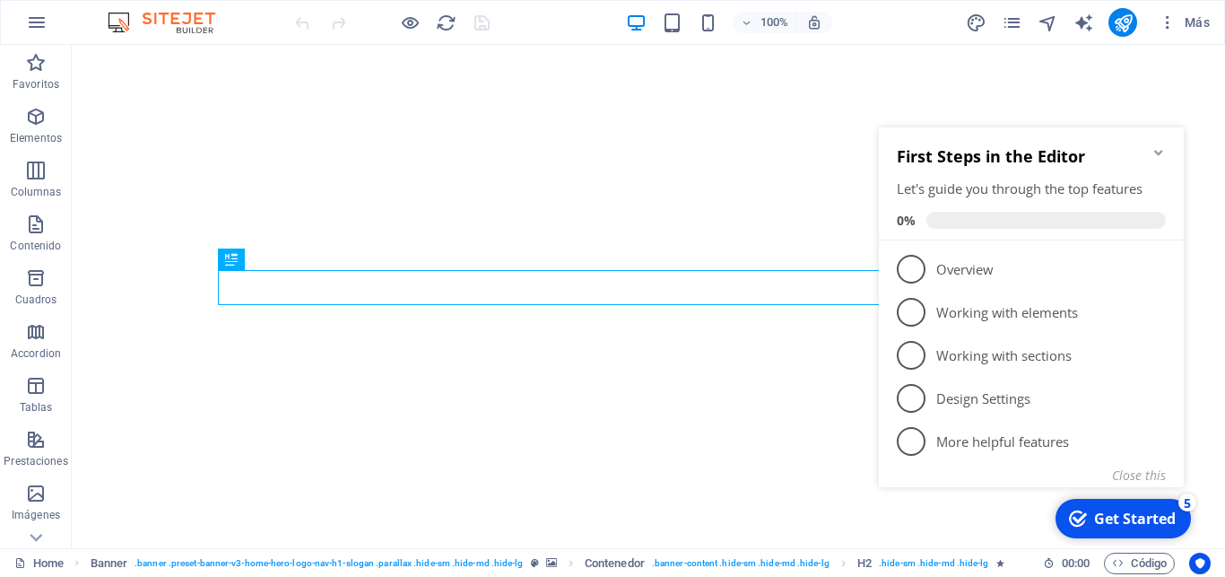
click at [1157, 155] on icon "Minimize checklist" at bounding box center [1159, 152] width 14 height 14
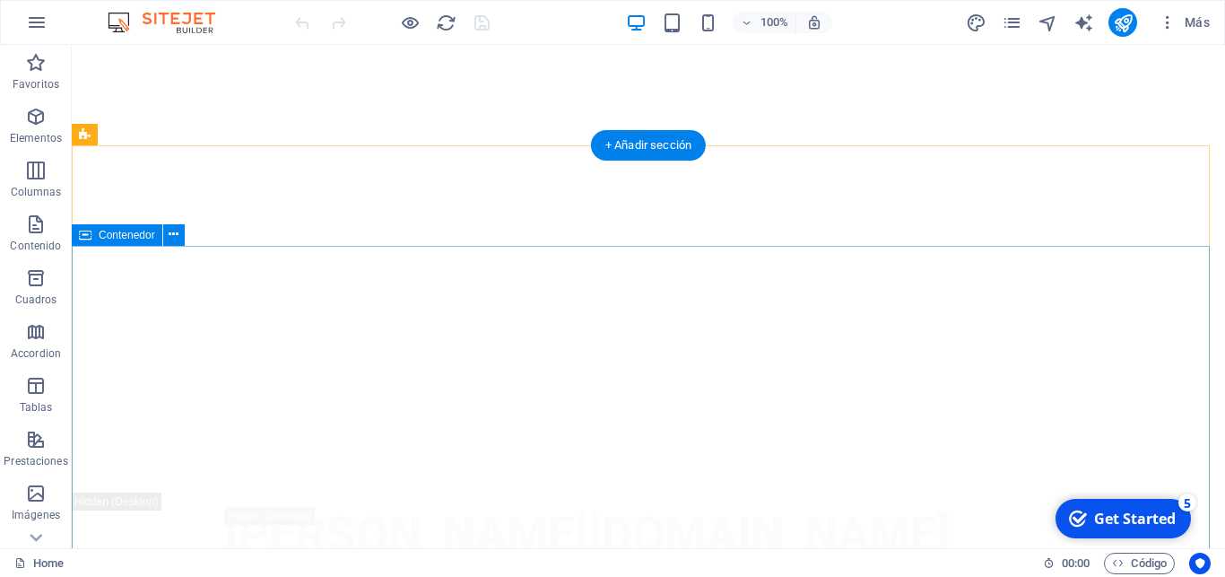
scroll to position [2303, 0]
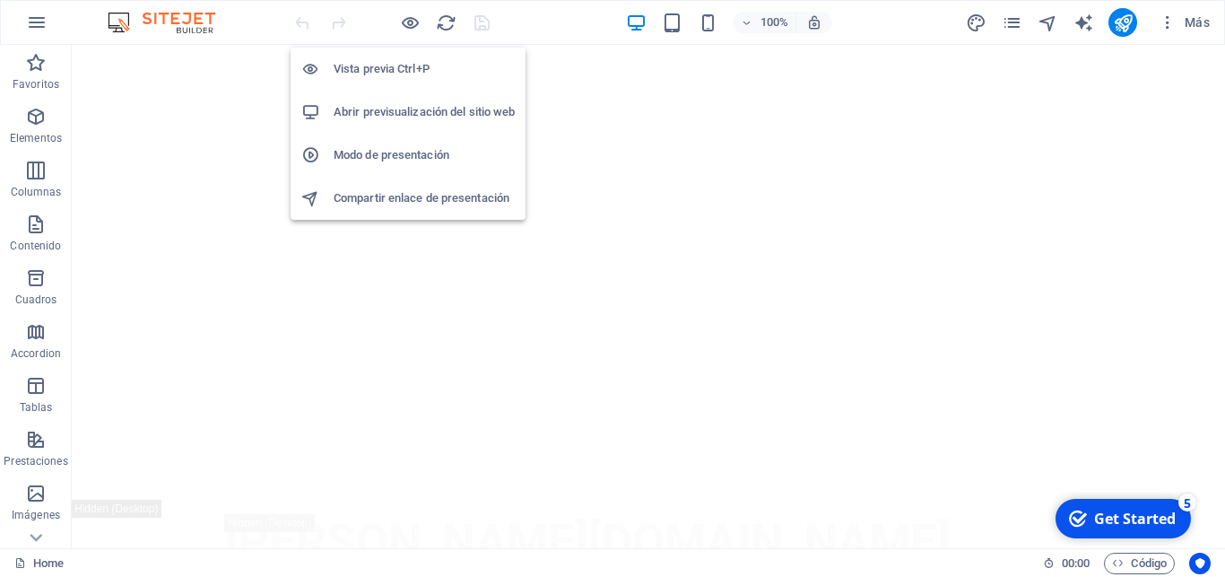
click at [400, 112] on h6 "Abrir previsualización del sitio web" at bounding box center [424, 112] width 181 height 22
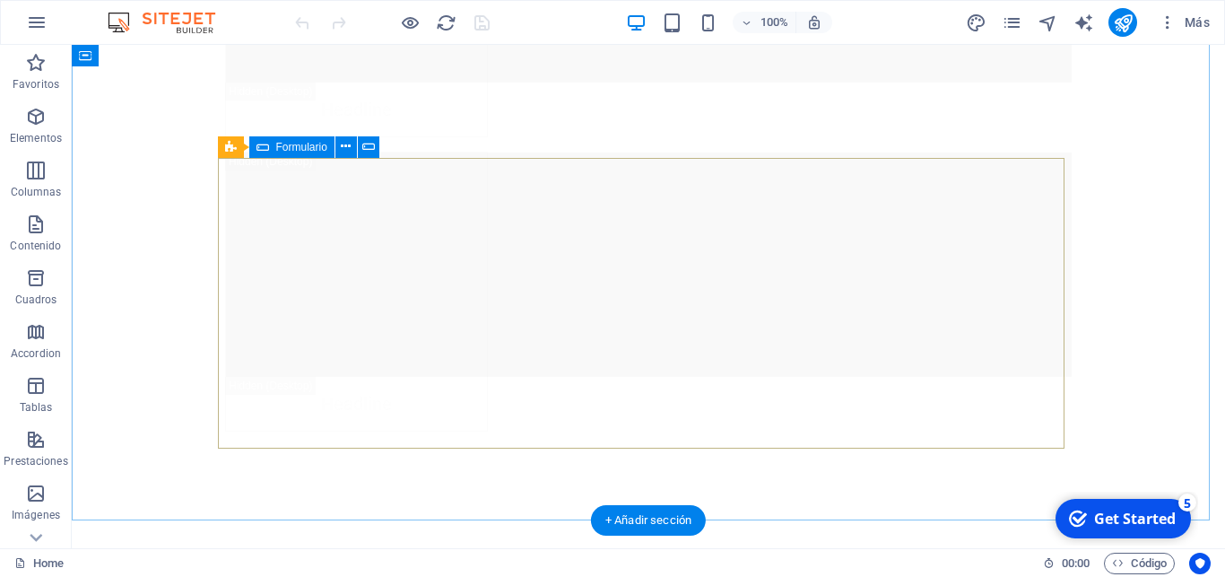
scroll to position [20355, 0]
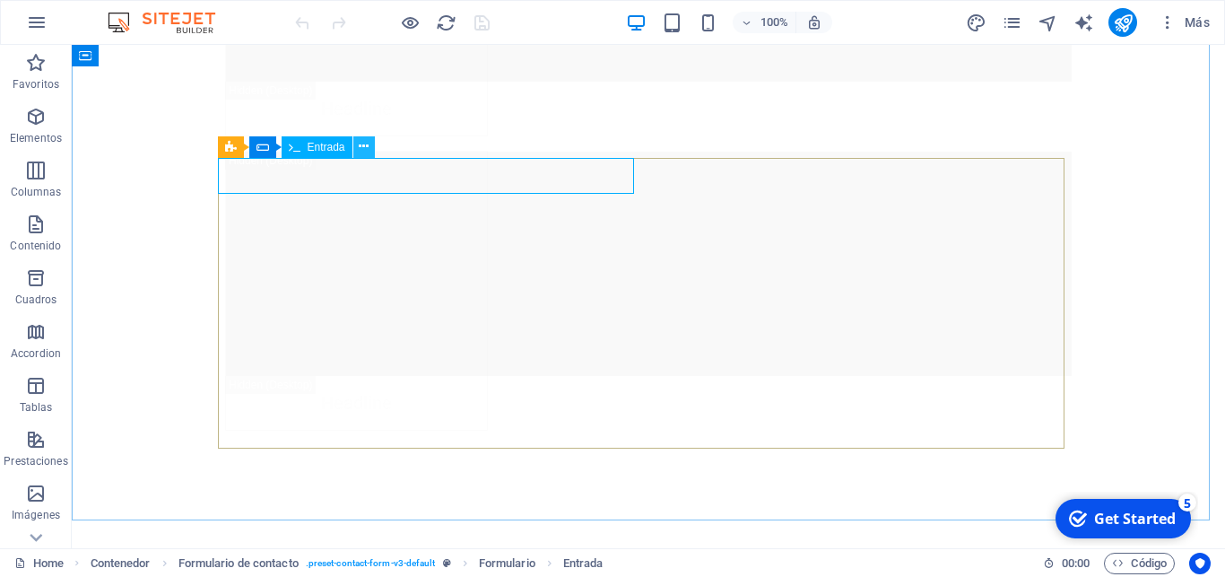
click at [367, 149] on icon at bounding box center [364, 146] width 10 height 19
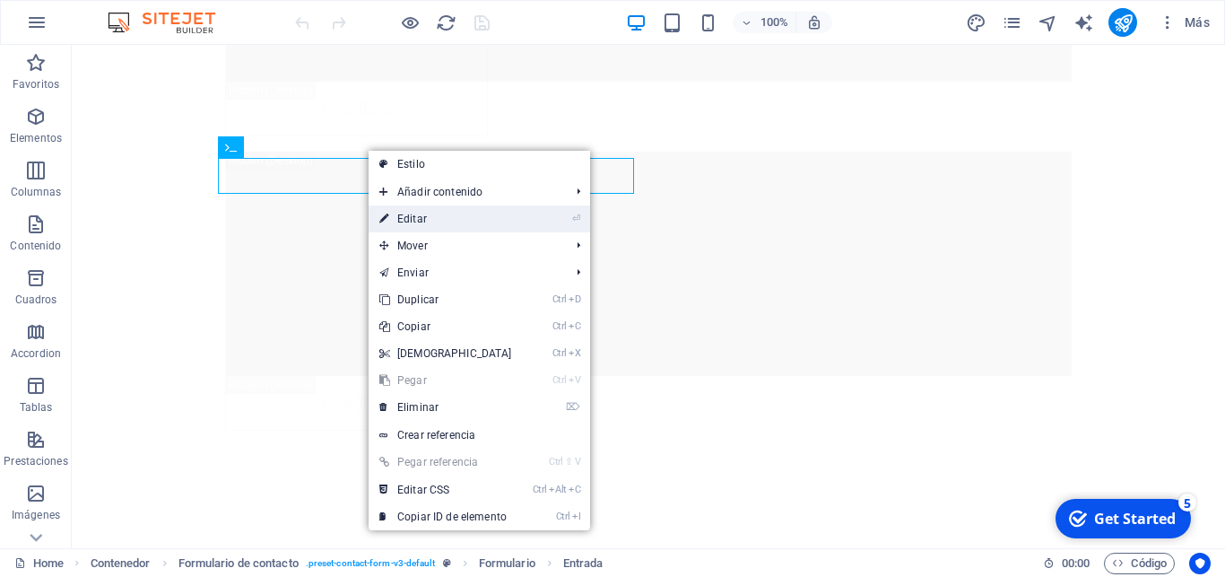
click at [437, 223] on link "⏎ Editar" at bounding box center [446, 218] width 154 height 27
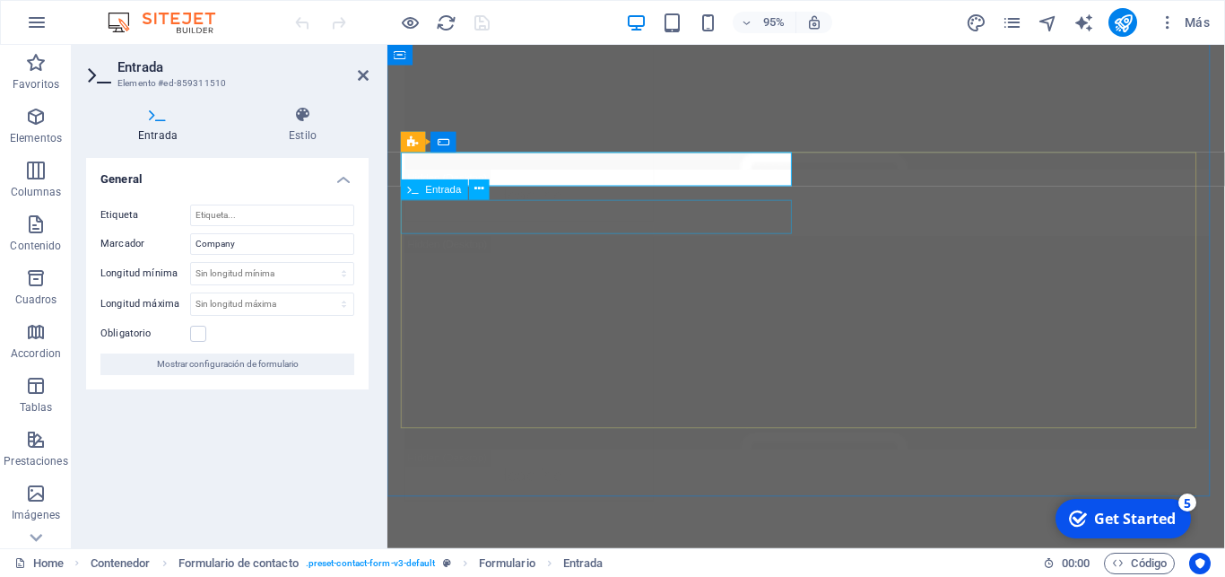
scroll to position [20243, 0]
type input "Empresa"
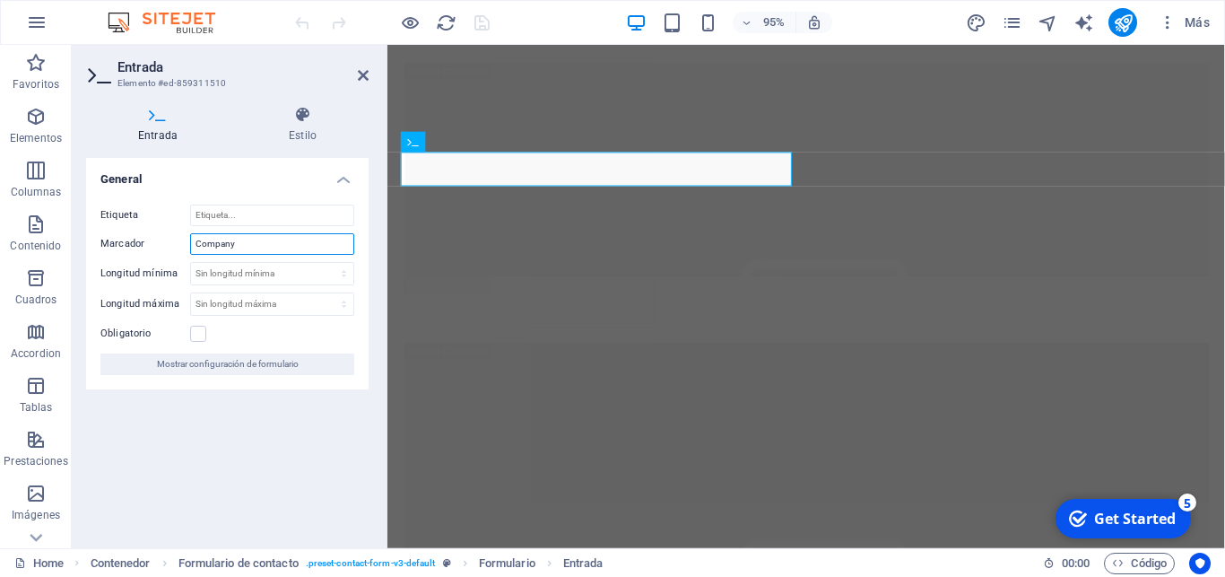
click at [224, 245] on input "Company" at bounding box center [272, 244] width 164 height 22
drag, startPoint x: 244, startPoint y: 246, endPoint x: 0, endPoint y: 262, distance: 244.5
click at [190, 255] on input "Company" at bounding box center [272, 244] width 164 height 22
type input "Empresa"
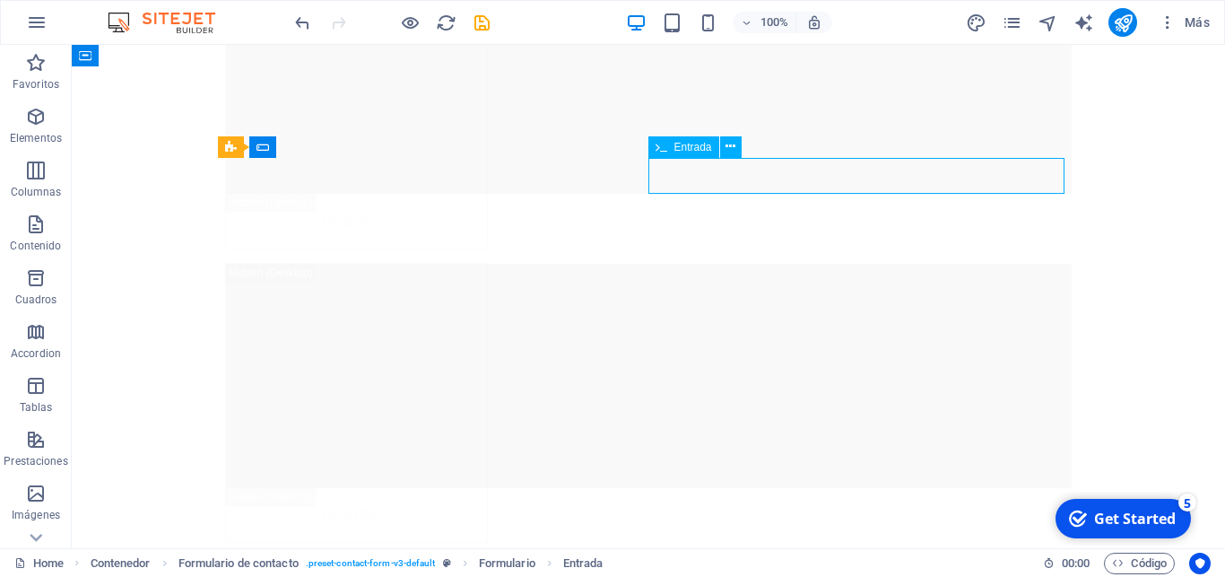
scroll to position [20355, 0]
click at [739, 150] on button at bounding box center [731, 147] width 22 height 22
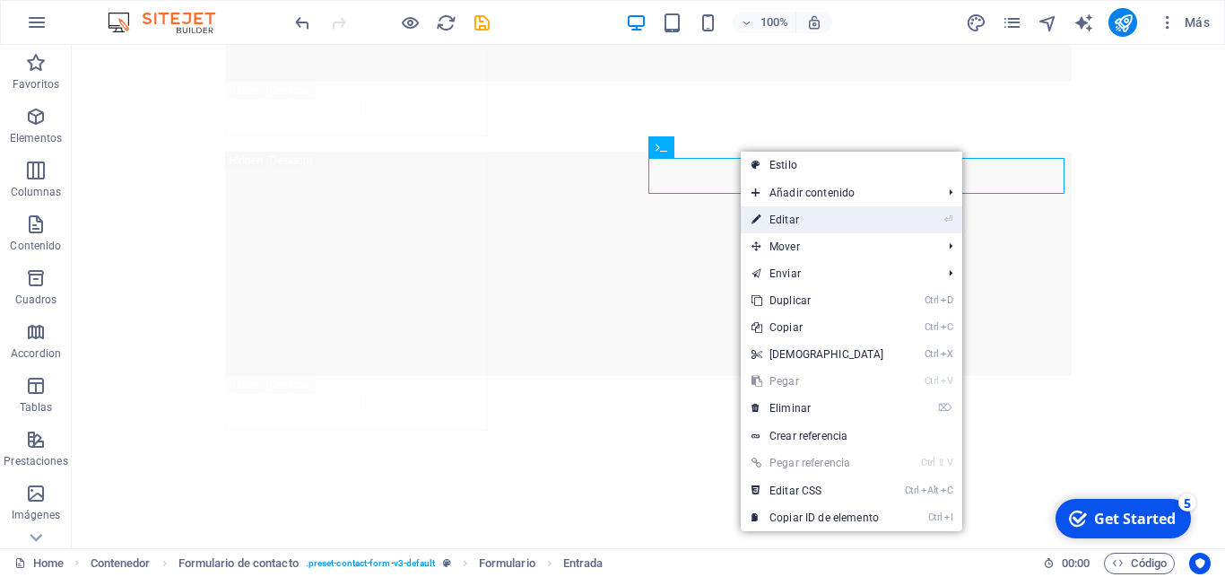
click at [809, 226] on link "⏎ Editar" at bounding box center [818, 219] width 154 height 27
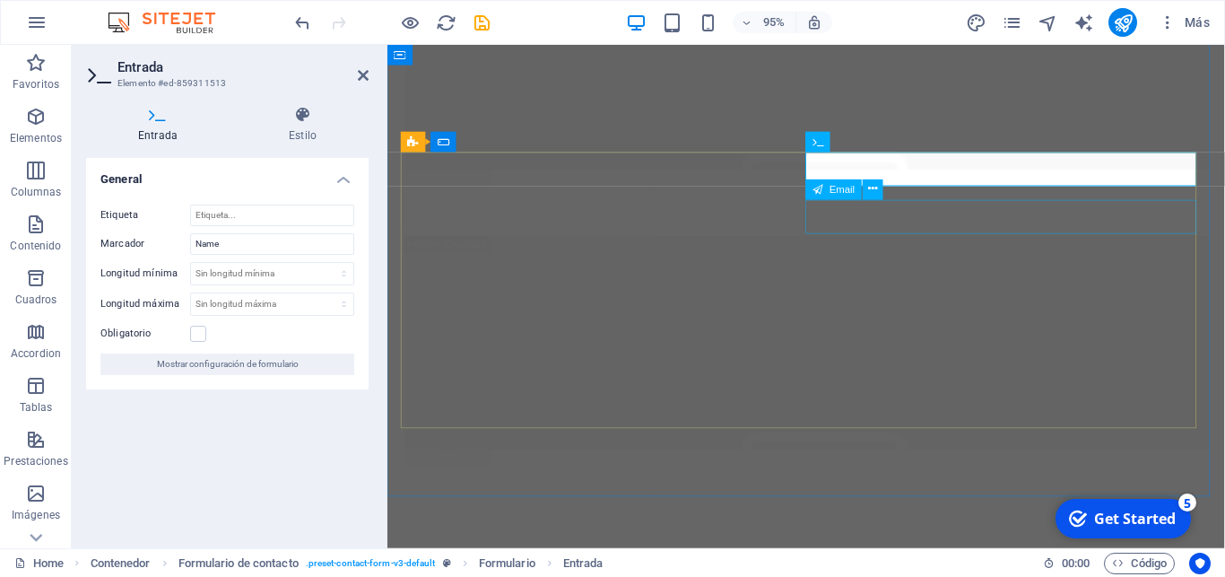
scroll to position [20243, 0]
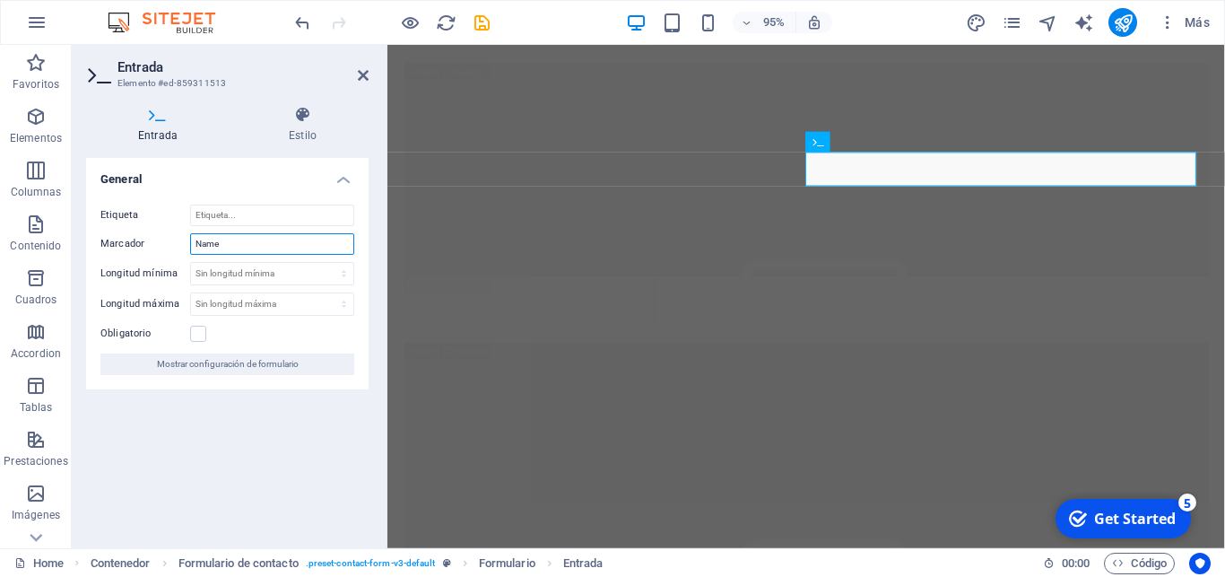
click at [257, 245] on input "Name" at bounding box center [272, 244] width 164 height 22
drag, startPoint x: 256, startPoint y: 244, endPoint x: 146, endPoint y: 232, distance: 110.0
click at [190, 233] on input "Name" at bounding box center [272, 244] width 164 height 22
type input "Nombre"
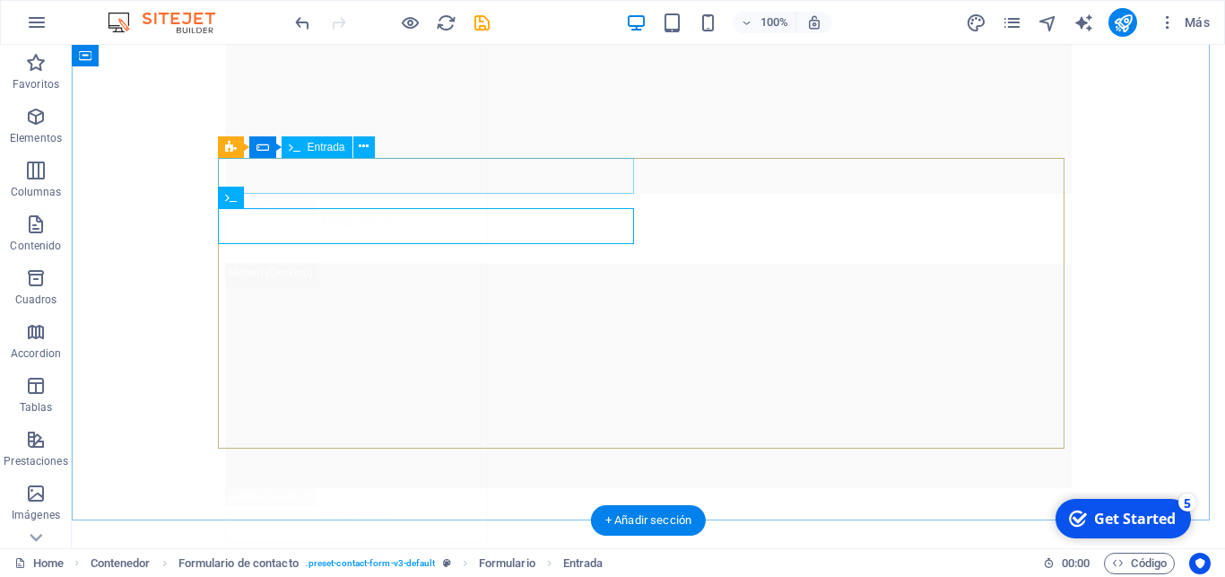
scroll to position [20355, 0]
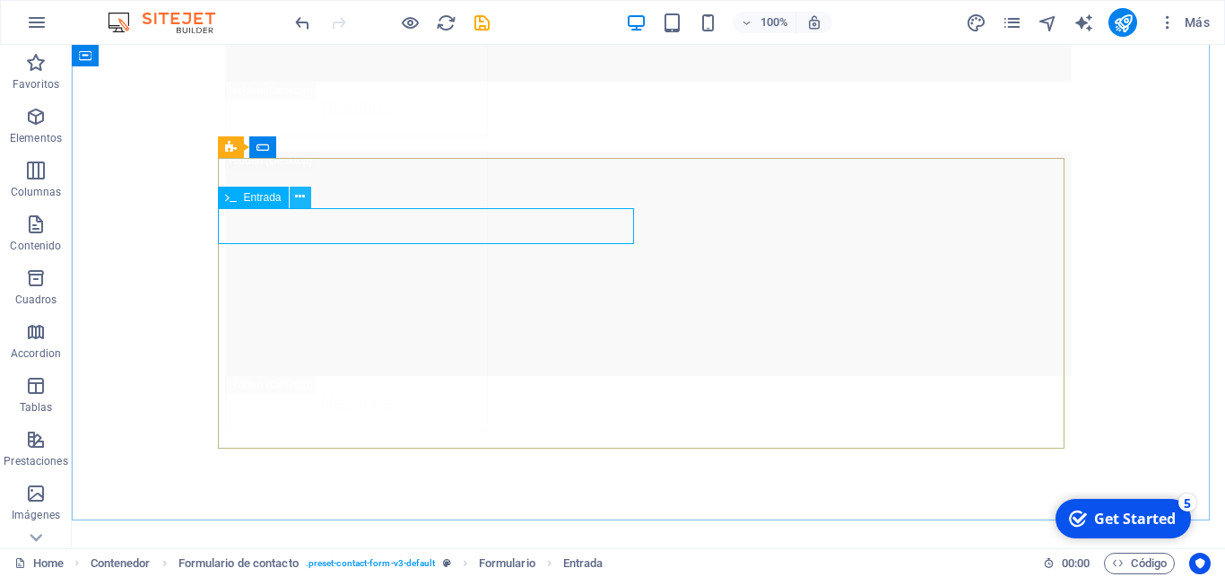
click at [297, 202] on icon at bounding box center [300, 196] width 10 height 19
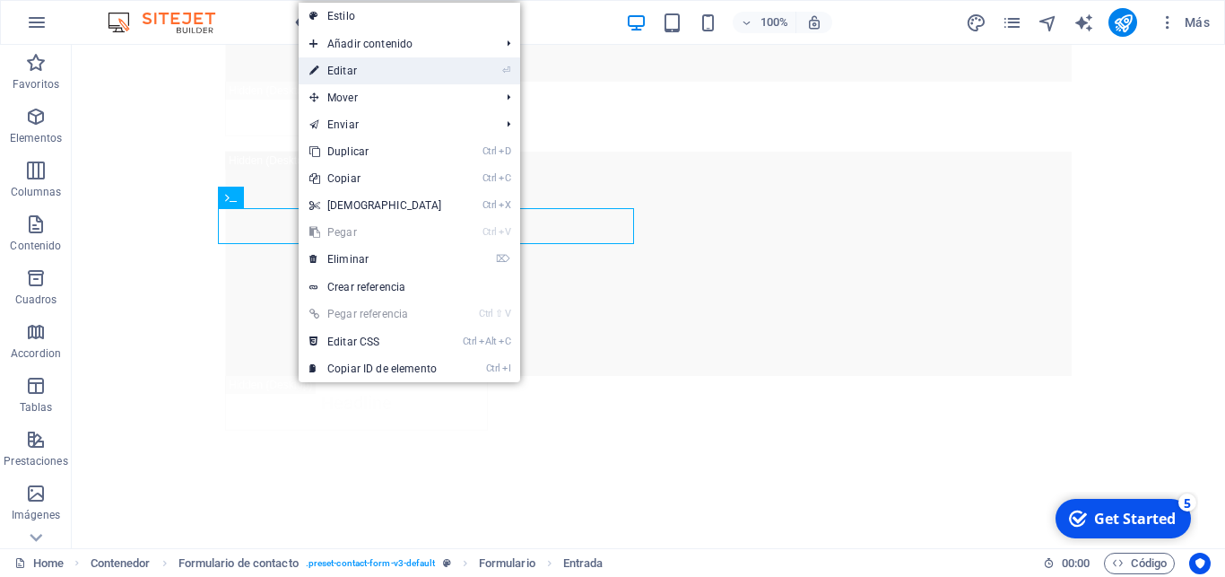
click at [373, 67] on link "⏎ Editar" at bounding box center [376, 70] width 154 height 27
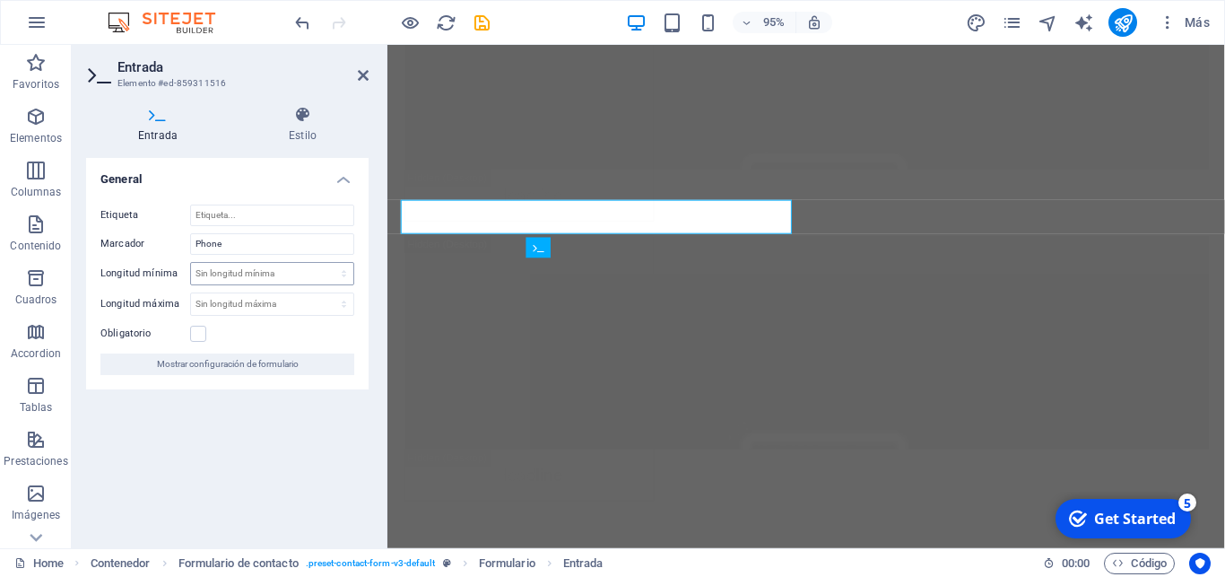
scroll to position [20243, 0]
drag, startPoint x: 233, startPoint y: 249, endPoint x: 0, endPoint y: 249, distance: 233.2
click at [190, 249] on input "Phone" at bounding box center [272, 244] width 164 height 22
drag, startPoint x: 230, startPoint y: 242, endPoint x: 20, endPoint y: 253, distance: 210.2
click at [190, 253] on input "Phone" at bounding box center [272, 244] width 164 height 22
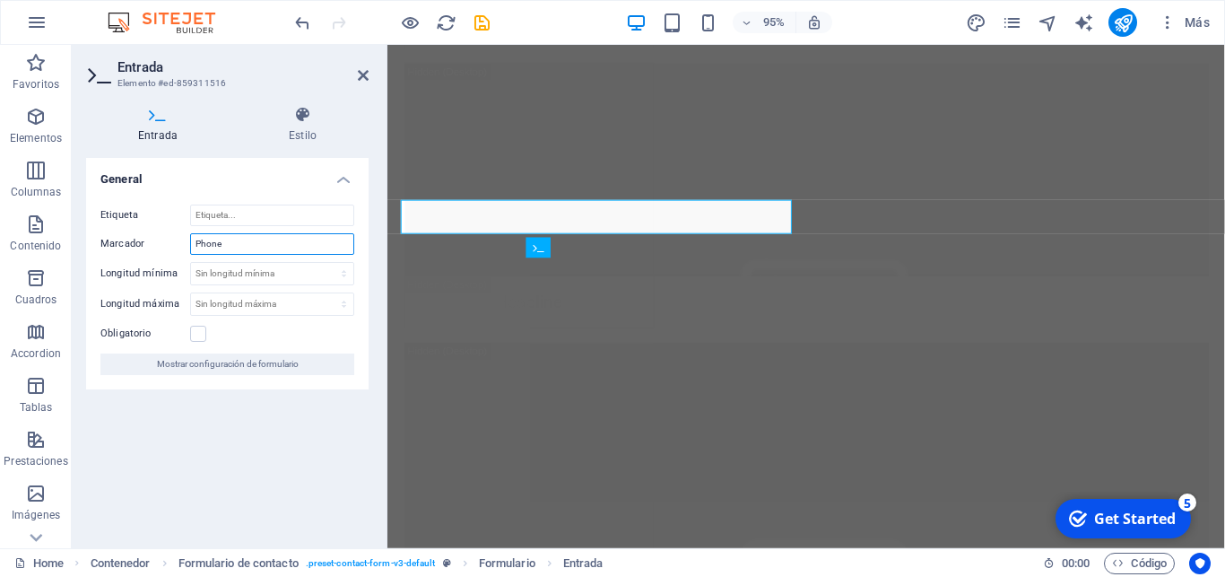
type input "Y"
type input "t"
type input "Teléfono"
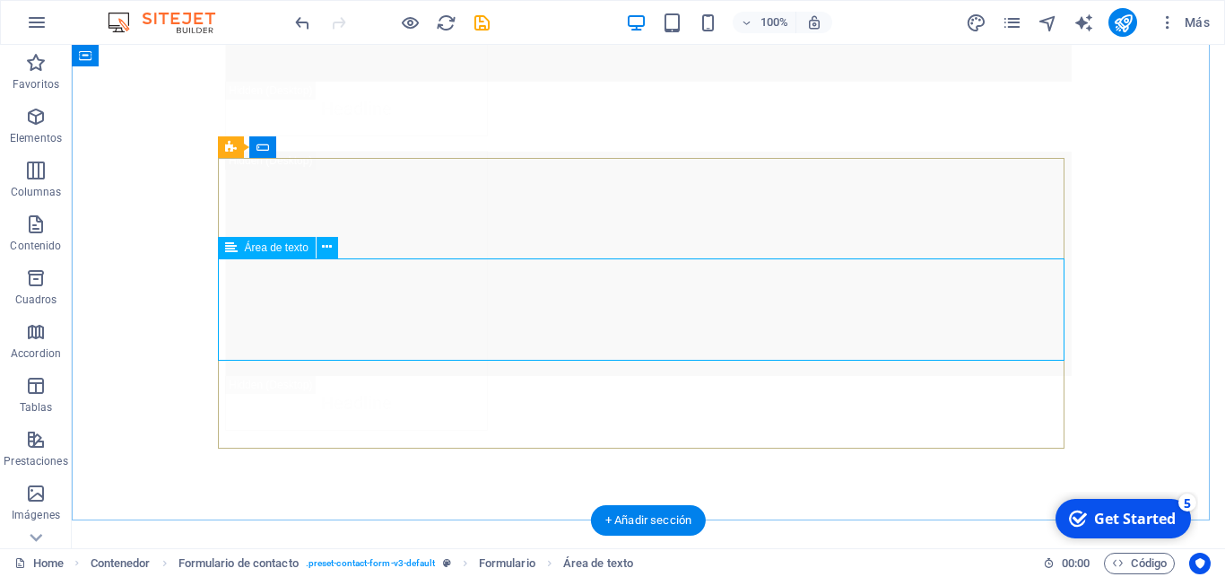
click at [325, 248] on icon at bounding box center [327, 247] width 10 height 19
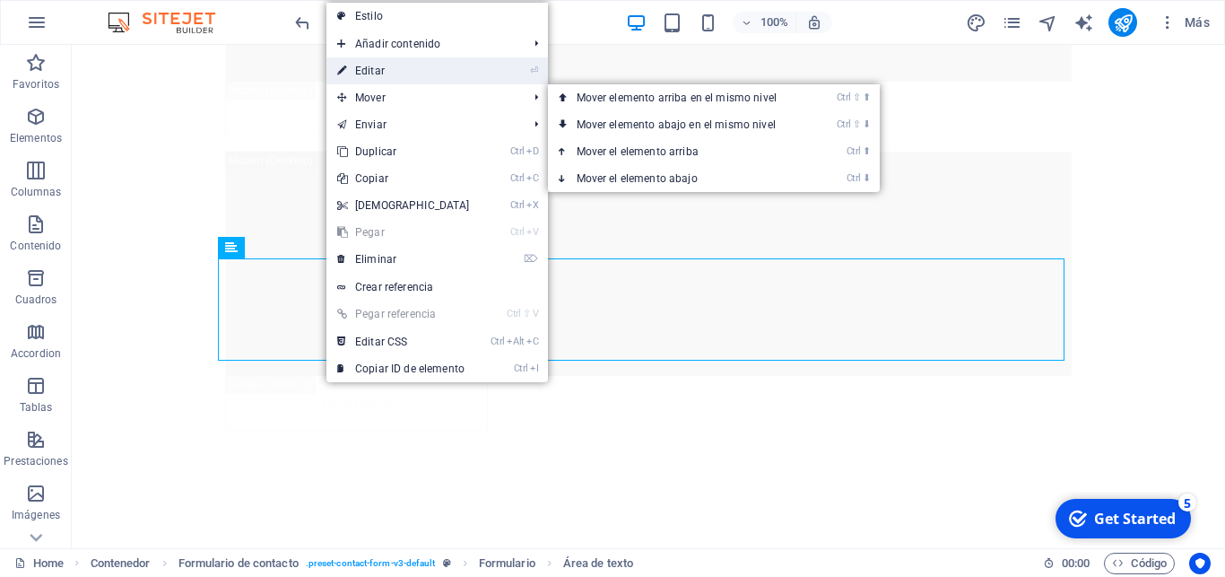
click at [382, 77] on link "⏎ Editar" at bounding box center [403, 70] width 154 height 27
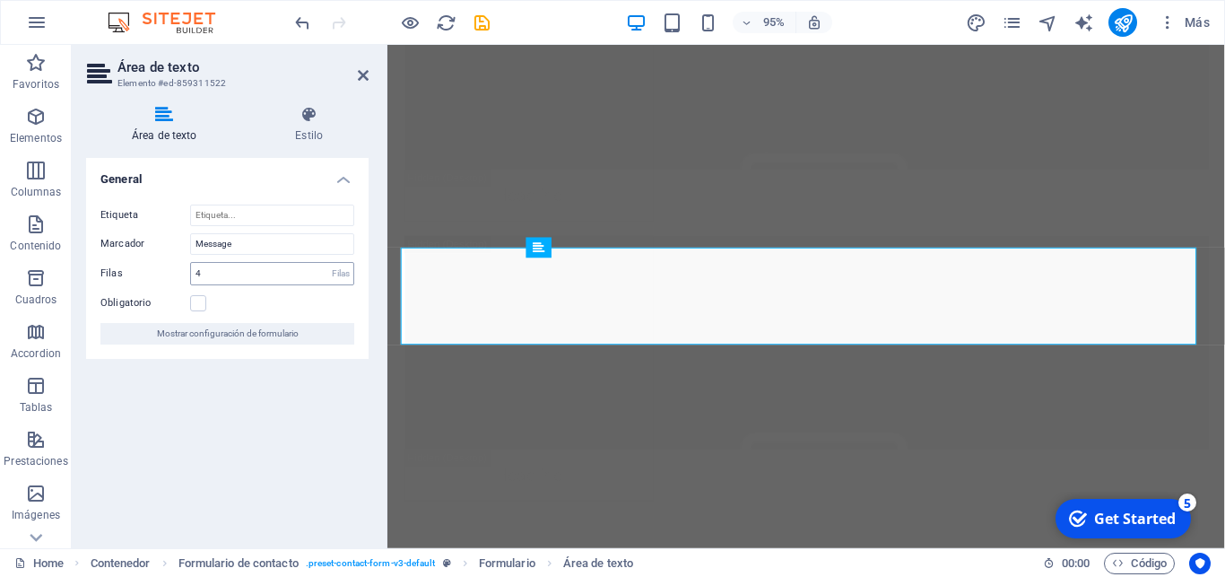
scroll to position [20243, 0]
drag, startPoint x: 274, startPoint y: 248, endPoint x: 0, endPoint y: 222, distance: 274.8
click at [190, 233] on input "Message" at bounding box center [272, 244] width 164 height 22
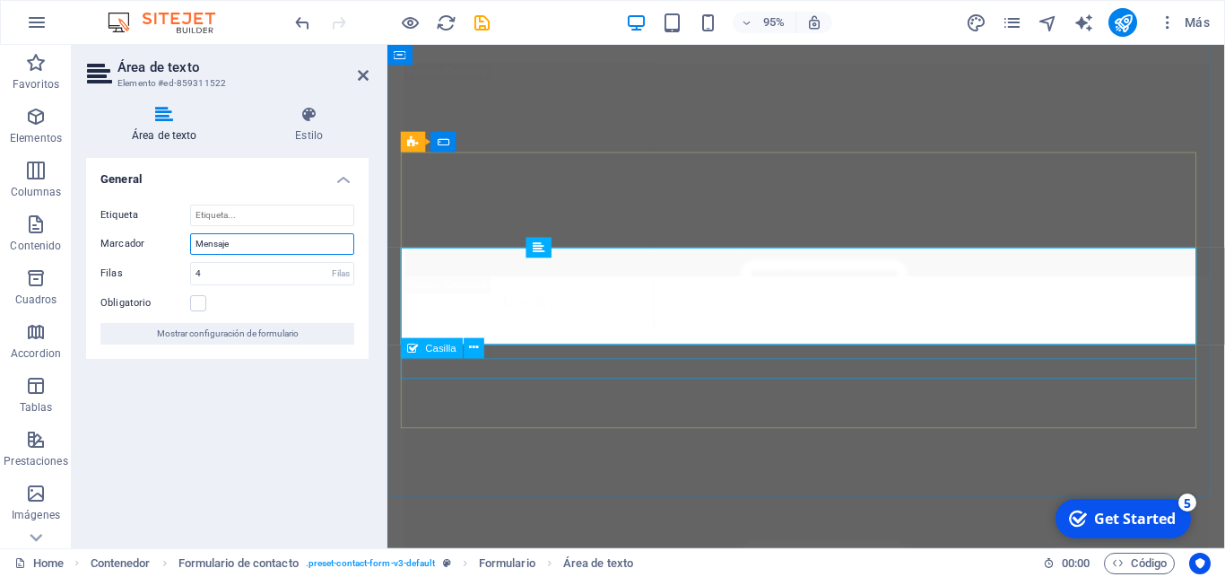
type input "Mensaje"
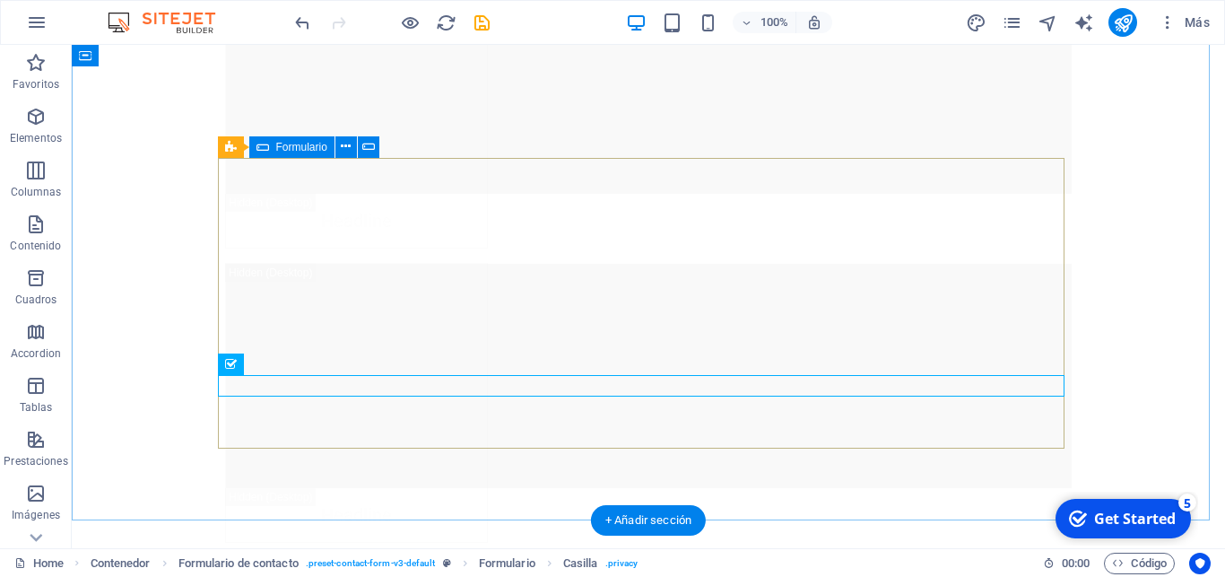
scroll to position [20355, 0]
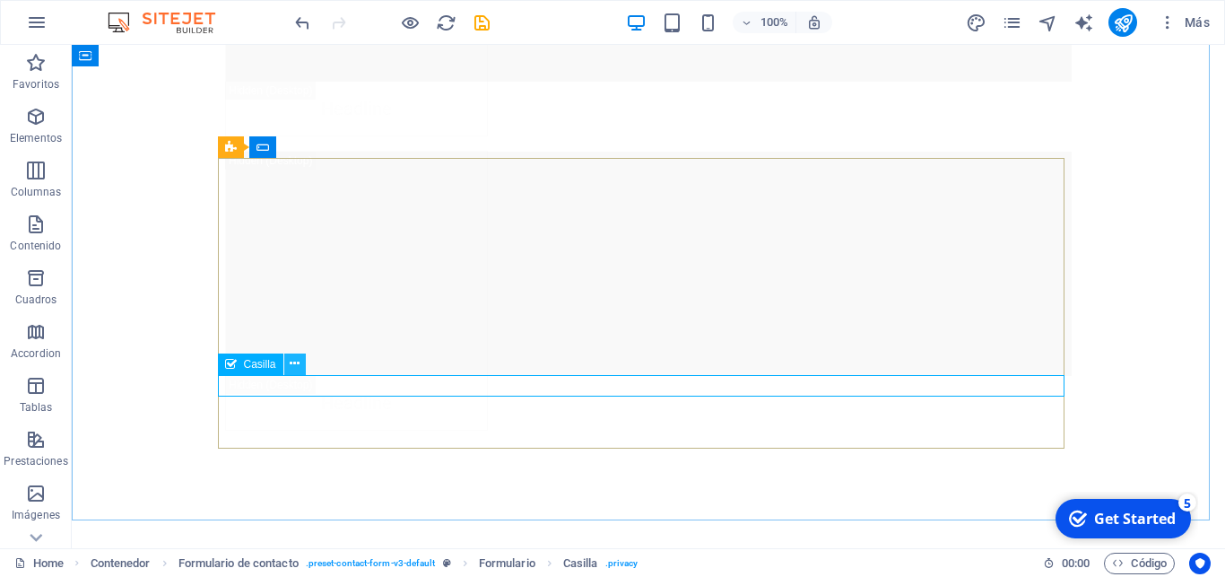
click at [293, 356] on icon at bounding box center [295, 363] width 10 height 19
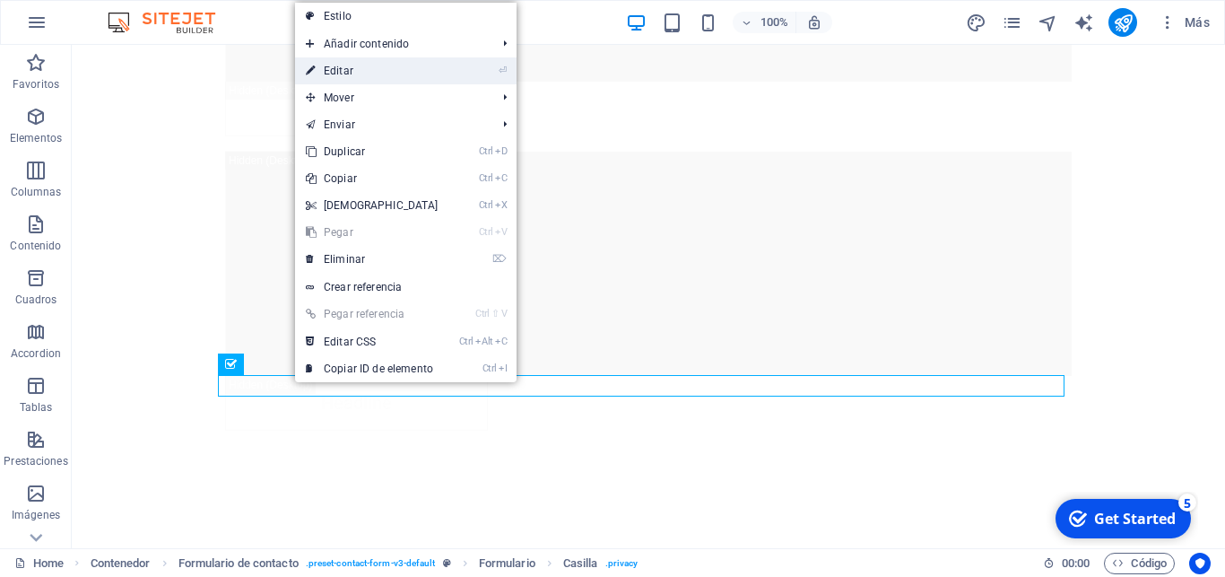
click at [373, 76] on link "⏎ Editar" at bounding box center [372, 70] width 154 height 27
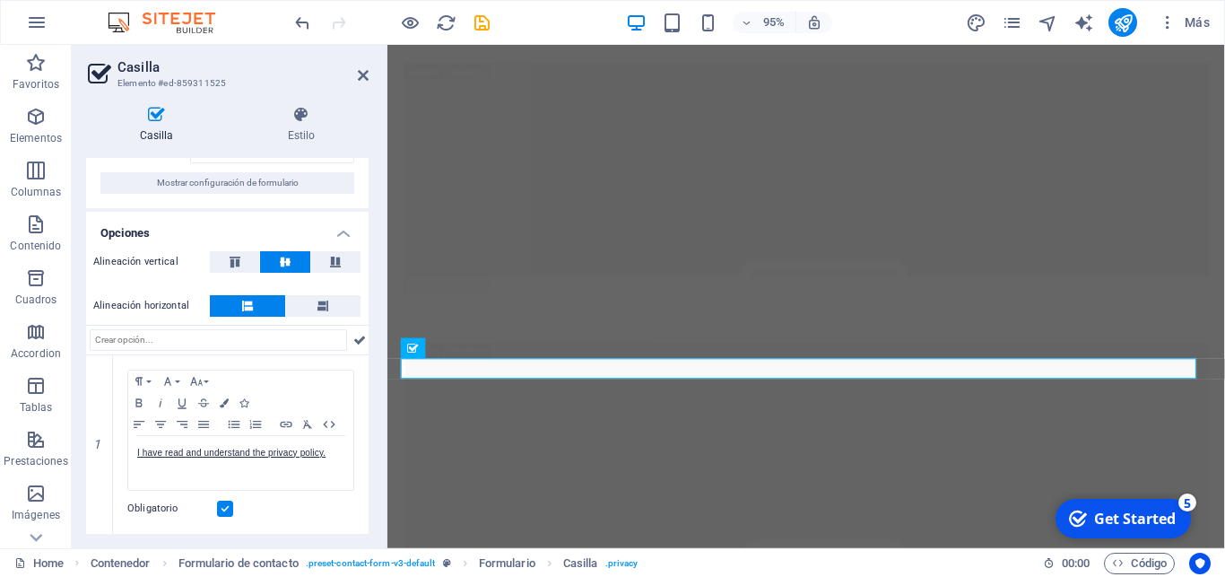
scroll to position [0, 0]
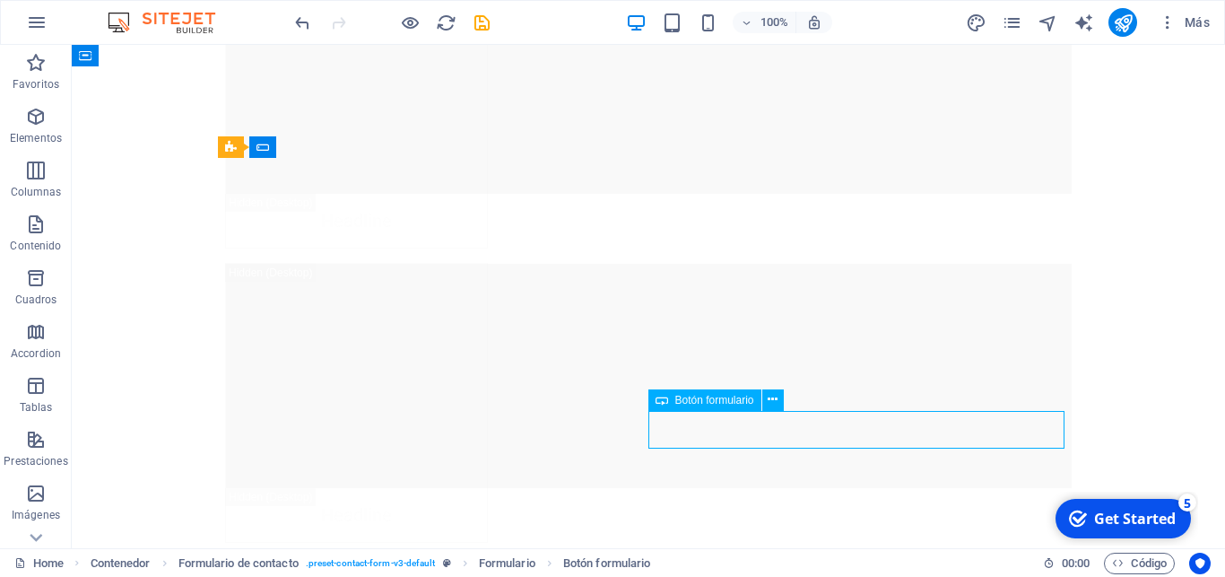
scroll to position [20355, 0]
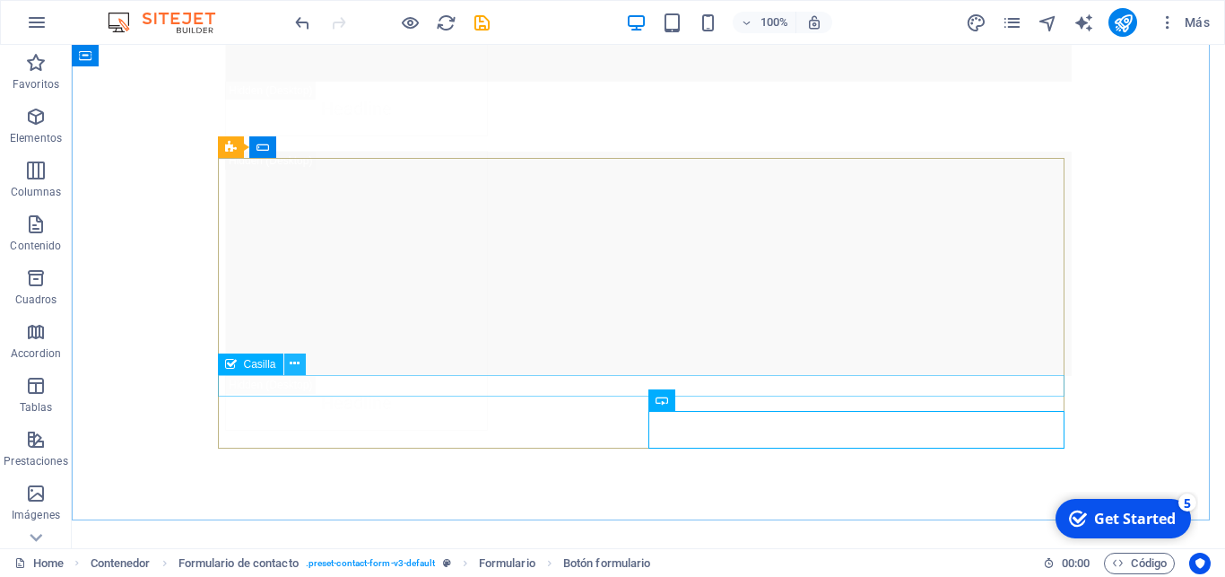
click at [291, 364] on icon at bounding box center [295, 363] width 10 height 19
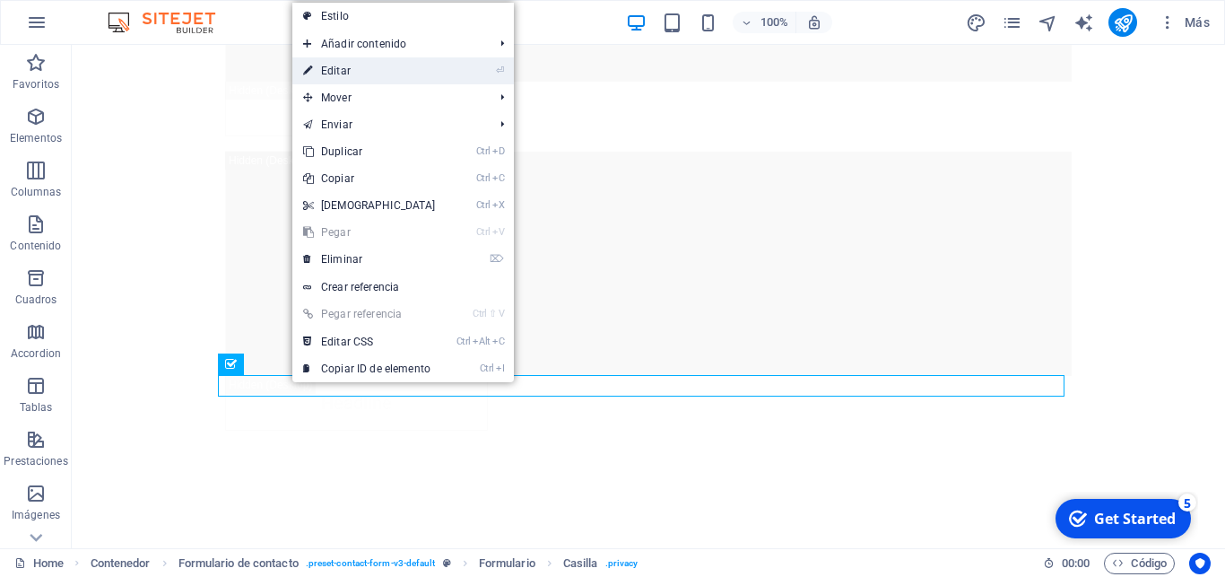
click at [381, 75] on link "⏎ Editar" at bounding box center [369, 70] width 154 height 27
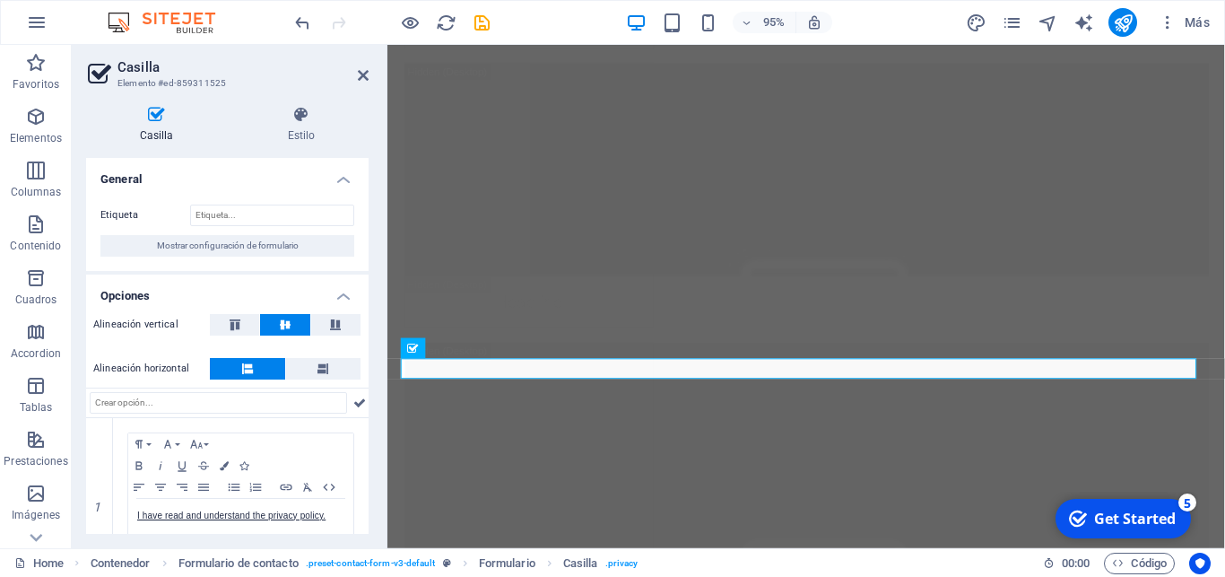
scroll to position [84, 0]
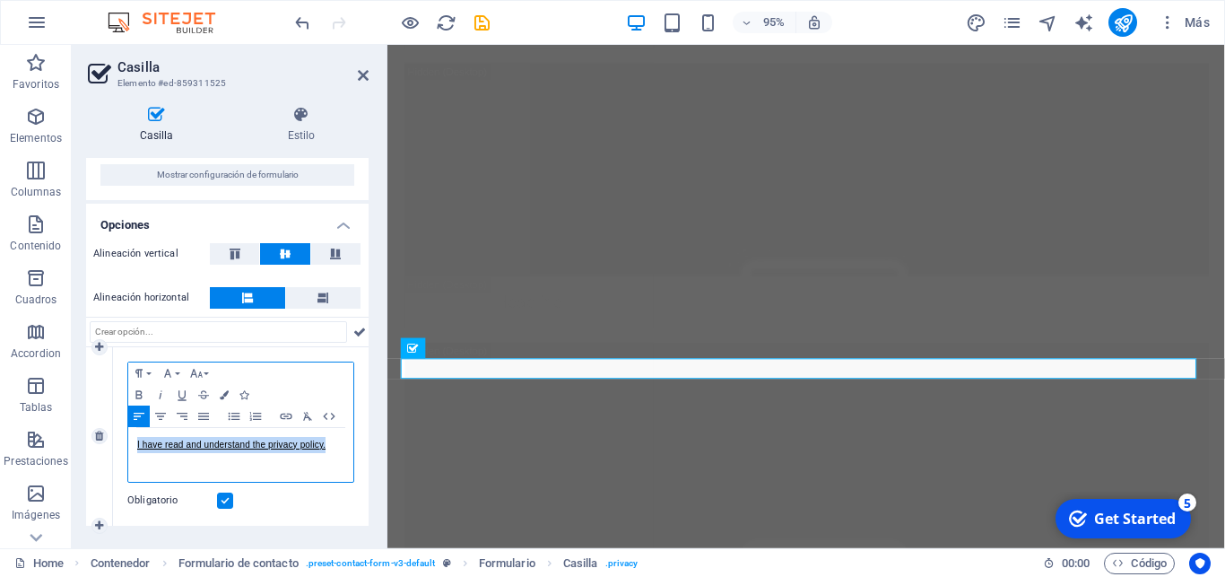
drag, startPoint x: 331, startPoint y: 456, endPoint x: 83, endPoint y: 449, distance: 247.6
click at [128, 449] on div "I have read and understand the privacy policy." at bounding box center [240, 455] width 225 height 54
copy link "I have read and understand the privacy policy."
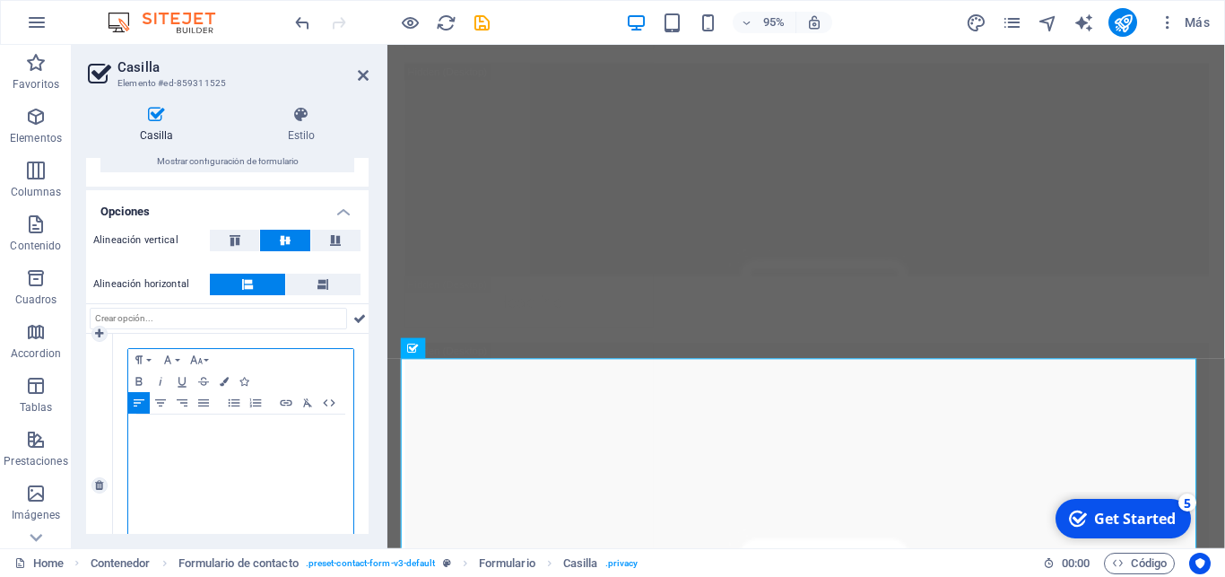
scroll to position [218, 0]
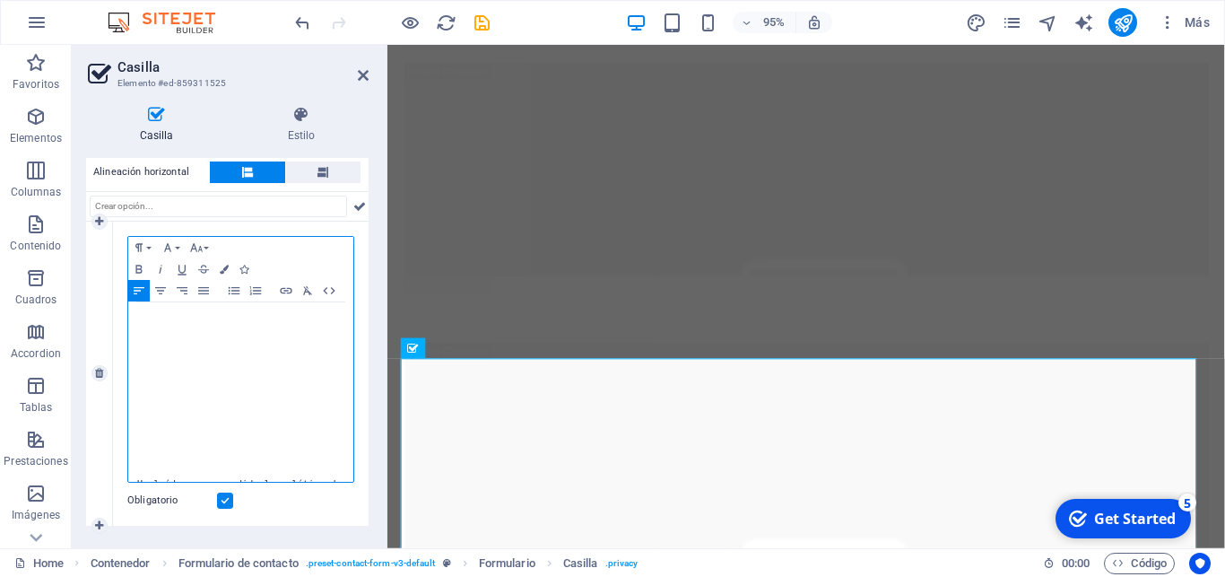
click at [133, 433] on div "He leído y comprendido la política de privacidad. ​" at bounding box center [240, 386] width 225 height 295
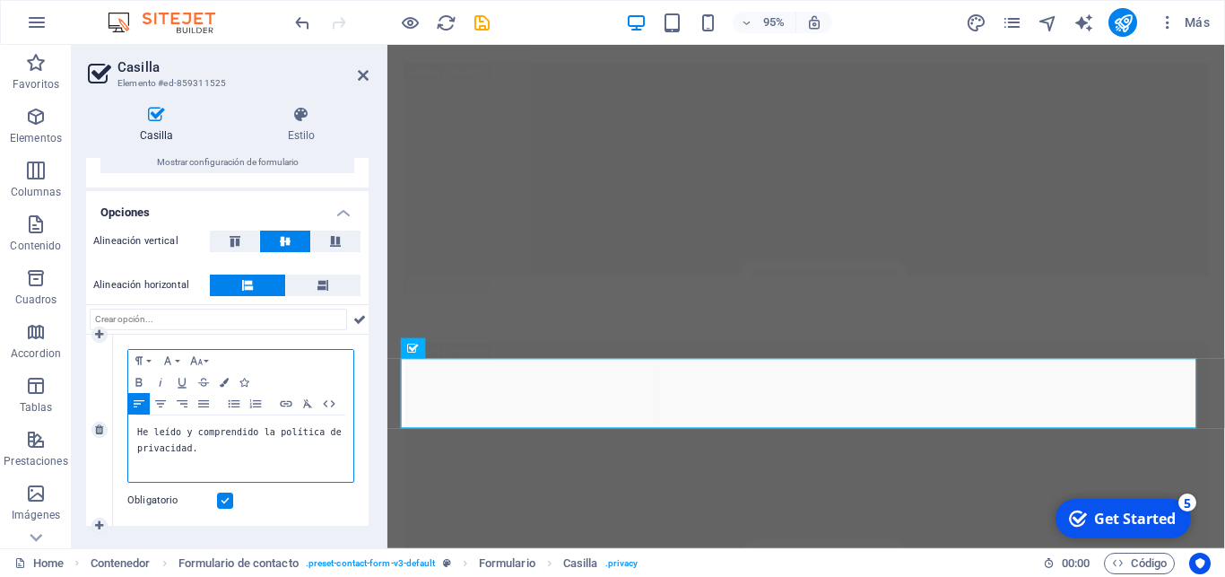
scroll to position [105, 0]
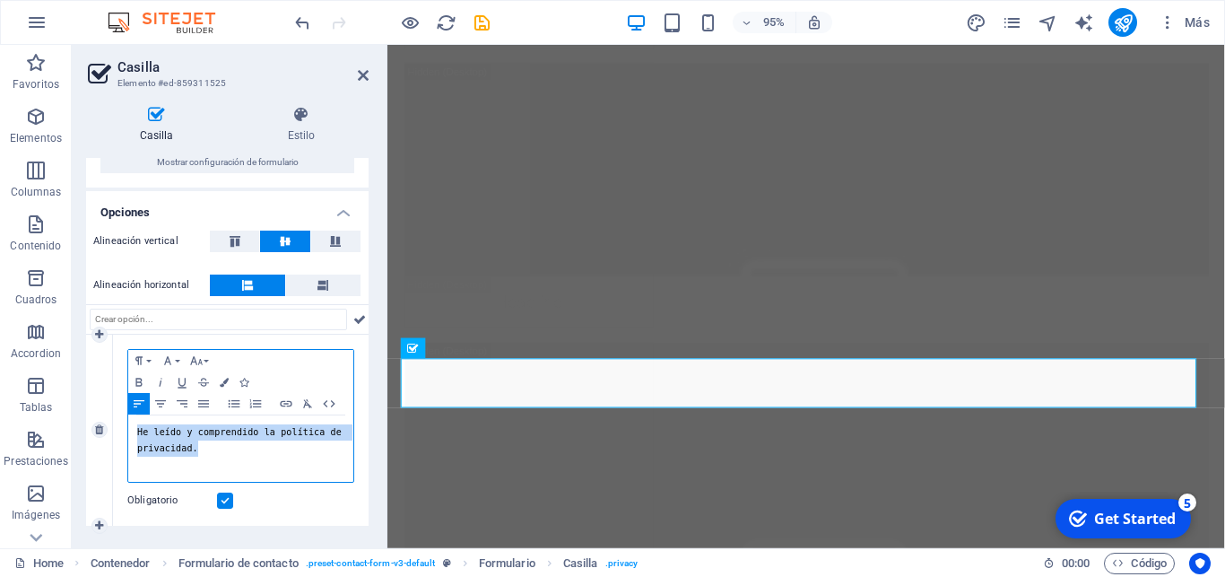
drag, startPoint x: 207, startPoint y: 454, endPoint x: 106, endPoint y: 423, distance: 105.8
click at [128, 423] on div "He leído y comprendido la política de privacidad. ​" at bounding box center [240, 448] width 225 height 66
click at [180, 375] on icon "button" at bounding box center [182, 382] width 22 height 14
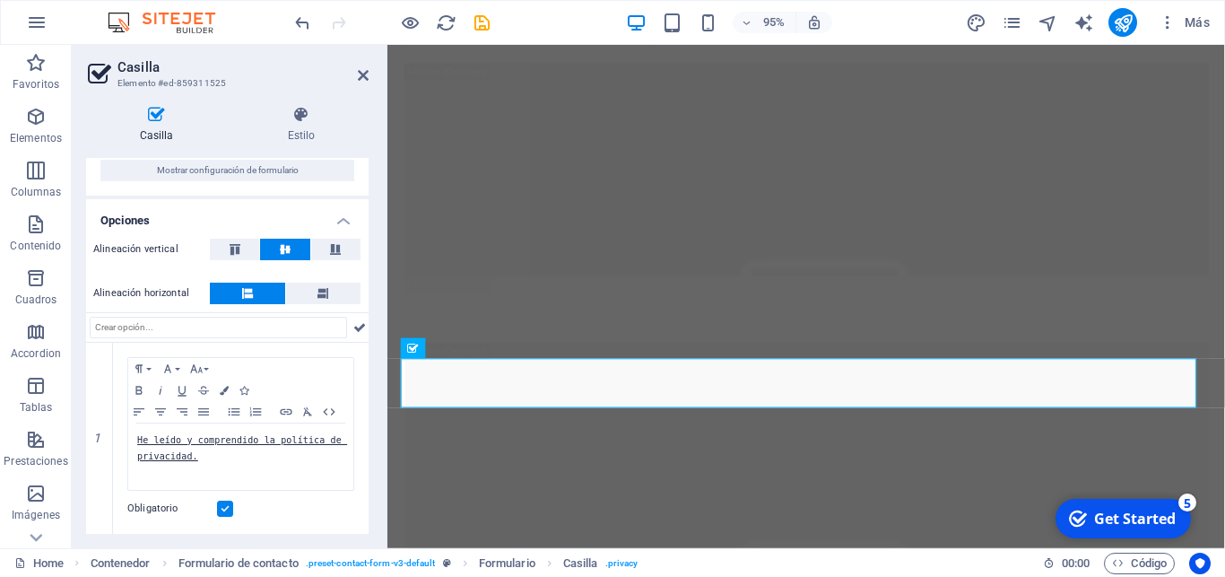
click at [614, 551] on div "Home Contenedor Formulario de contacto . preset-contact-form-v3-default Formula…" at bounding box center [612, 562] width 1225 height 29
click at [361, 74] on icon at bounding box center [363, 75] width 11 height 14
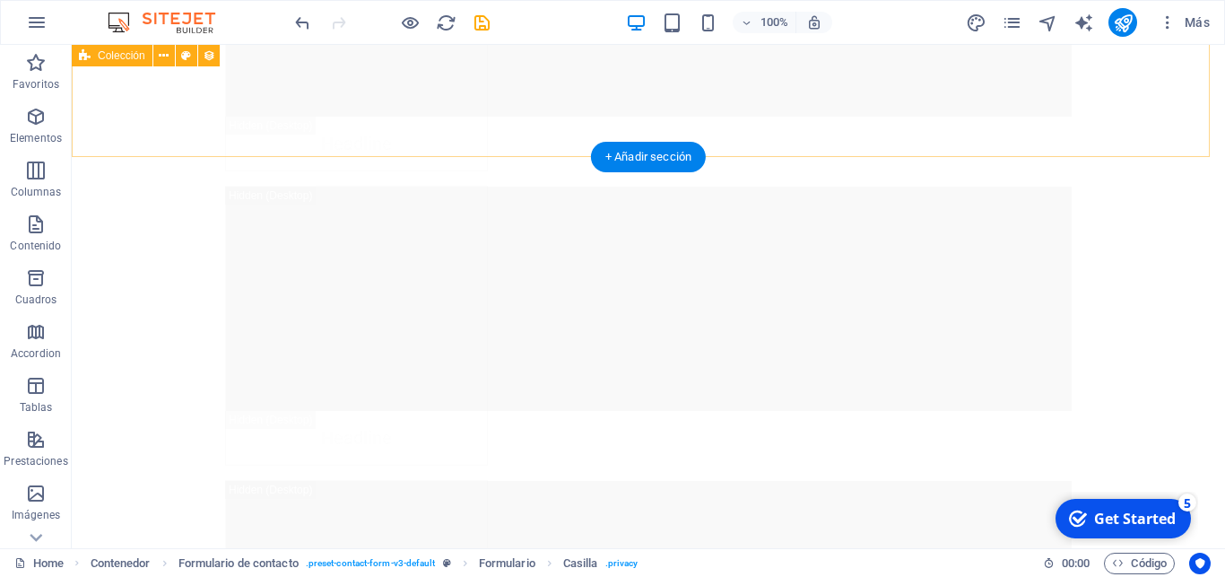
scroll to position [20025, 0]
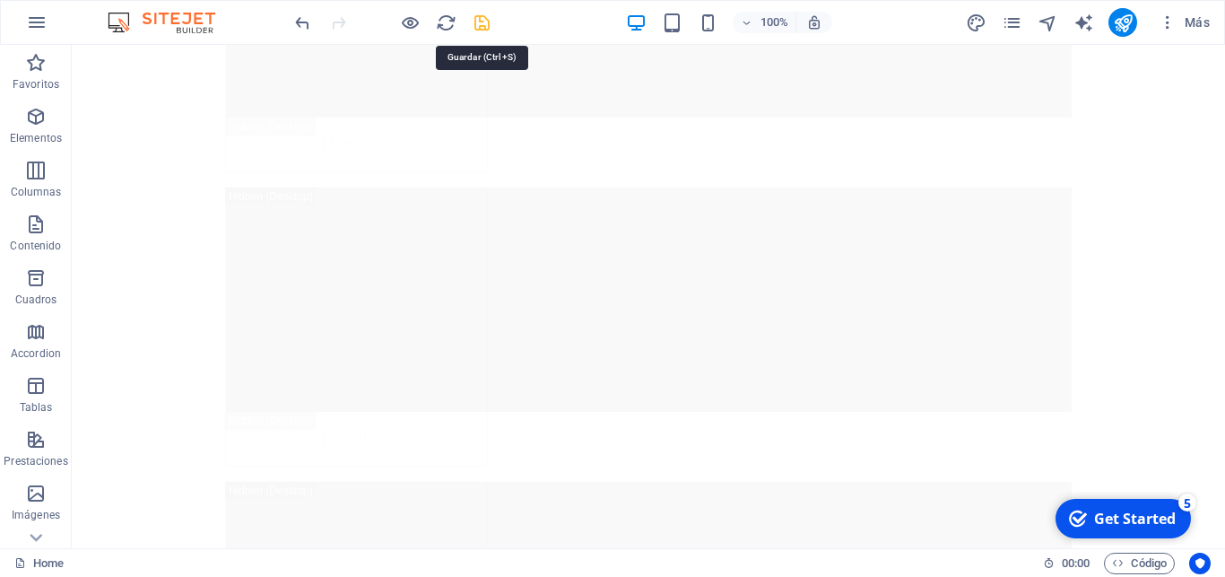
click at [483, 27] on icon "save" at bounding box center [482, 23] width 21 height 21
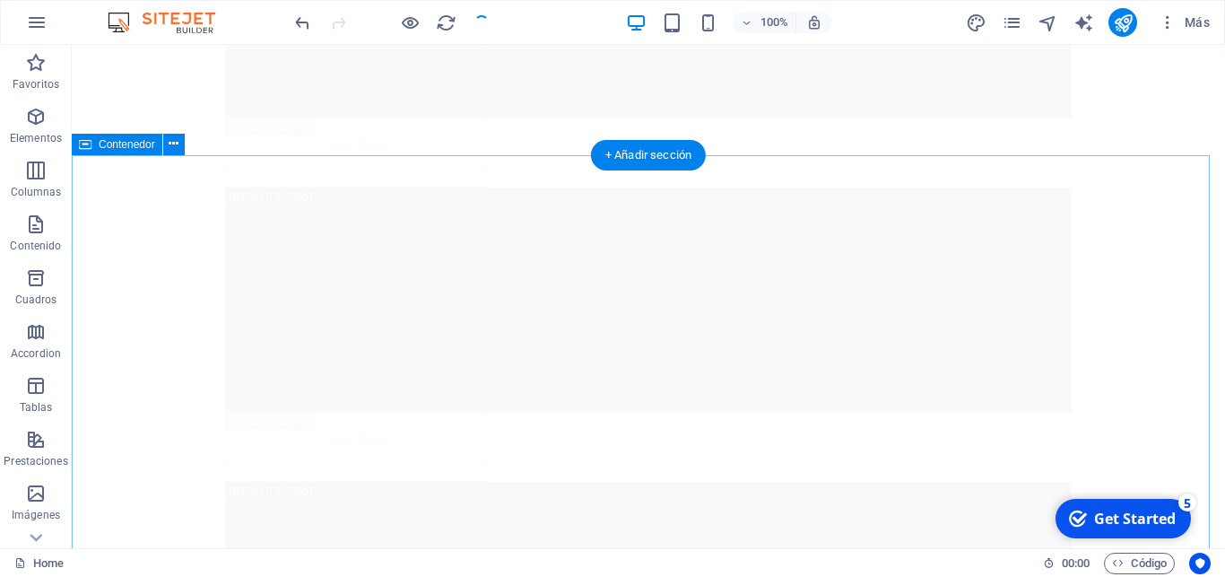
scroll to position [20437, 0]
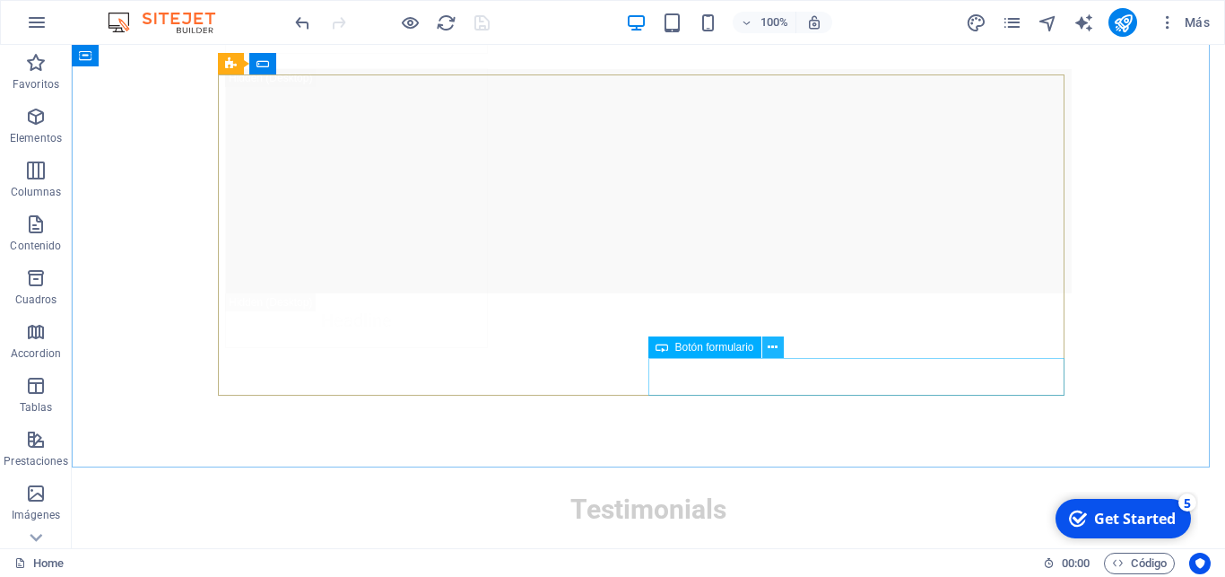
click at [773, 349] on icon at bounding box center [773, 347] width 10 height 19
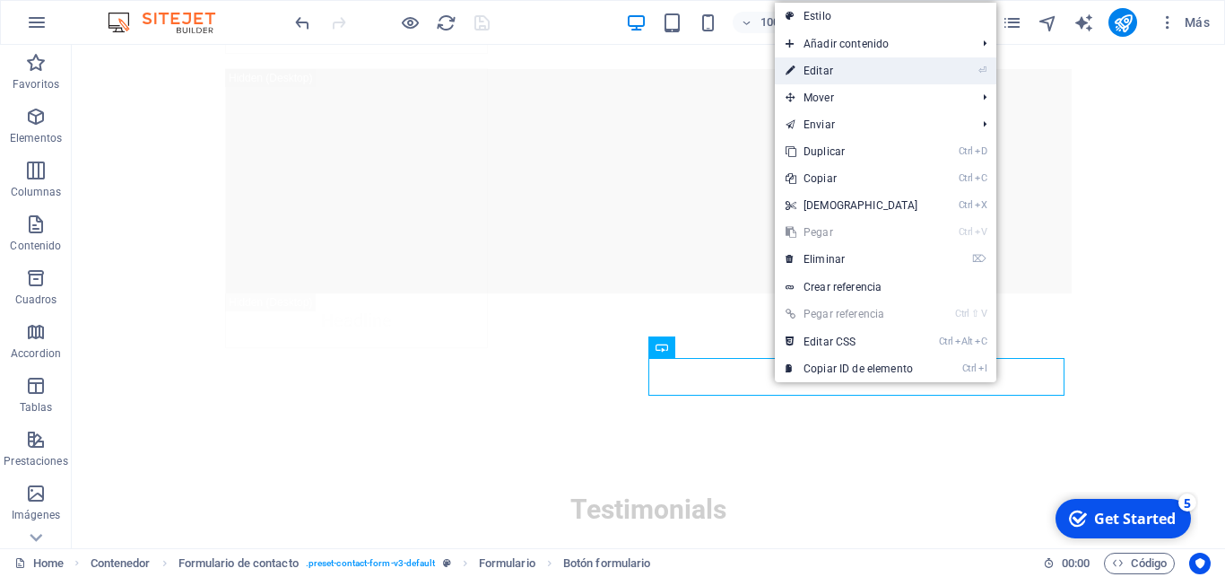
click at [839, 74] on link "⏎ Editar" at bounding box center [852, 70] width 154 height 27
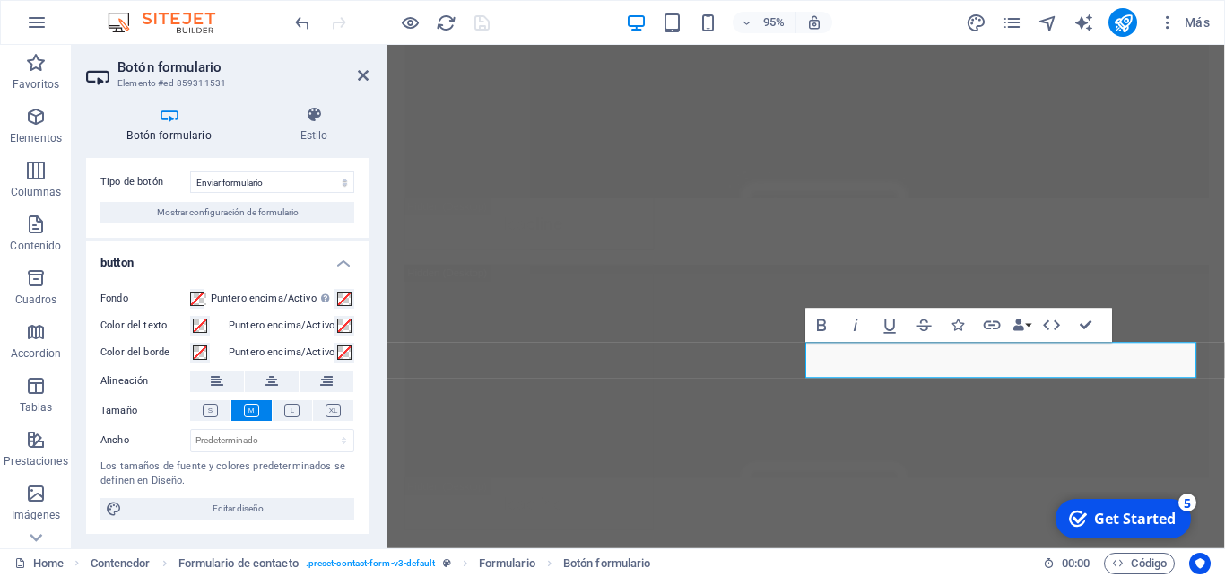
scroll to position [0, 0]
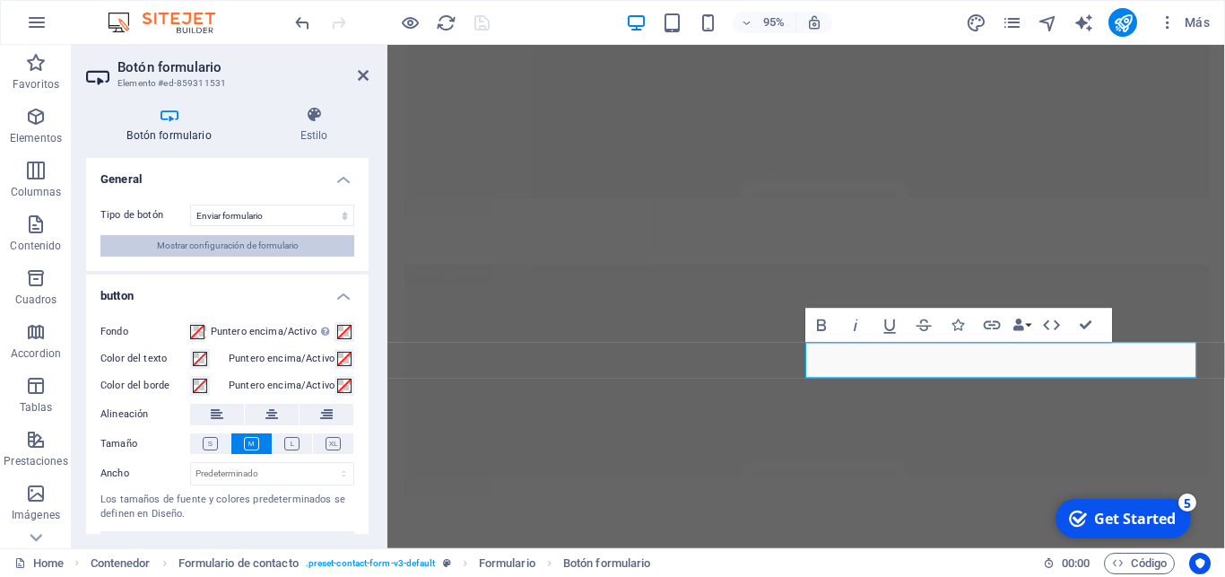
click at [205, 246] on span "Mostrar configuración de formulario" at bounding box center [228, 246] width 142 height 22
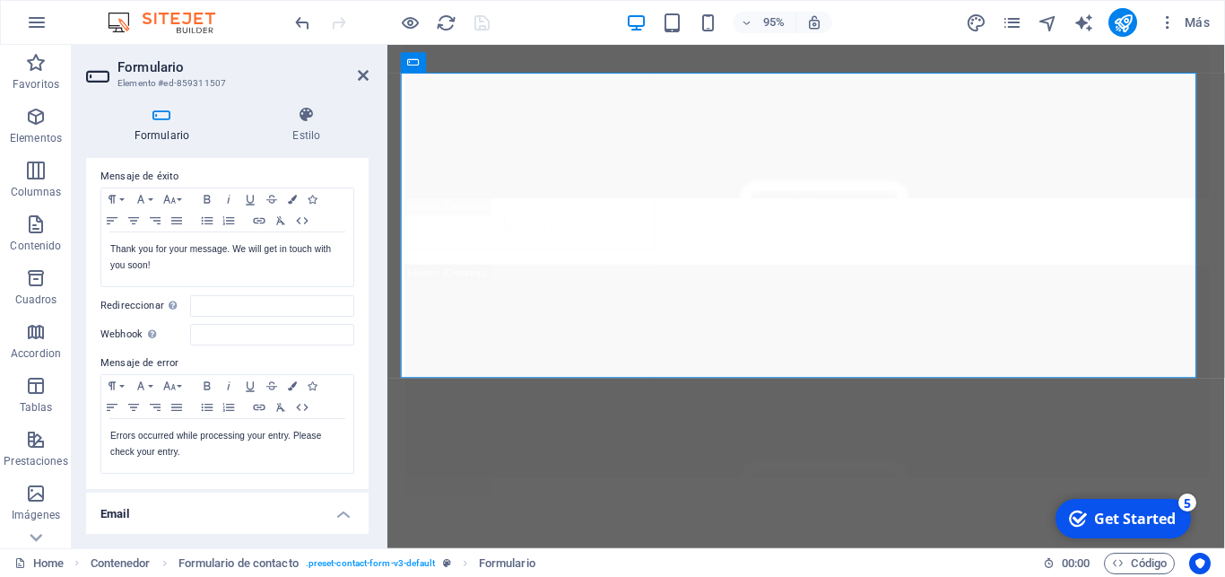
scroll to position [126, 0]
drag, startPoint x: 196, startPoint y: 258, endPoint x: 38, endPoint y: 223, distance: 161.7
click at [101, 231] on div "Thank you for your message. We will get in touch with you soon! Se muestra una …" at bounding box center [227, 258] width 252 height 54
copy p "Thank you for your message. We will get in touch with you soon!"
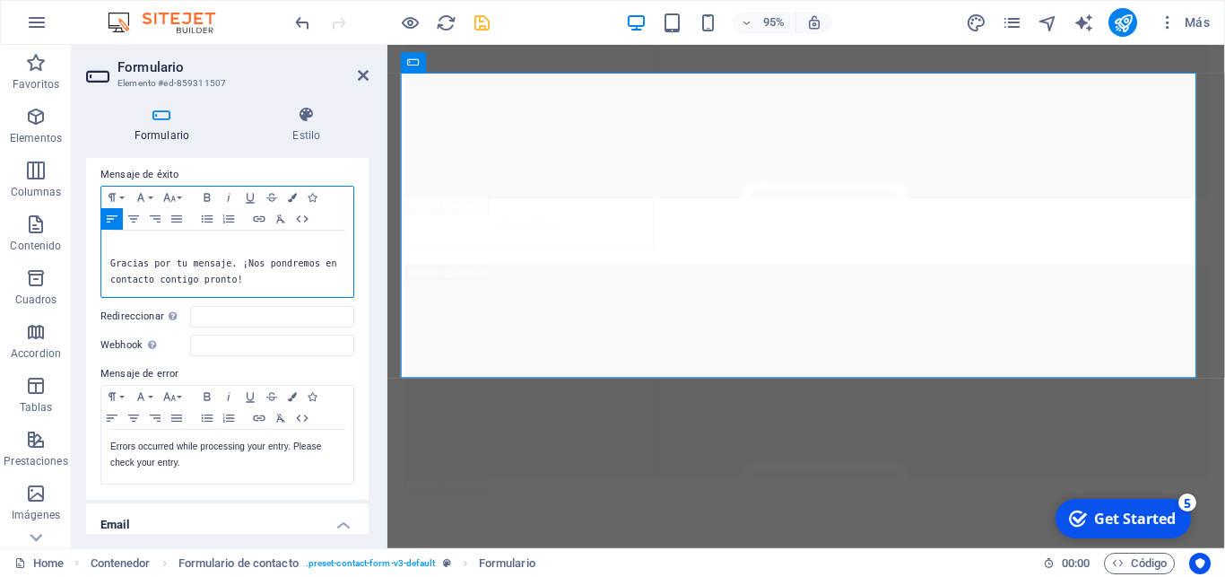
click at [109, 249] on div "Gracias por tu mensaje. ¡Nos pondremos en contacto contigo pronto!" at bounding box center [227, 264] width 252 height 66
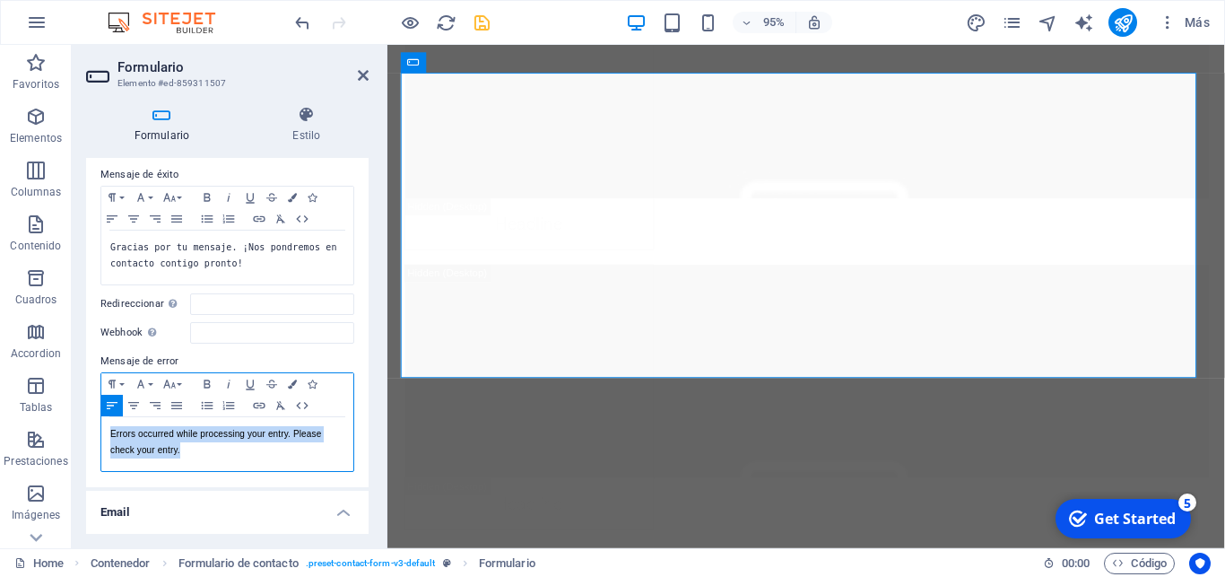
drag, startPoint x: 197, startPoint y: 461, endPoint x: 45, endPoint y: 429, distance: 155.9
click at [101, 429] on div "Errors occurred while processing your entry. Please check your entry. Mostrar e…" at bounding box center [227, 444] width 252 height 54
copy p "Errors occurred while processing your entry. Please check your entry."
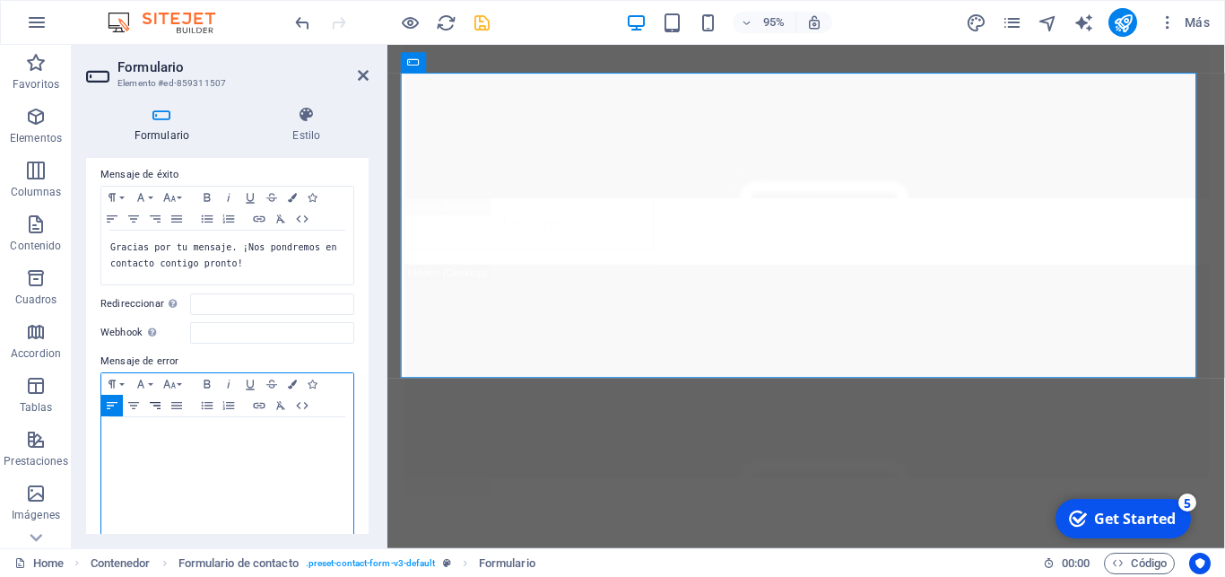
scroll to position [344, 0]
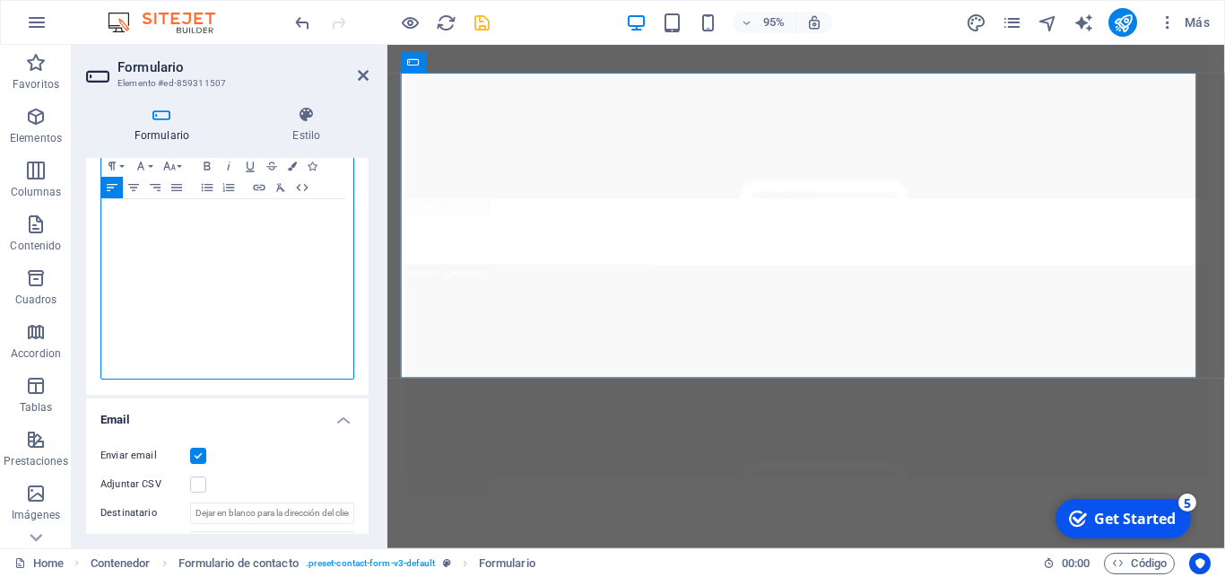
click at [119, 390] on div at bounding box center [227, 398] width 234 height 16
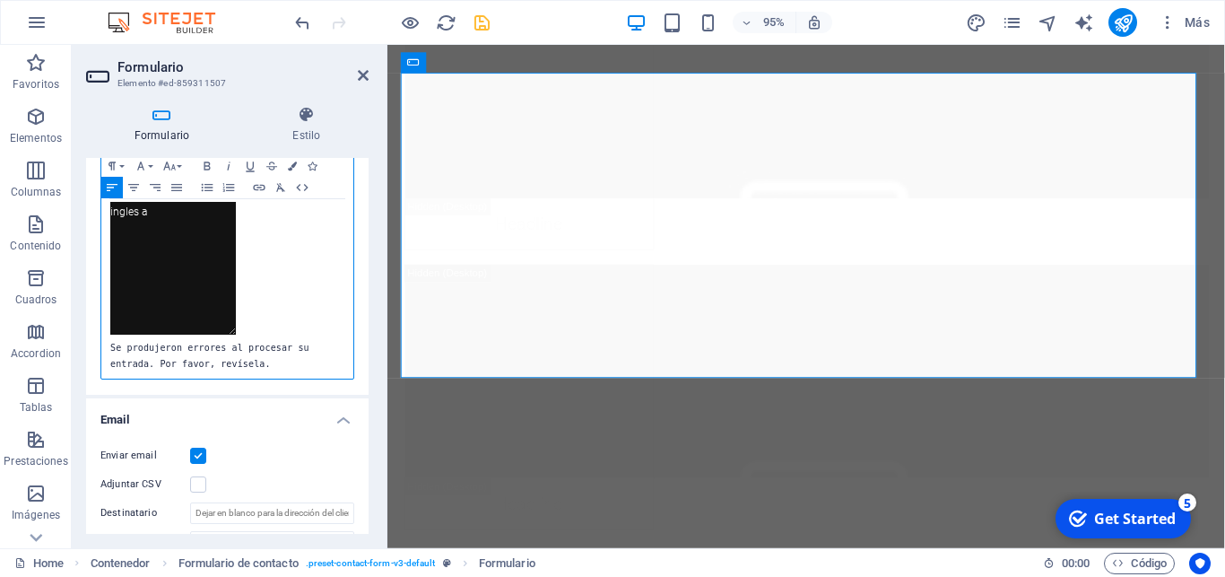
scroll to position [0, 0]
click at [262, 323] on div at bounding box center [227, 277] width 234 height 138
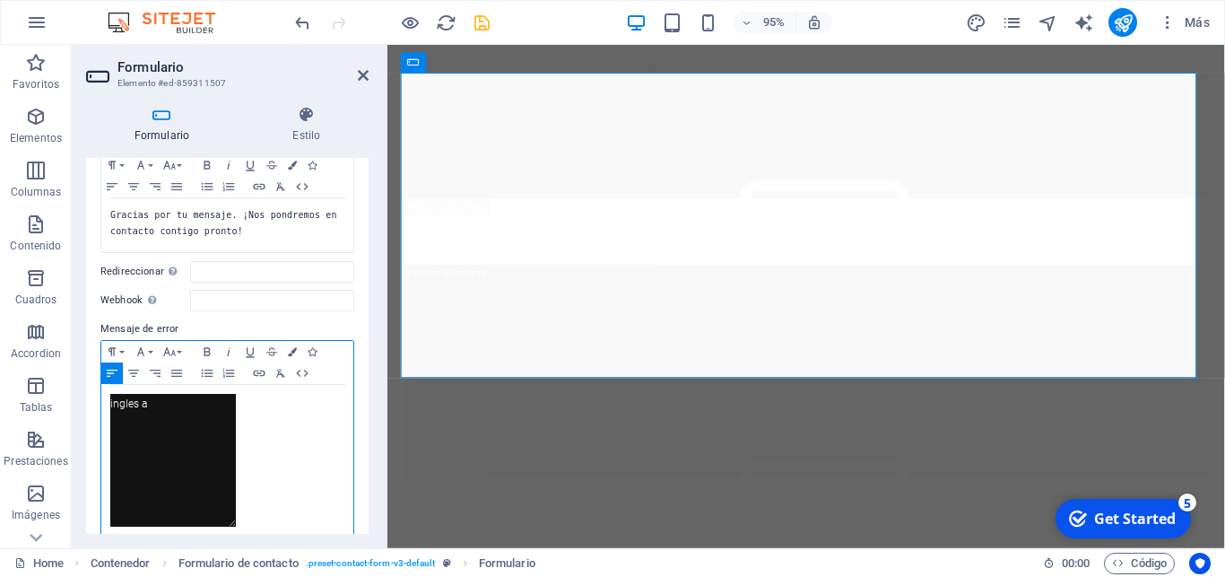
scroll to position [314, 0]
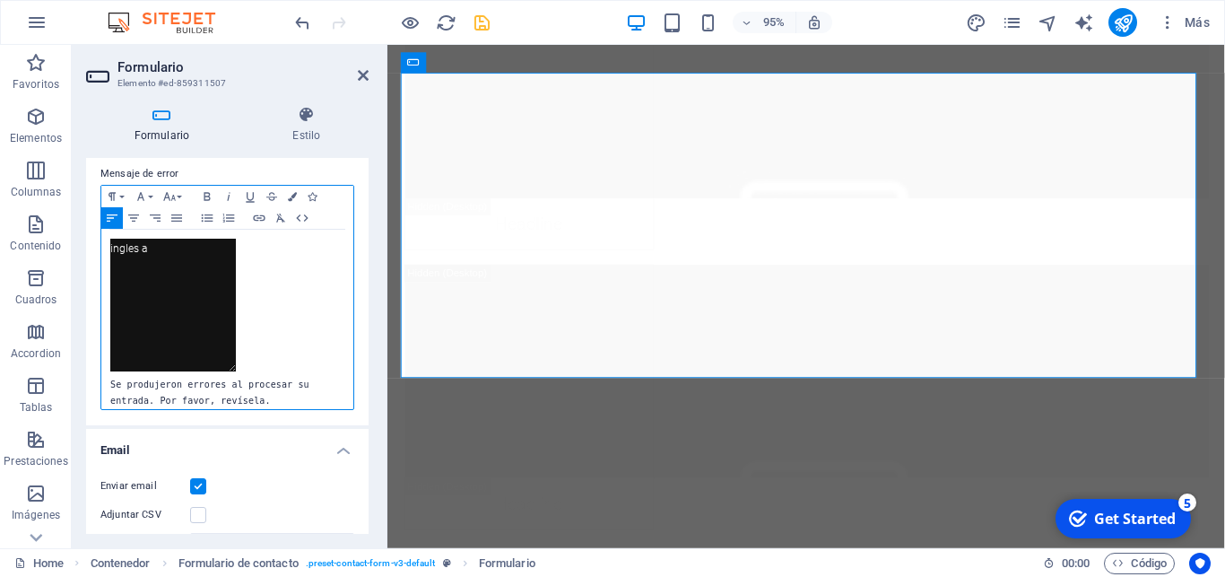
click at [291, 313] on div at bounding box center [227, 308] width 234 height 138
click at [178, 348] on textarea at bounding box center [173, 305] width 126 height 133
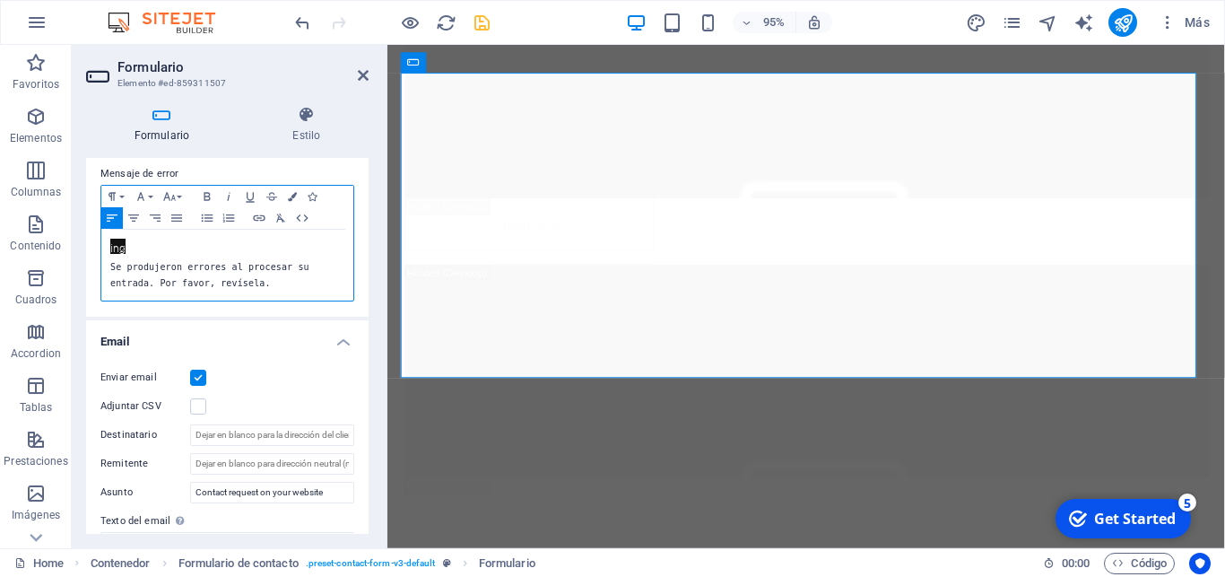
drag, startPoint x: 238, startPoint y: 370, endPoint x: 93, endPoint y: 241, distance: 193.7
click at [110, 241] on textarea at bounding box center [117, 246] width 15 height 15
drag, startPoint x: 134, startPoint y: 249, endPoint x: 82, endPoint y: 239, distance: 53.1
click at [101, 239] on div "Se produjeron errores al procesar su entrada. Por favor, revísela. Mostrar en c…" at bounding box center [227, 265] width 252 height 71
click at [110, 265] on span "Se produjeron errores al procesar su entrada. Por favor, revísela." at bounding box center [212, 275] width 205 height 26
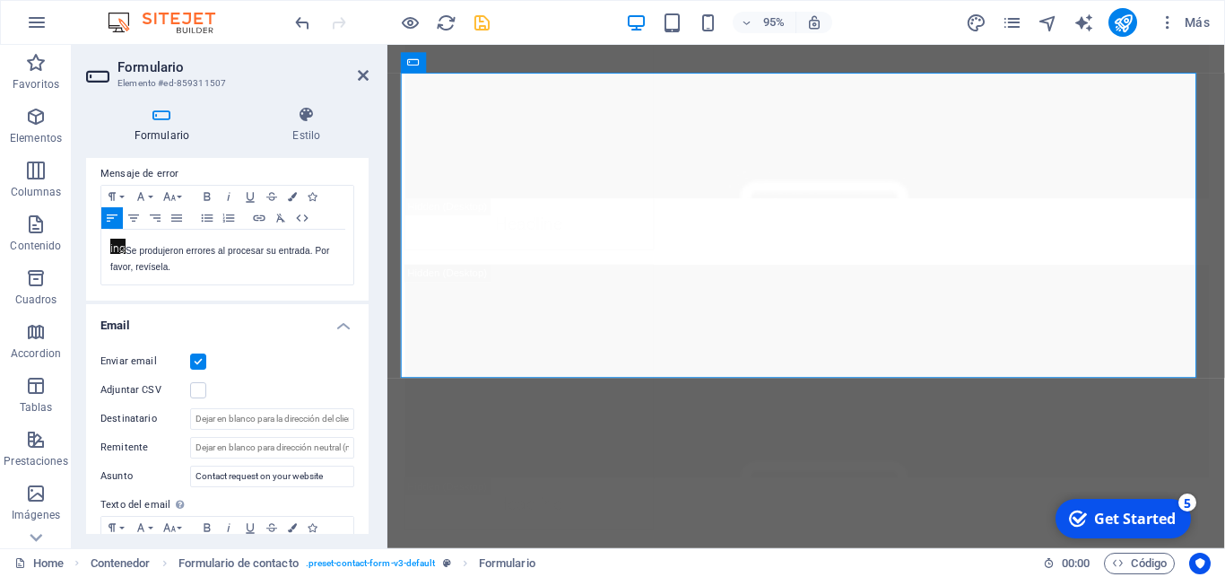
click at [248, 317] on h4 "Email" at bounding box center [227, 320] width 283 height 32
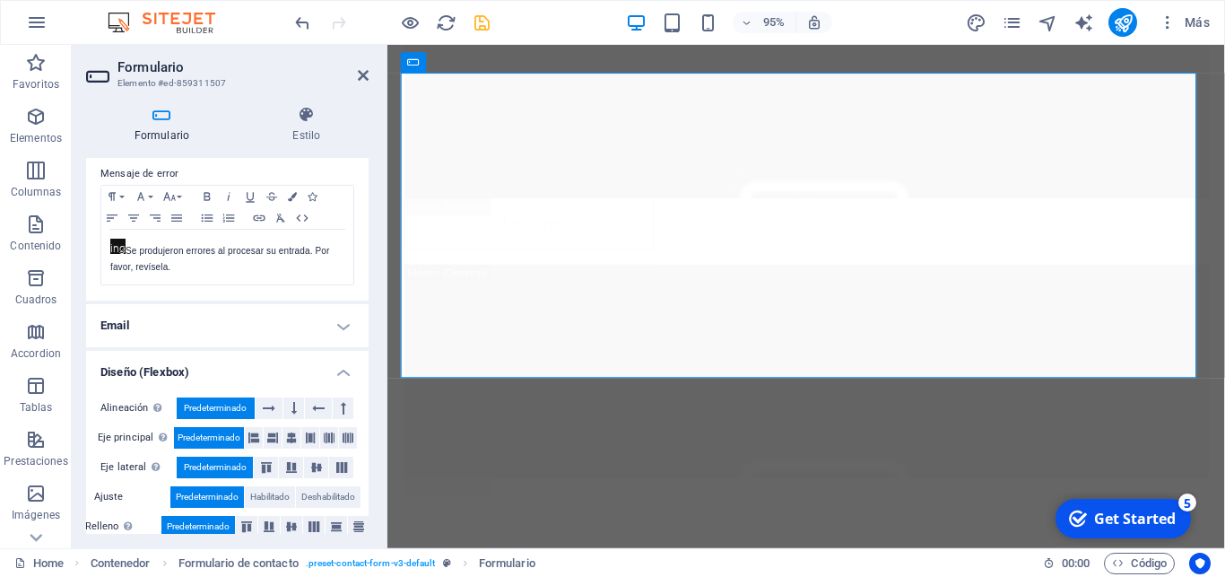
click at [248, 317] on h4 "Email" at bounding box center [227, 325] width 283 height 43
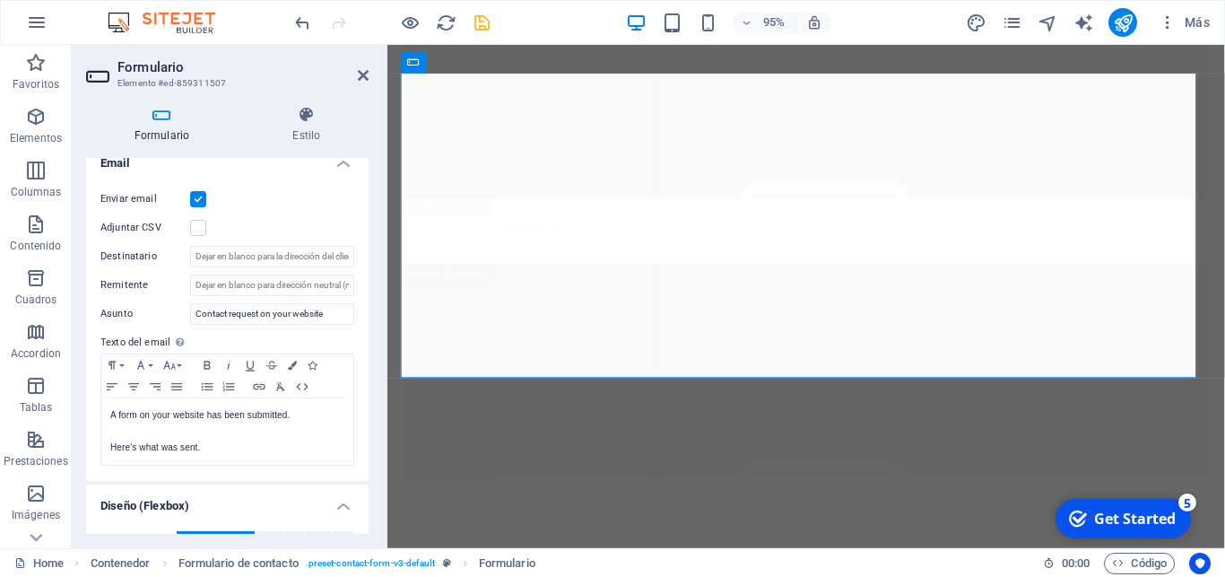
scroll to position [478, 0]
click at [257, 247] on input "Destinatario" at bounding box center [272, 255] width 164 height 22
type input "[EMAIL_ADDRESS][PERSON_NAME][DOMAIN_NAME]"
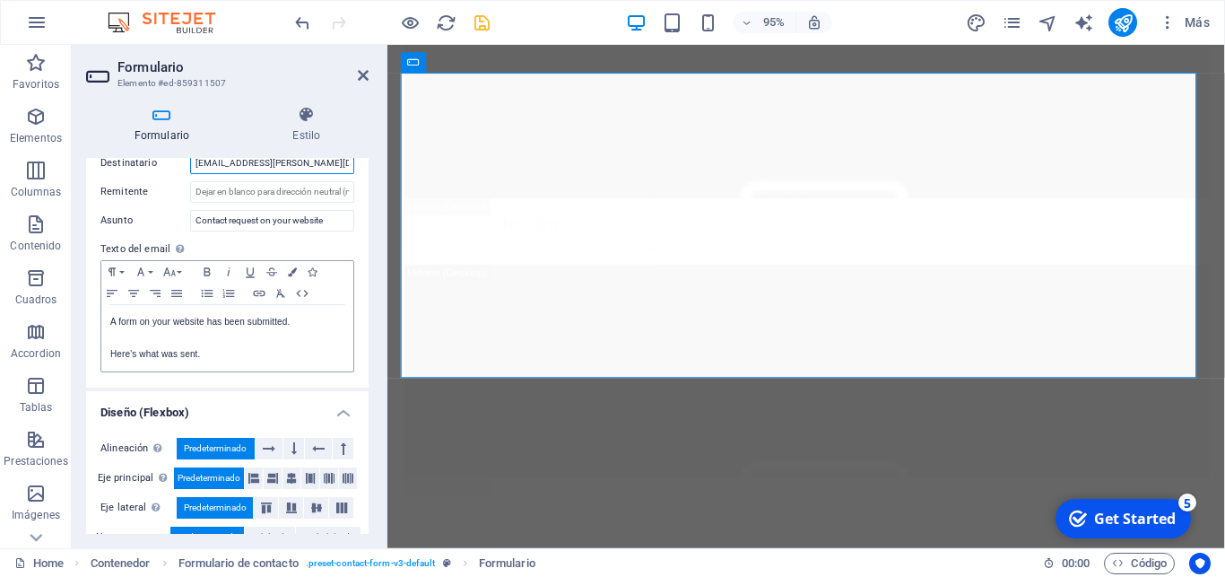
scroll to position [571, 0]
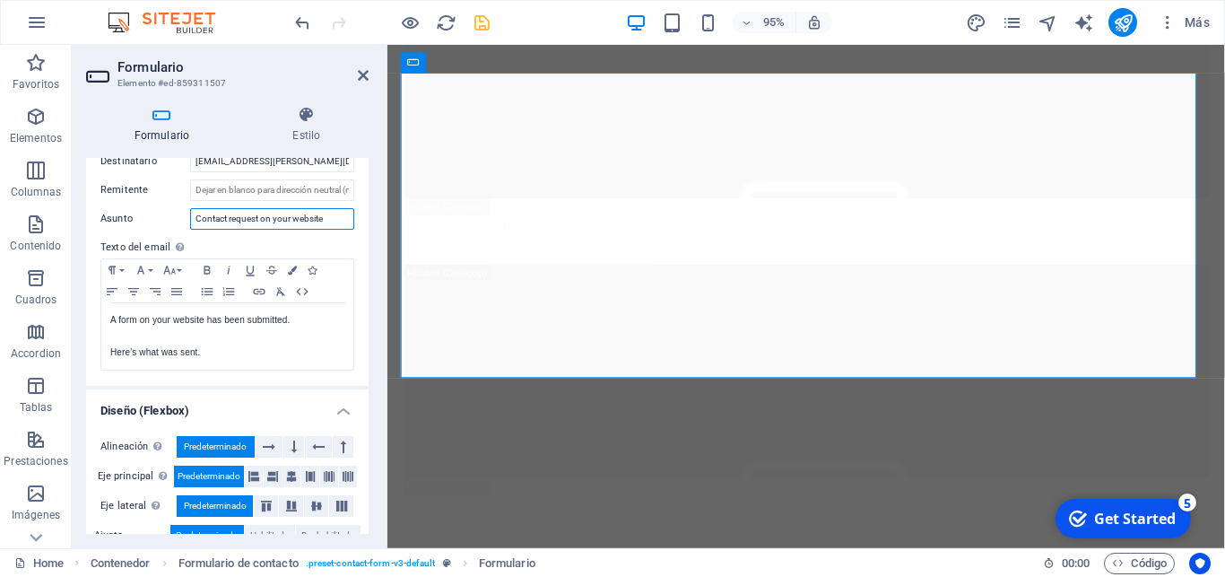
click at [211, 209] on input "Contact request on your website" at bounding box center [272, 219] width 164 height 22
drag, startPoint x: 193, startPoint y: 214, endPoint x: 544, endPoint y: 246, distance: 352.1
click at [369, 246] on div "General Nombre Define un nombre para el formulario. General form Mensajes Mensa…" at bounding box center [227, 346] width 283 height 376
click at [330, 219] on input "Contact request on your website" at bounding box center [272, 219] width 164 height 22
drag, startPoint x: 339, startPoint y: 219, endPoint x: 120, endPoint y: 231, distance: 219.2
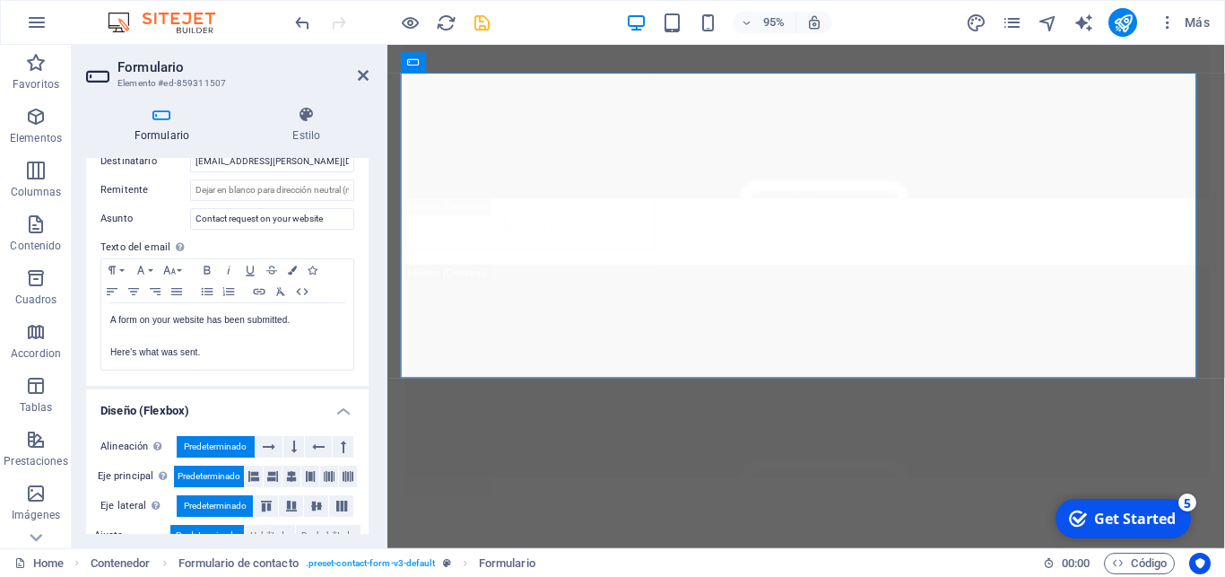
click at [120, 231] on div "Enviar email Adjuntar CSV Destinatario contacto@egner.cl Remitente Asunto Conta…" at bounding box center [227, 232] width 283 height 307
drag, startPoint x: 326, startPoint y: 216, endPoint x: 88, endPoint y: 238, distance: 239.6
click at [190, 230] on input "Contact request on your website" at bounding box center [272, 219] width 164 height 22
paste input "Solicitud de contacto en su sitio web"
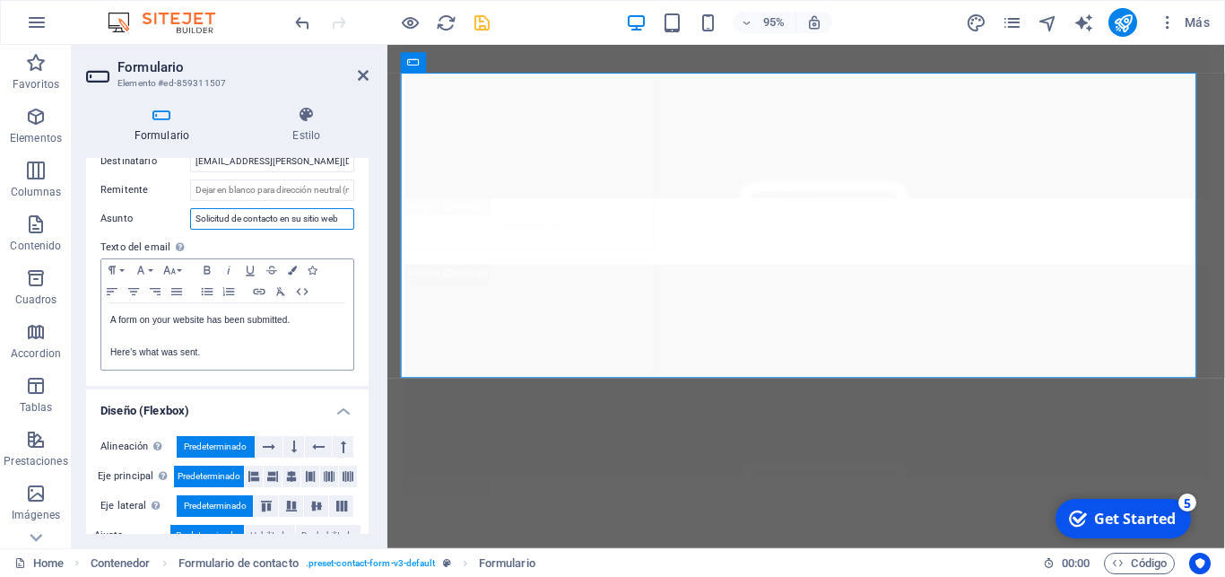
type input "Solicitud de contacto en su sitio web"
click at [262, 346] on p "Here's what was sent." at bounding box center [227, 352] width 234 height 16
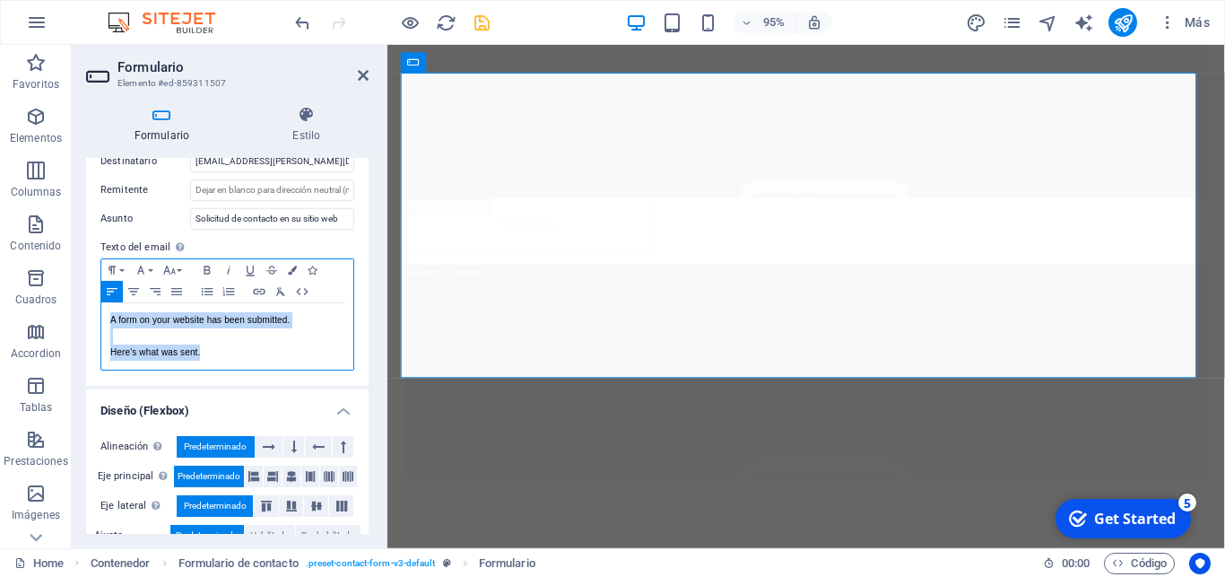
drag, startPoint x: 241, startPoint y: 355, endPoint x: 98, endPoint y: 311, distance: 150.1
click at [101, 311] on div "A form on your website has been submitted. Here's what was sent. Texto del emai…" at bounding box center [227, 336] width 252 height 66
copy div "A form on your website has been submitted. Here's what was sent."
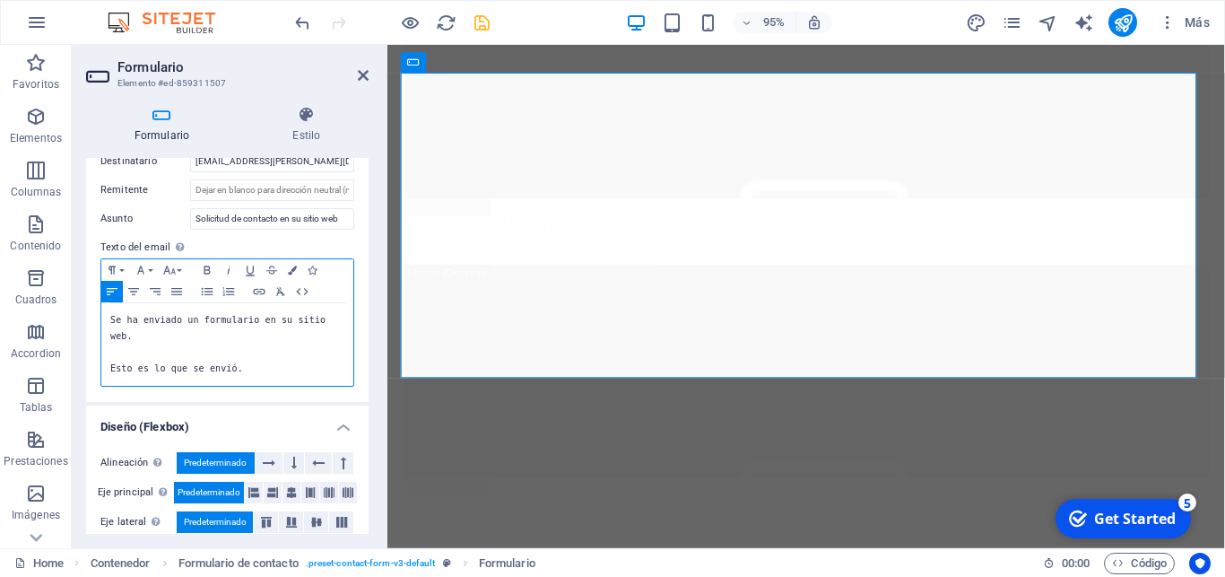
click at [277, 318] on span "Se ha enviado un formulario en su sitio web. Esto es lo que se envió." at bounding box center [220, 344] width 221 height 58
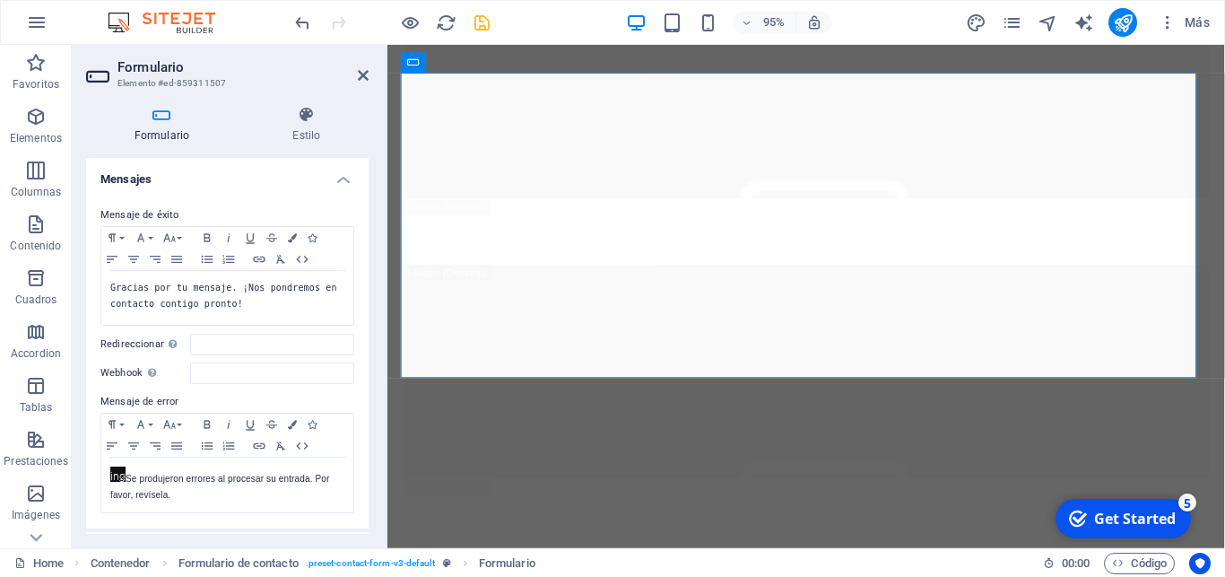
scroll to position [628, 0]
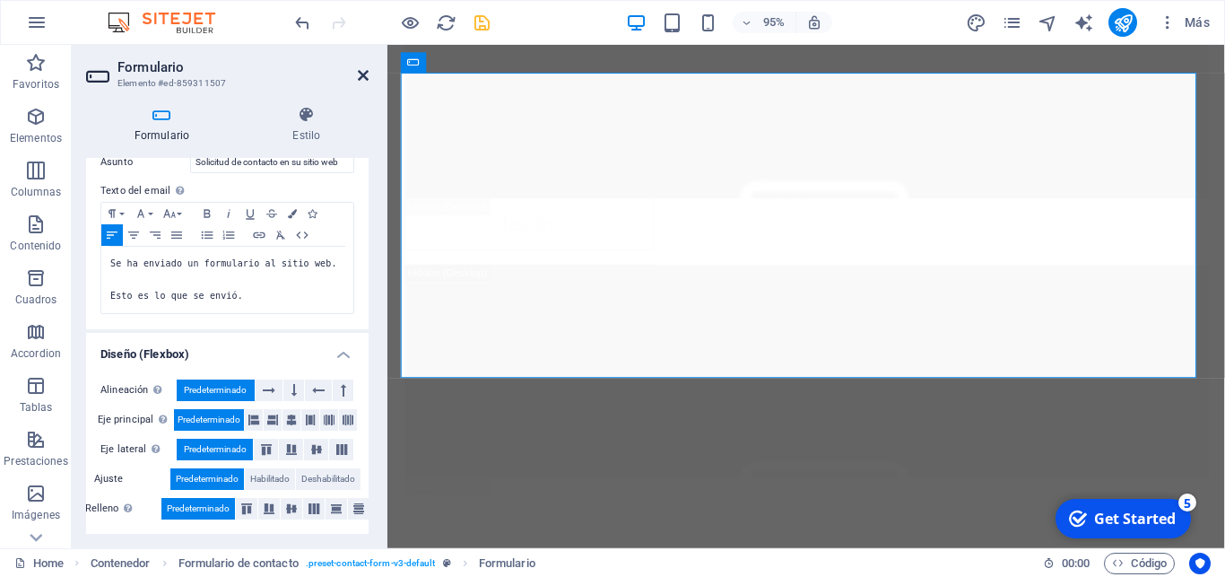
click at [361, 76] on icon at bounding box center [363, 75] width 11 height 14
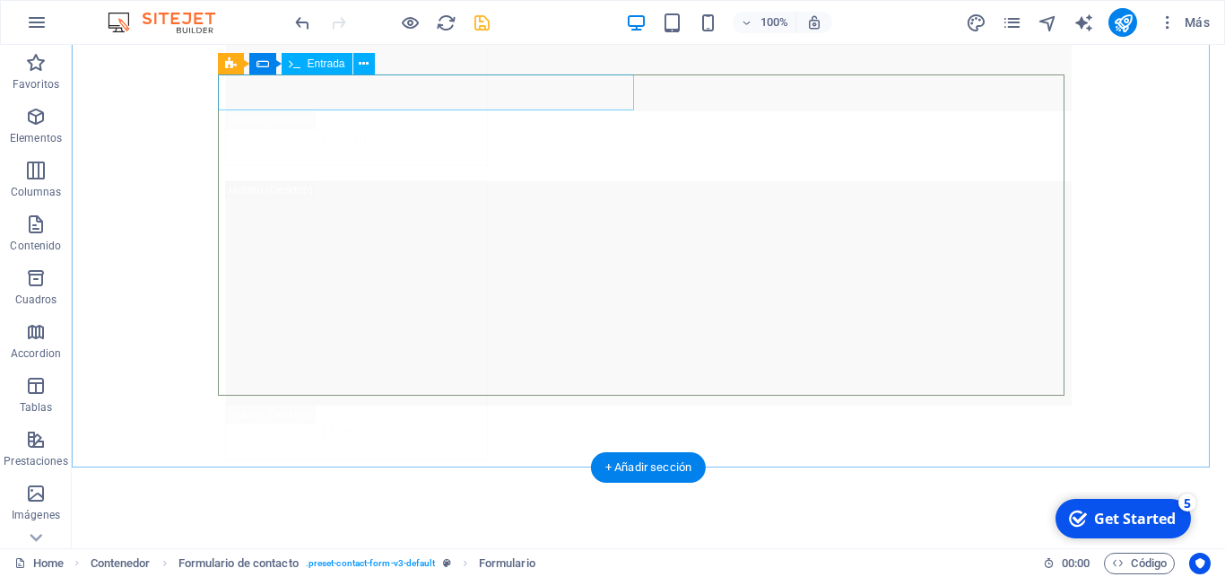
scroll to position [20437, 0]
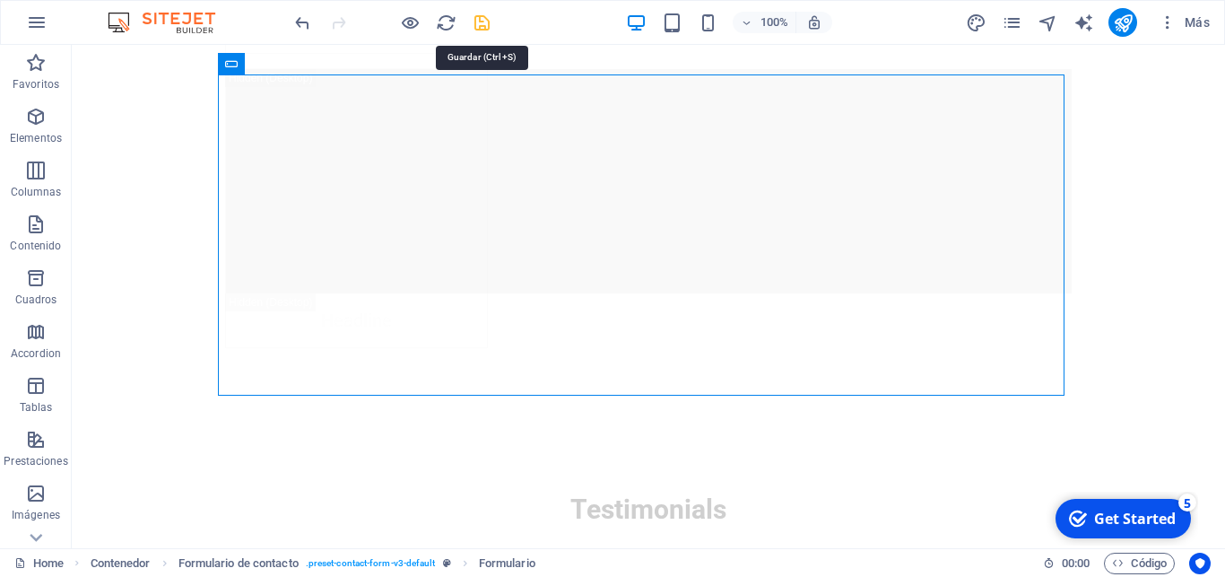
click at [483, 18] on icon "save" at bounding box center [482, 23] width 21 height 21
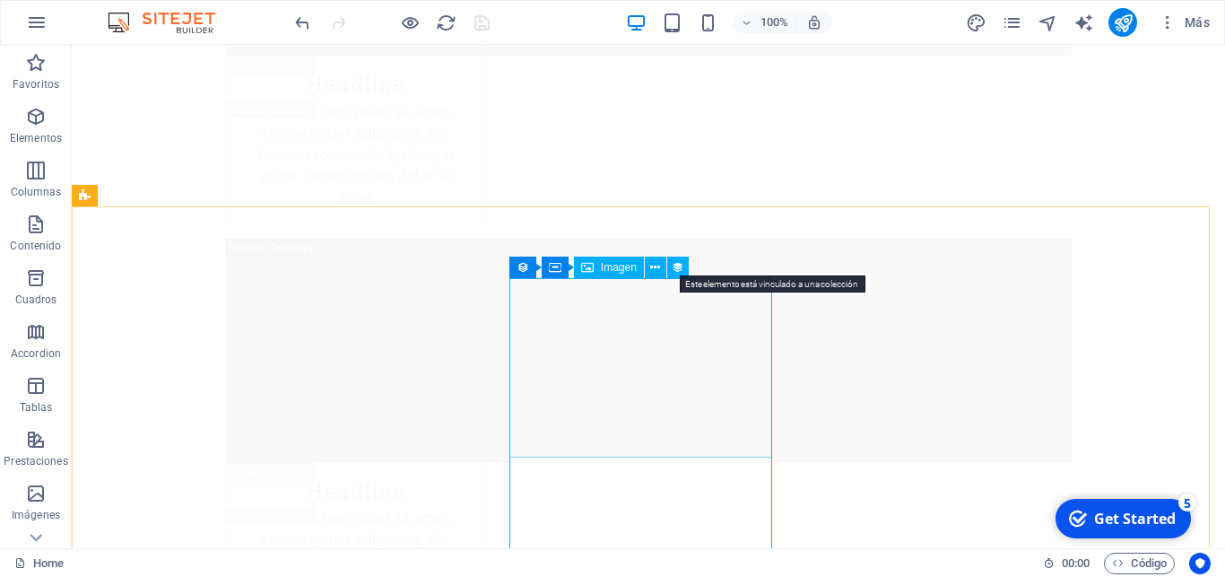
scroll to position [16978, 0]
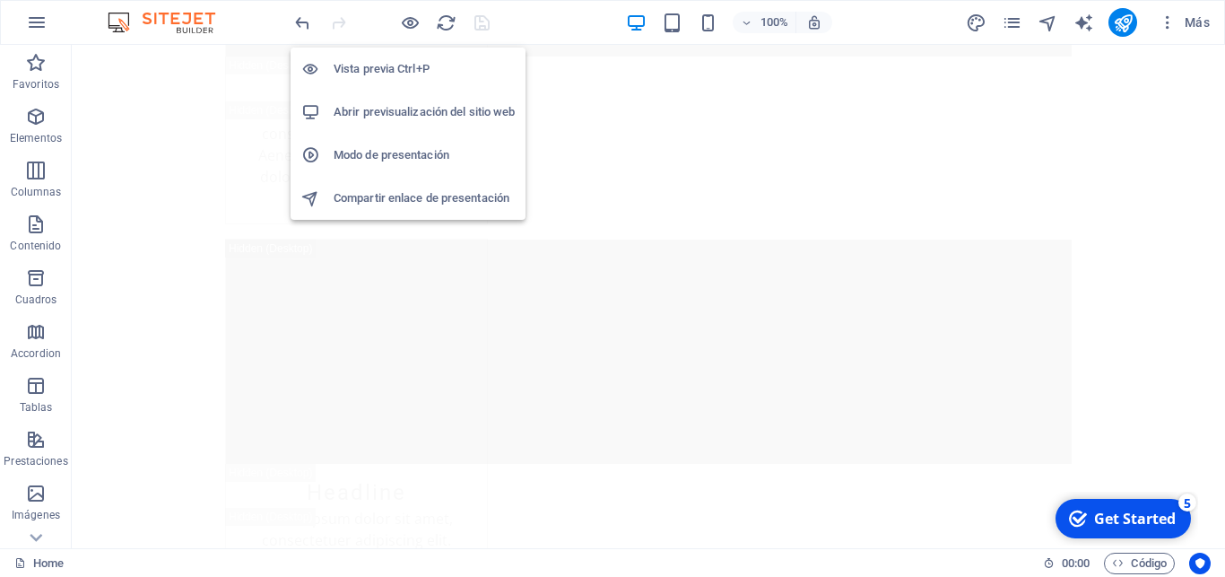
click at [405, 113] on h6 "Abrir previsualización del sitio web" at bounding box center [424, 112] width 181 height 22
click at [410, 22] on icon "button" at bounding box center [410, 23] width 21 height 21
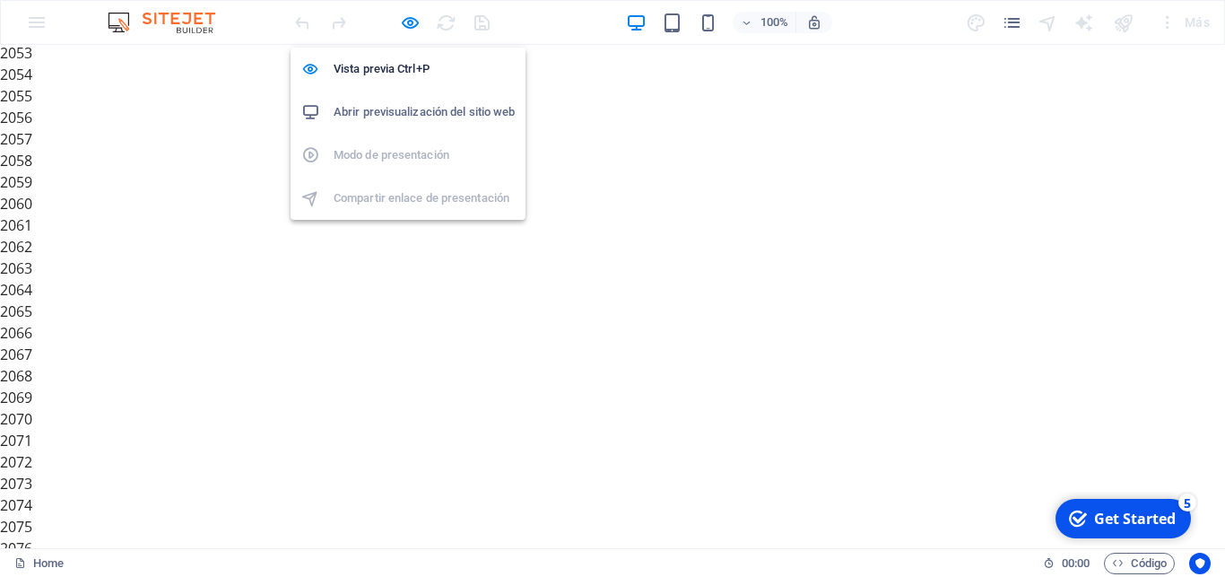
scroll to position [2919, 0]
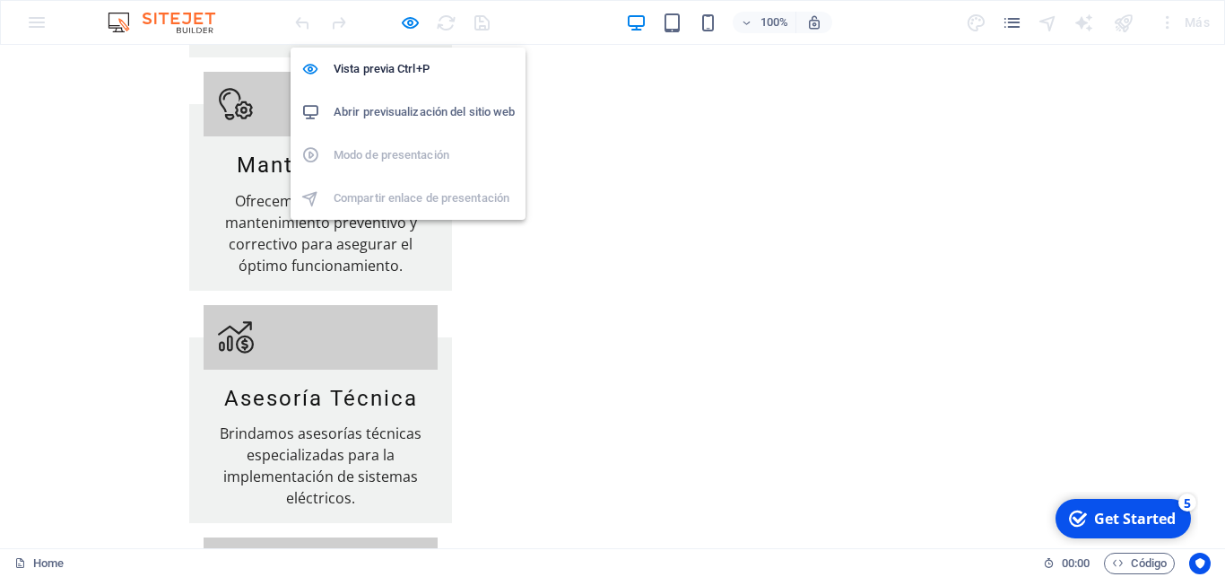
click at [408, 113] on h6 "Abrir previsualización del sitio web" at bounding box center [424, 112] width 181 height 22
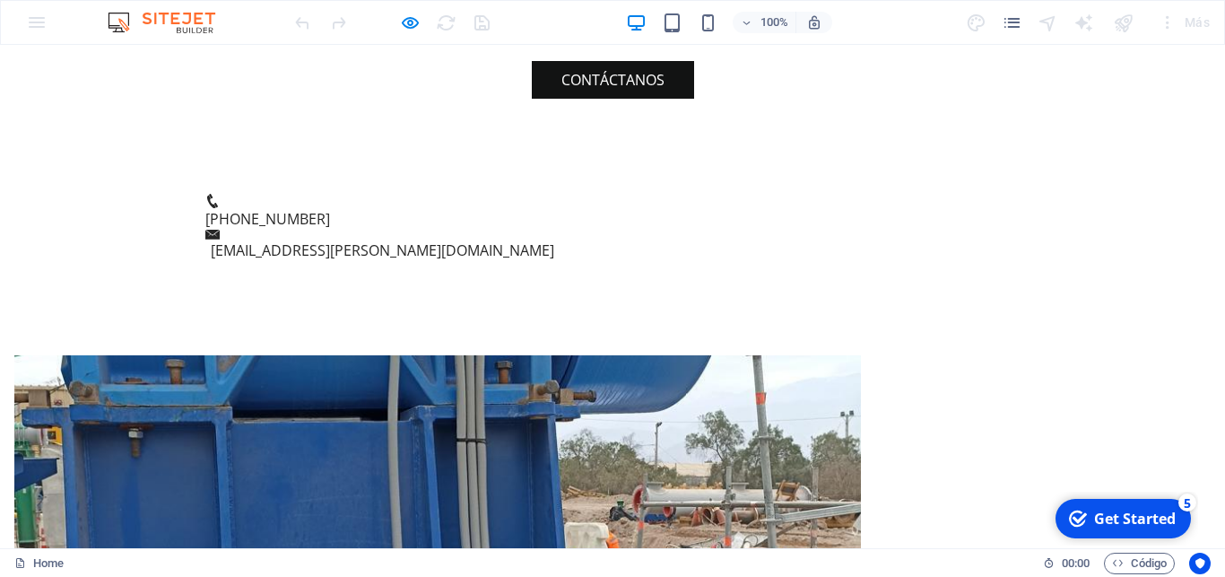
scroll to position [0, 0]
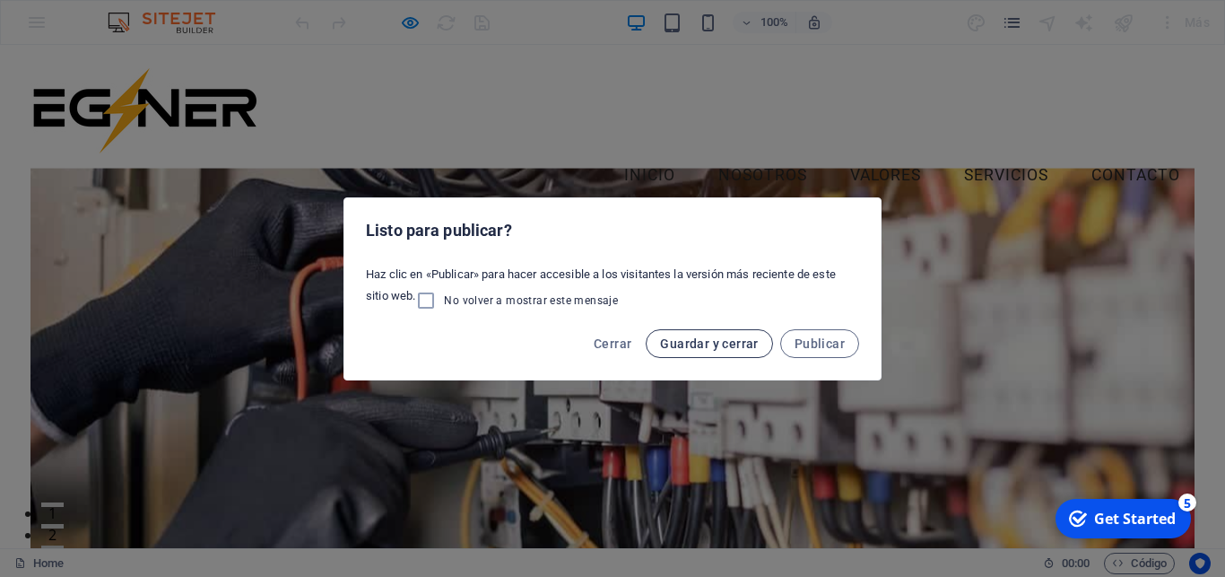
click at [730, 341] on span "Guardar y cerrar" at bounding box center [709, 343] width 98 height 14
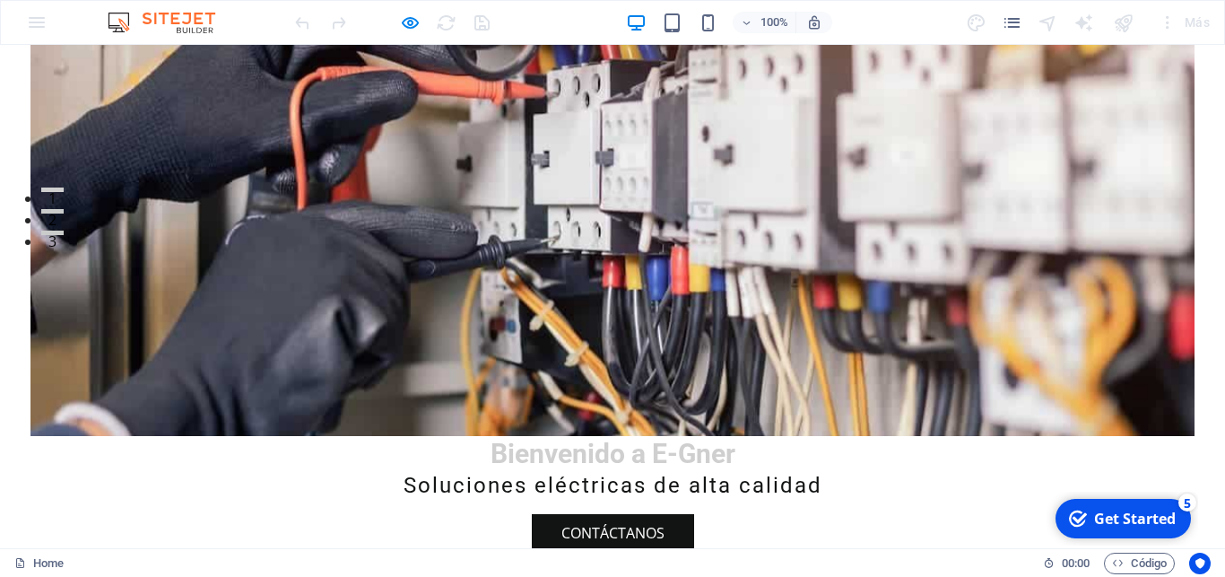
scroll to position [309, 0]
